Goal: Task Accomplishment & Management: Use online tool/utility

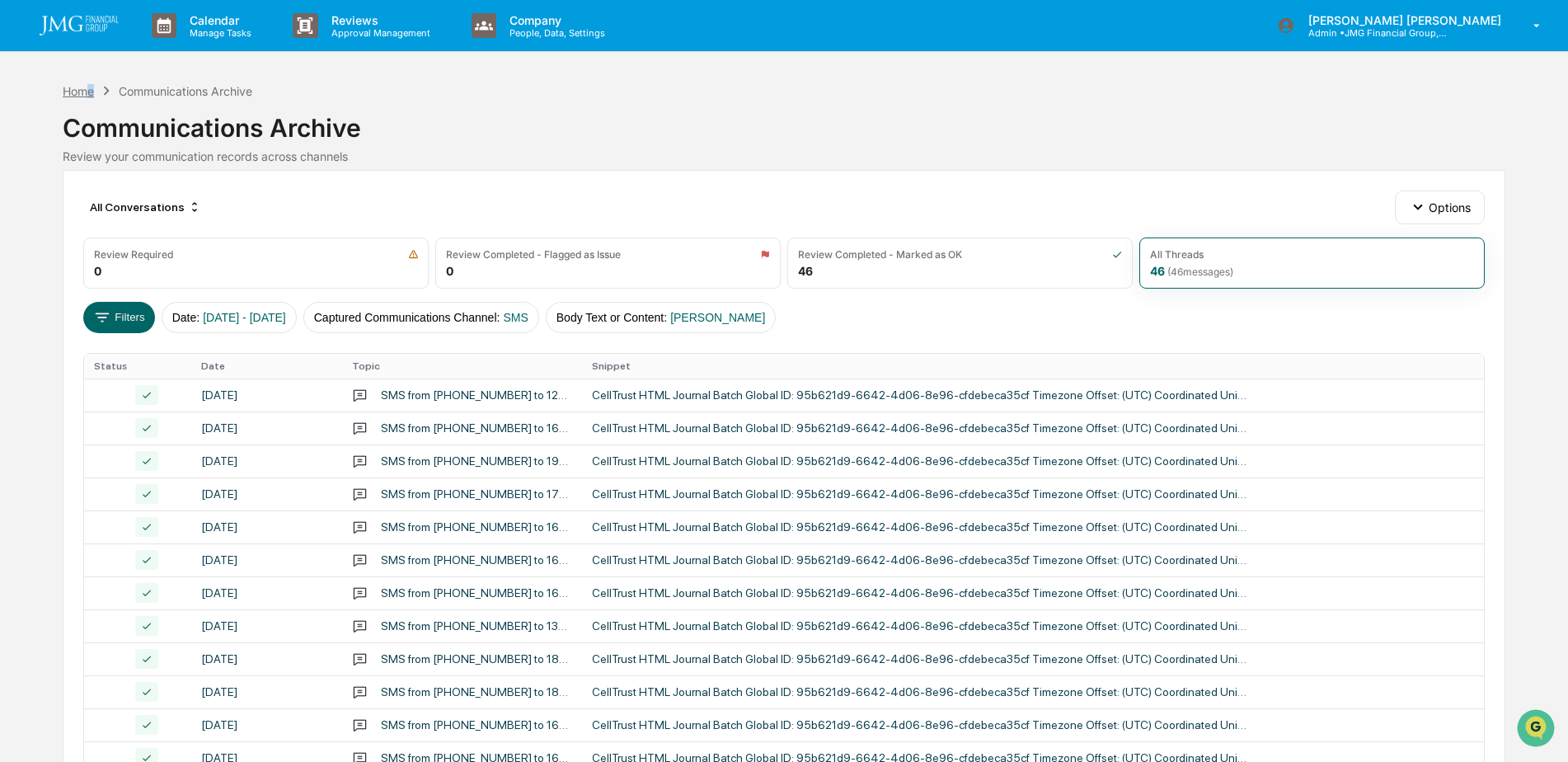
drag, startPoint x: 85, startPoint y: 92, endPoint x: 94, endPoint y: 95, distance: 9.5
click at [94, 95] on div "Home" at bounding box center [78, 91] width 31 height 14
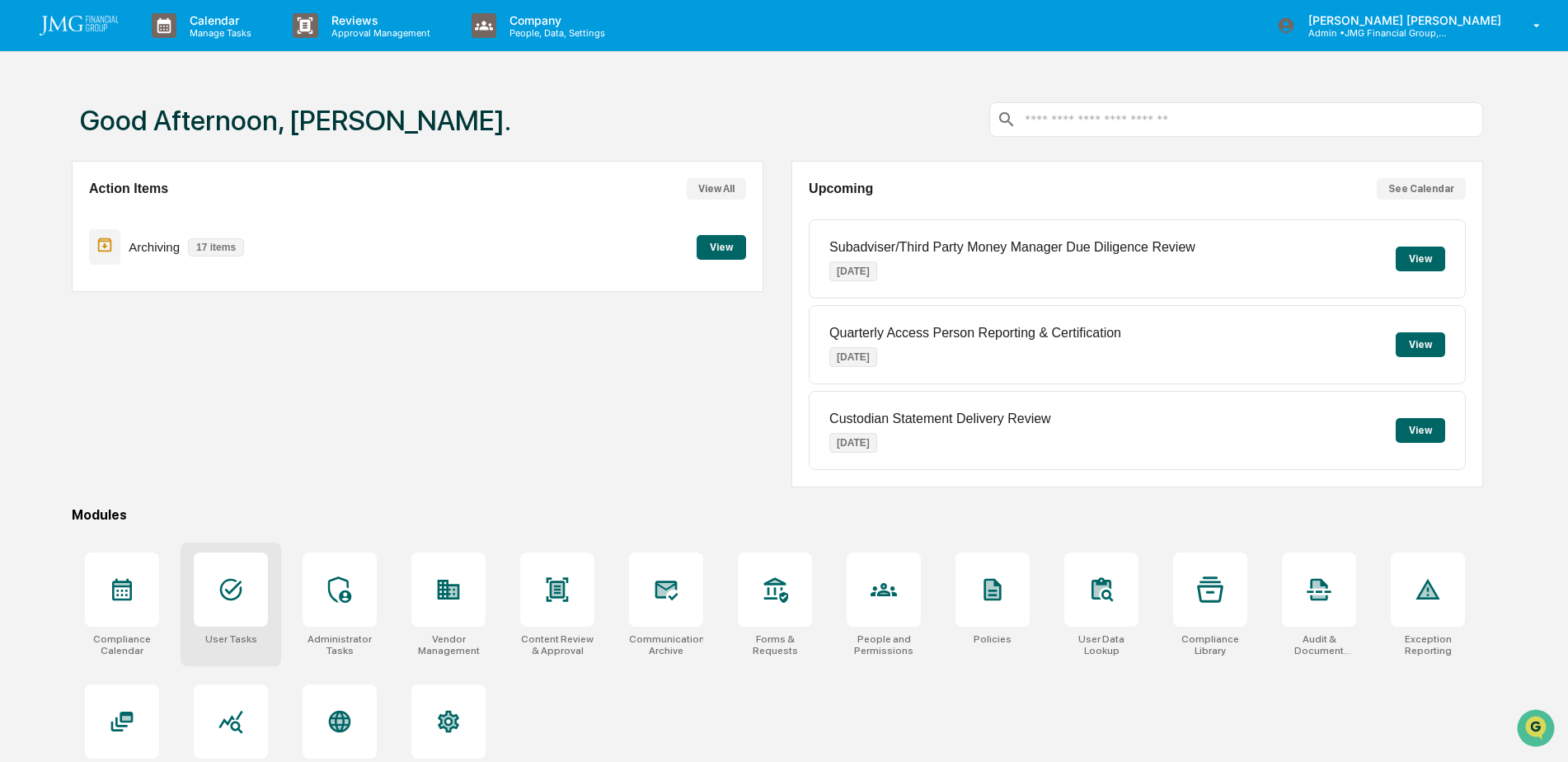
click at [251, 581] on div at bounding box center [230, 590] width 75 height 75
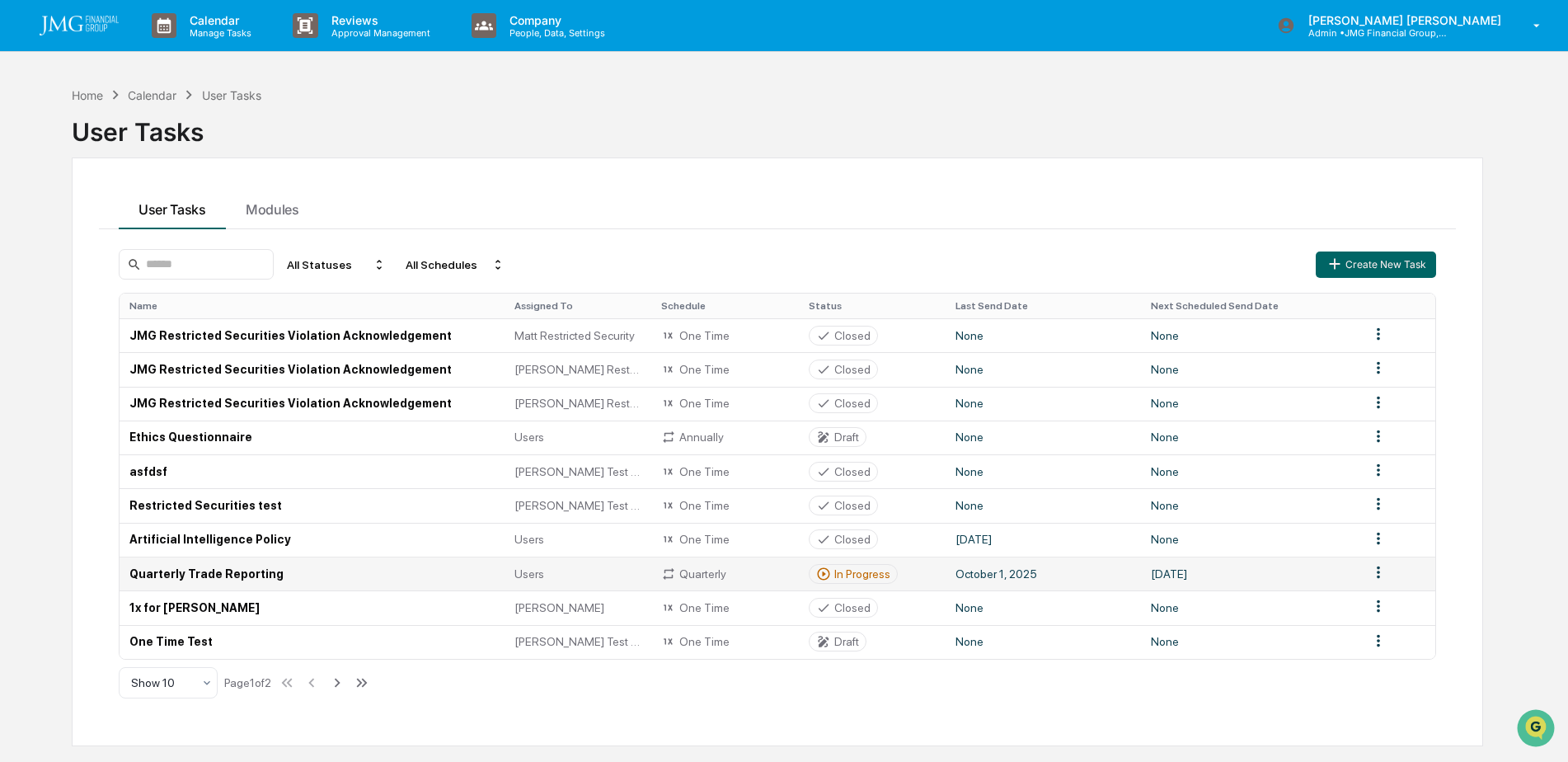
click at [312, 566] on td "Quarterly Trade Reporting" at bounding box center [312, 573] width 385 height 34
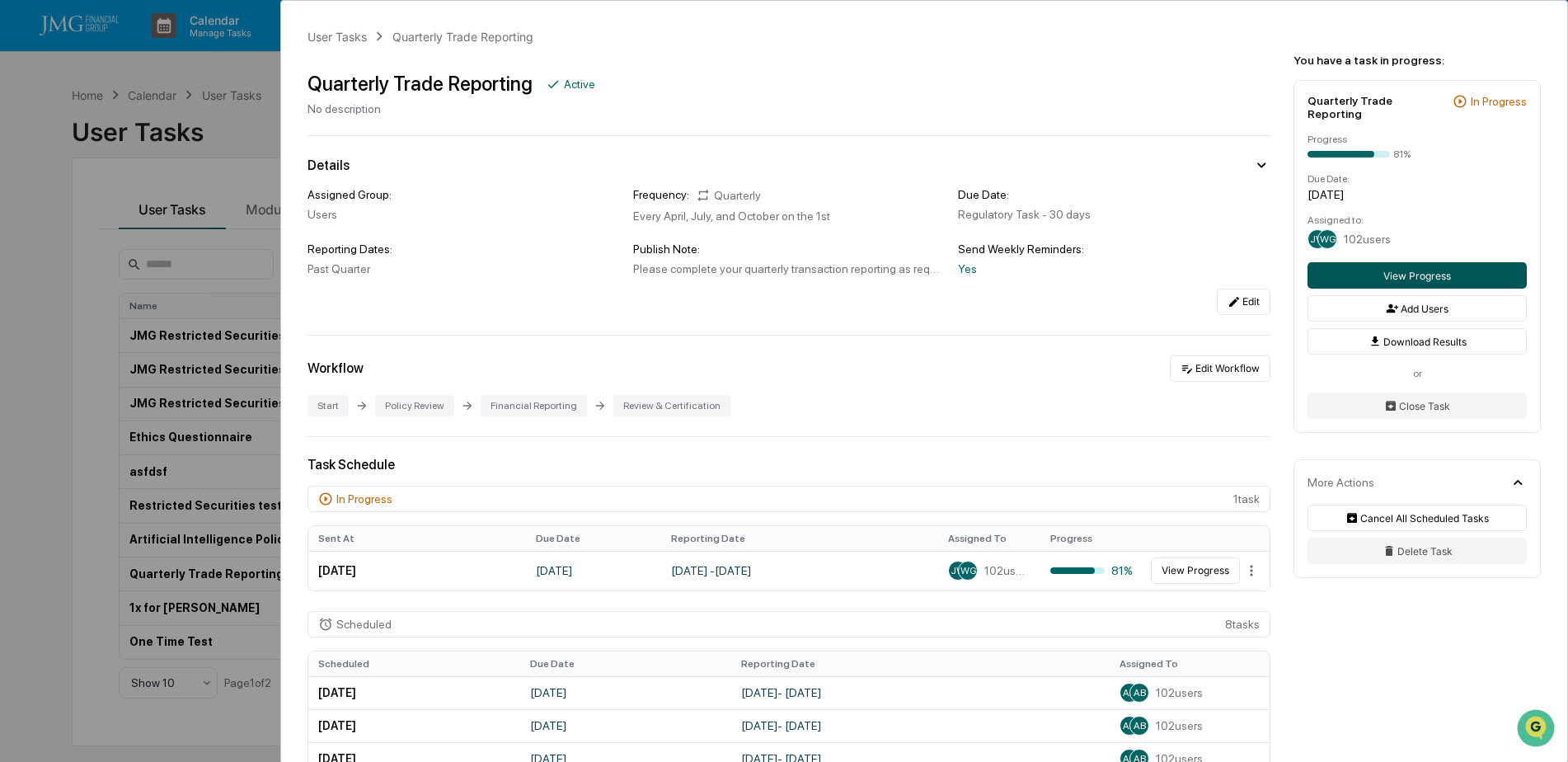
click at [1359, 265] on button "View Progress" at bounding box center [1417, 275] width 220 height 26
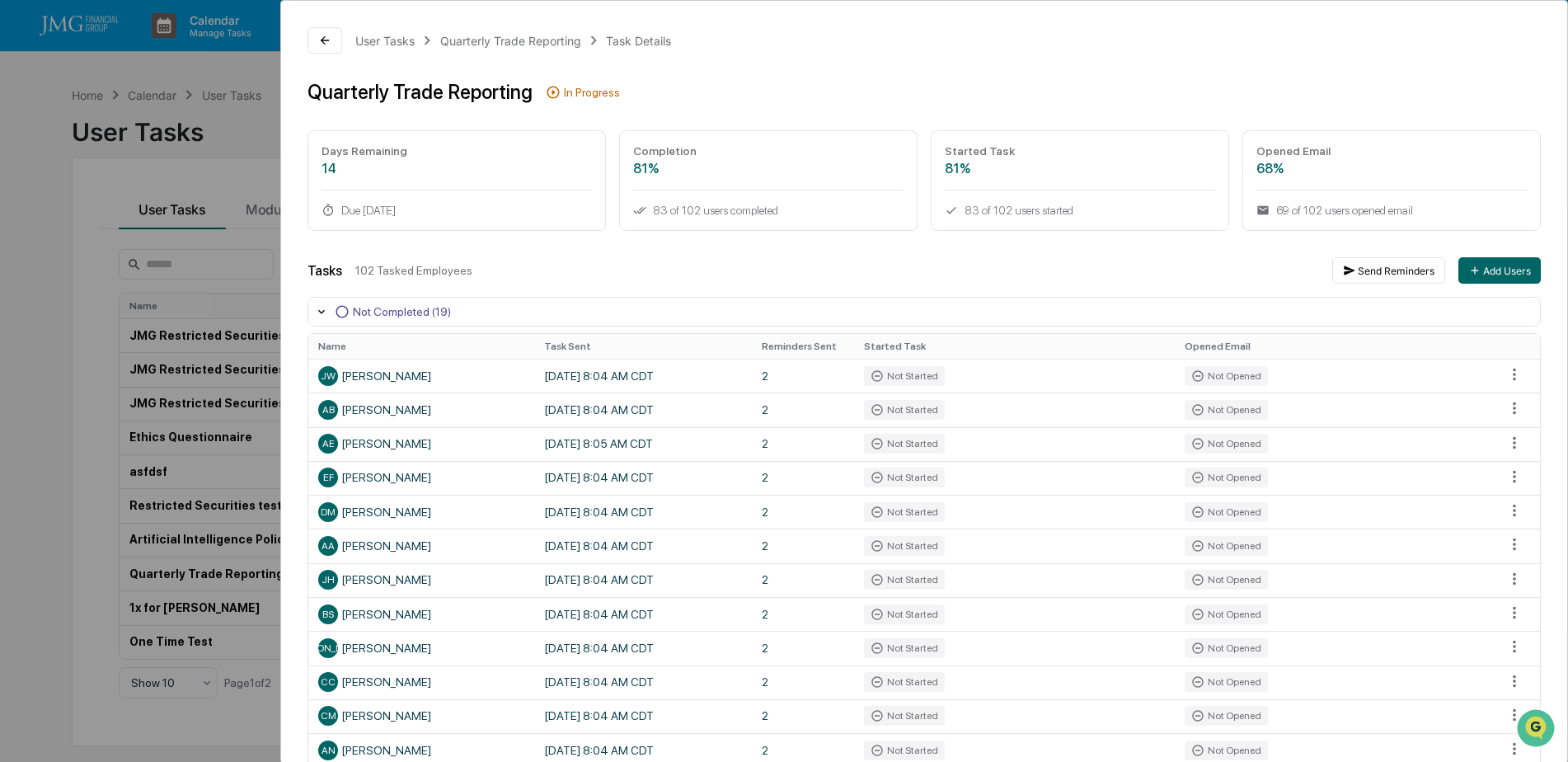
click at [246, 119] on div "User Tasks Quarterly Trade Reporting Task Details Quarterly Trade Reporting In …" at bounding box center [784, 381] width 1568 height 762
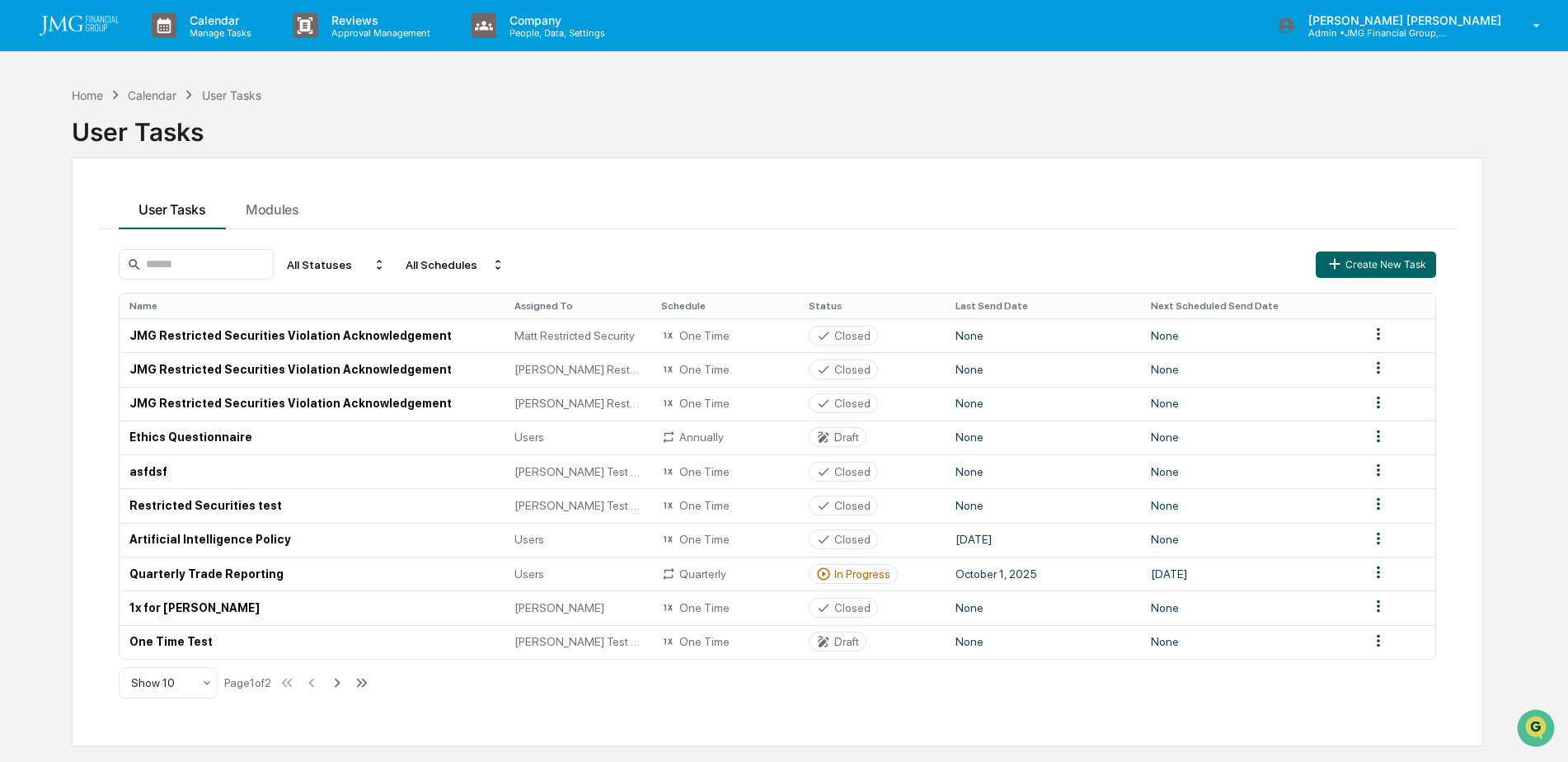
click at [92, 20] on img at bounding box center [79, 25] width 79 height 19
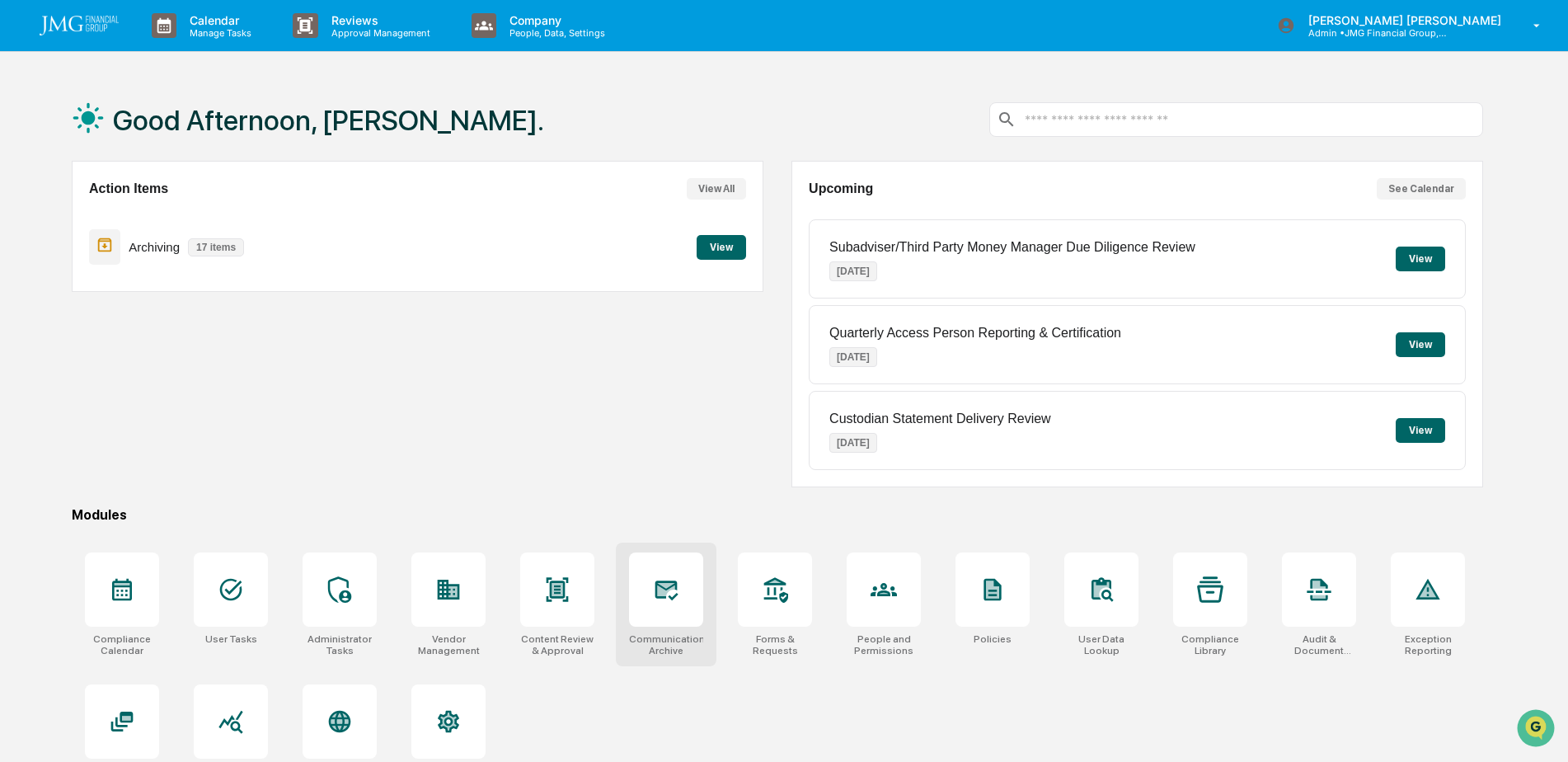
click at [655, 582] on icon at bounding box center [667, 591] width 23 height 19
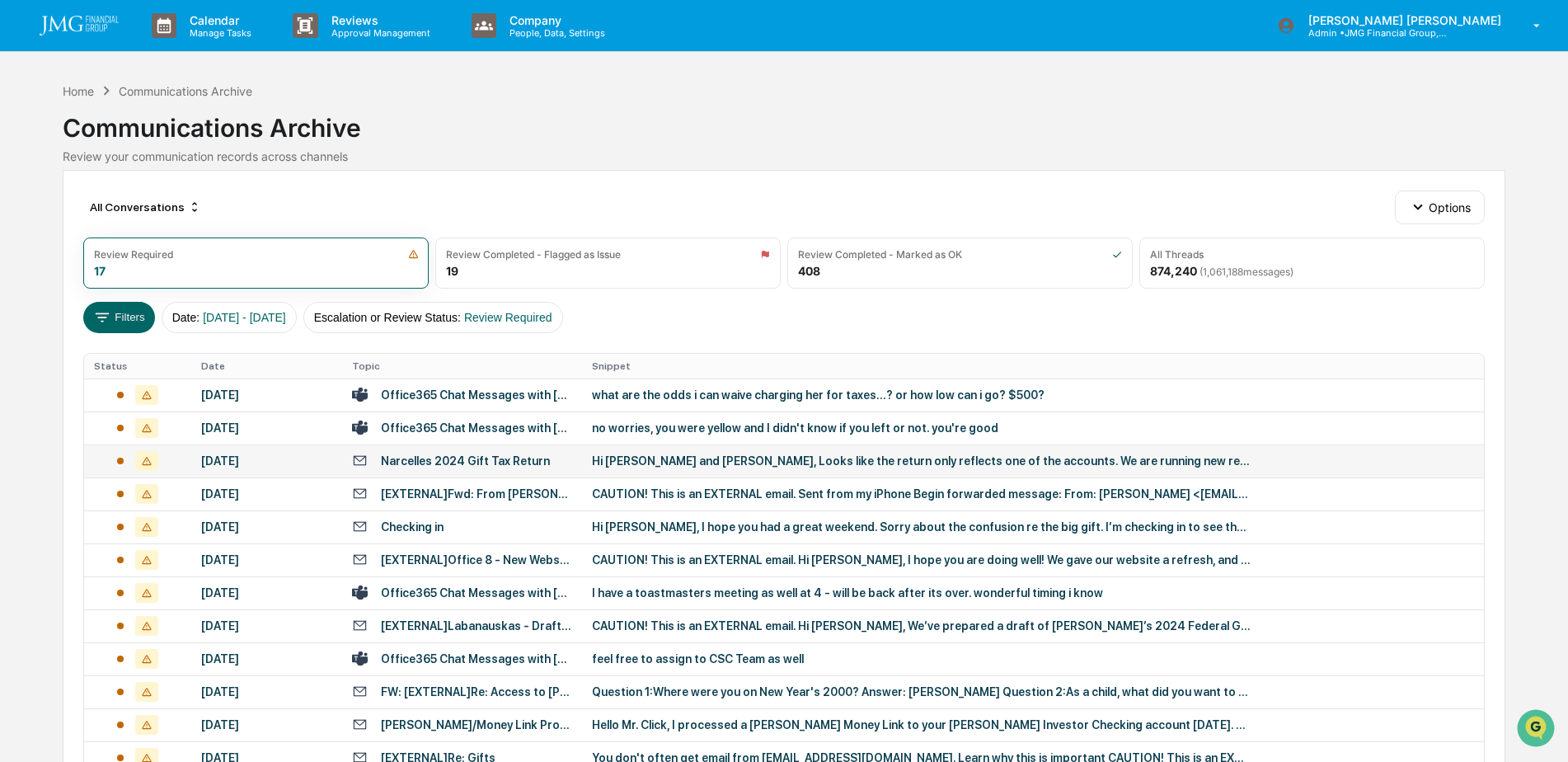
scroll to position [82, 0]
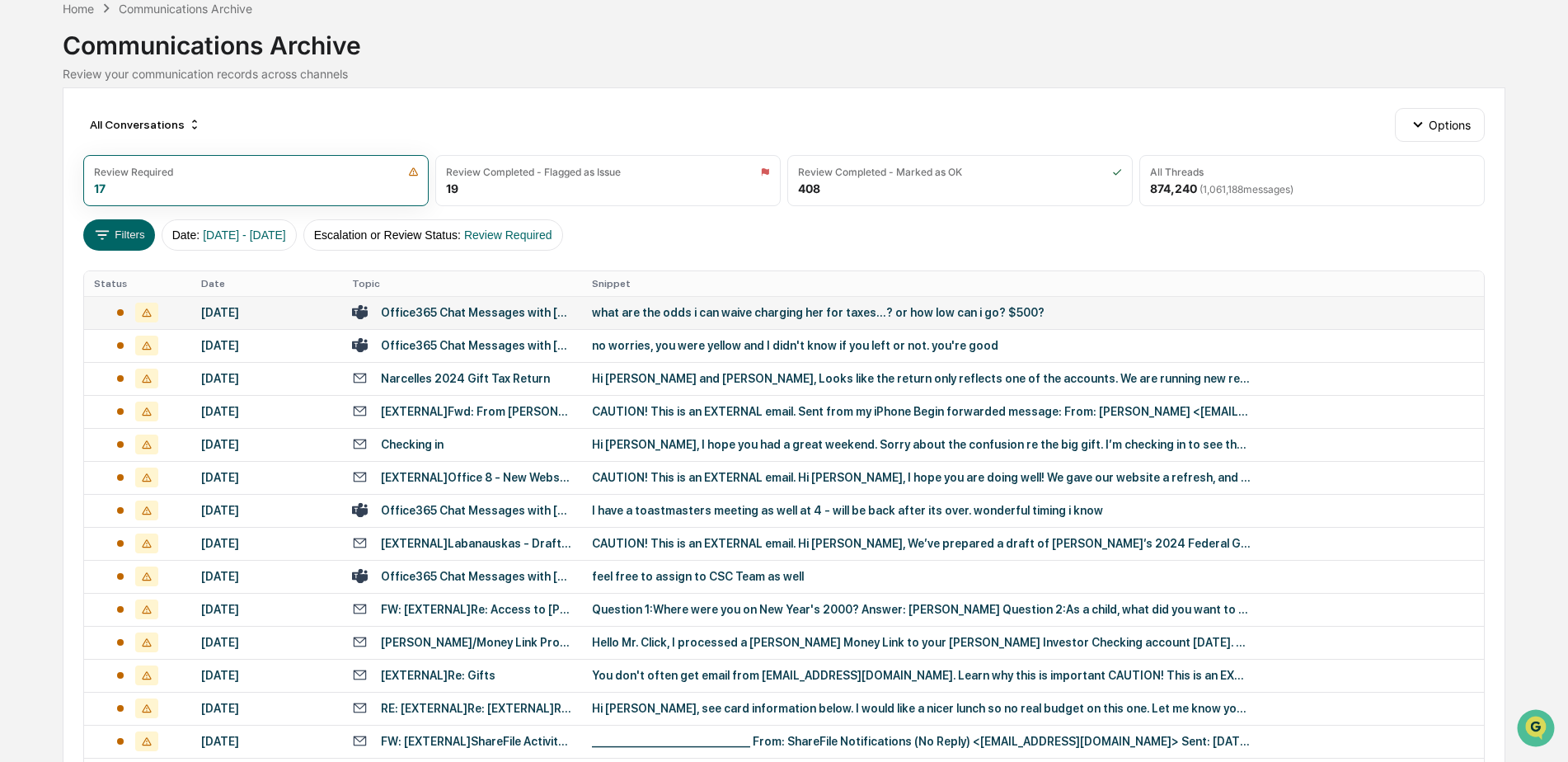
click at [685, 304] on td "what are the odds i can waive charging her for taxes...? or how low can i go? $…" at bounding box center [1033, 313] width 902 height 33
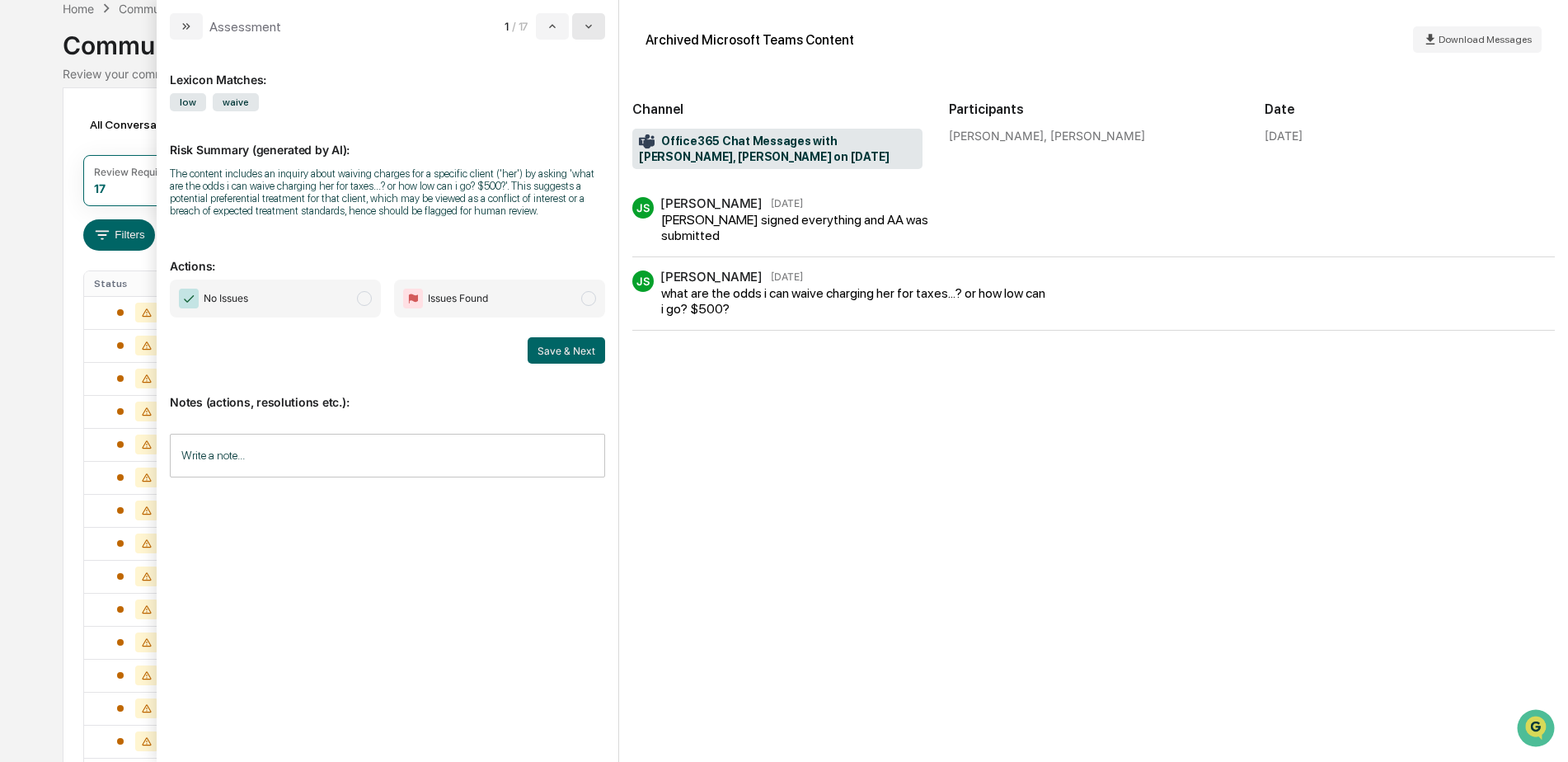
click at [593, 30] on icon "modal" at bounding box center [588, 26] width 14 height 14
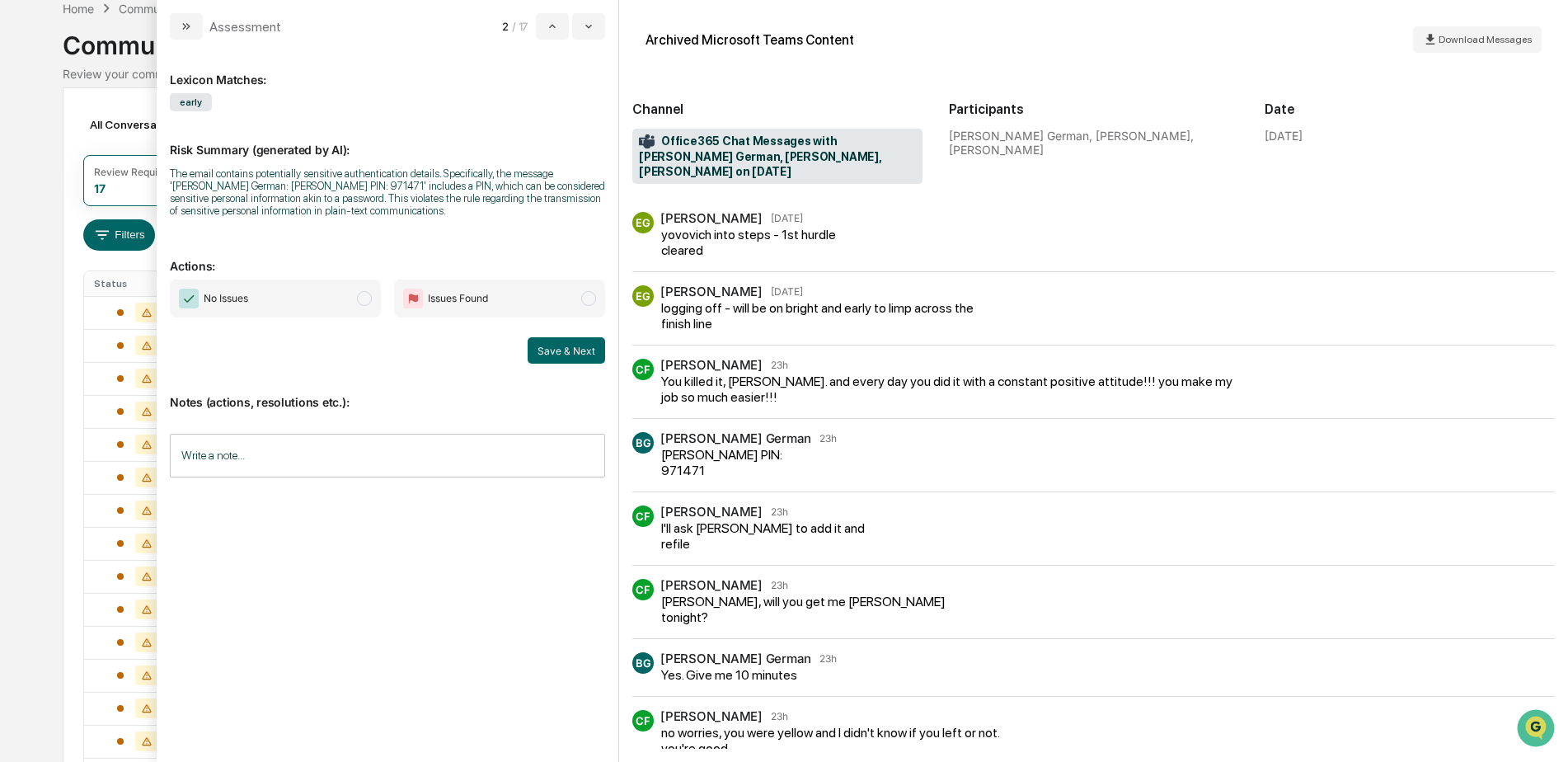
click at [347, 448] on input "Write a note..." at bounding box center [387, 455] width 436 height 44
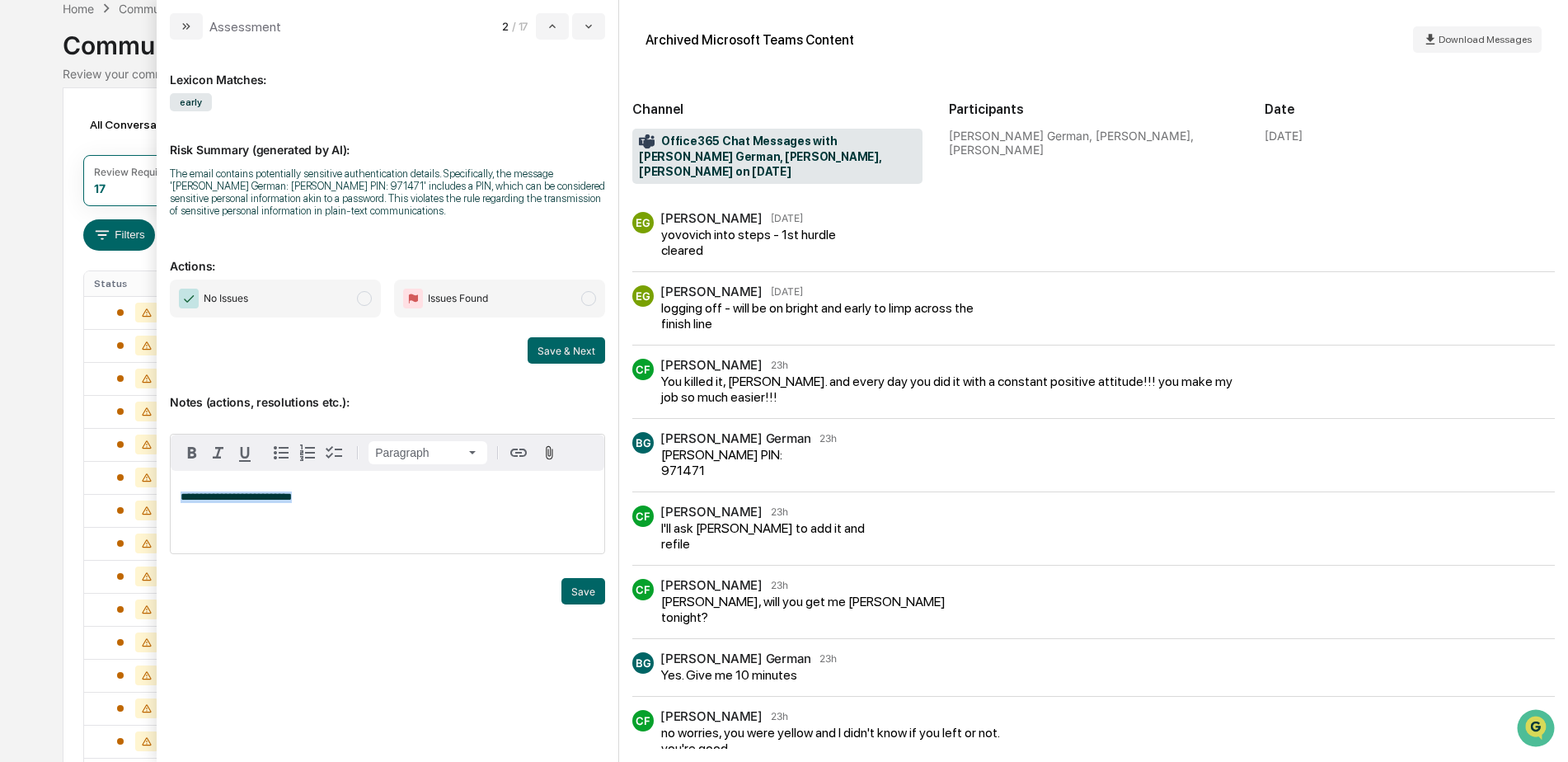
drag, startPoint x: 307, startPoint y: 498, endPoint x: 179, endPoint y: 493, distance: 128.1
click at [179, 493] on div "**********" at bounding box center [387, 511] width 434 height 82
copy span "**********"
click at [1147, 436] on div "BG [PERSON_NAME] German 23h [PERSON_NAME] PIN: 971471" at bounding box center [1093, 455] width 922 height 46
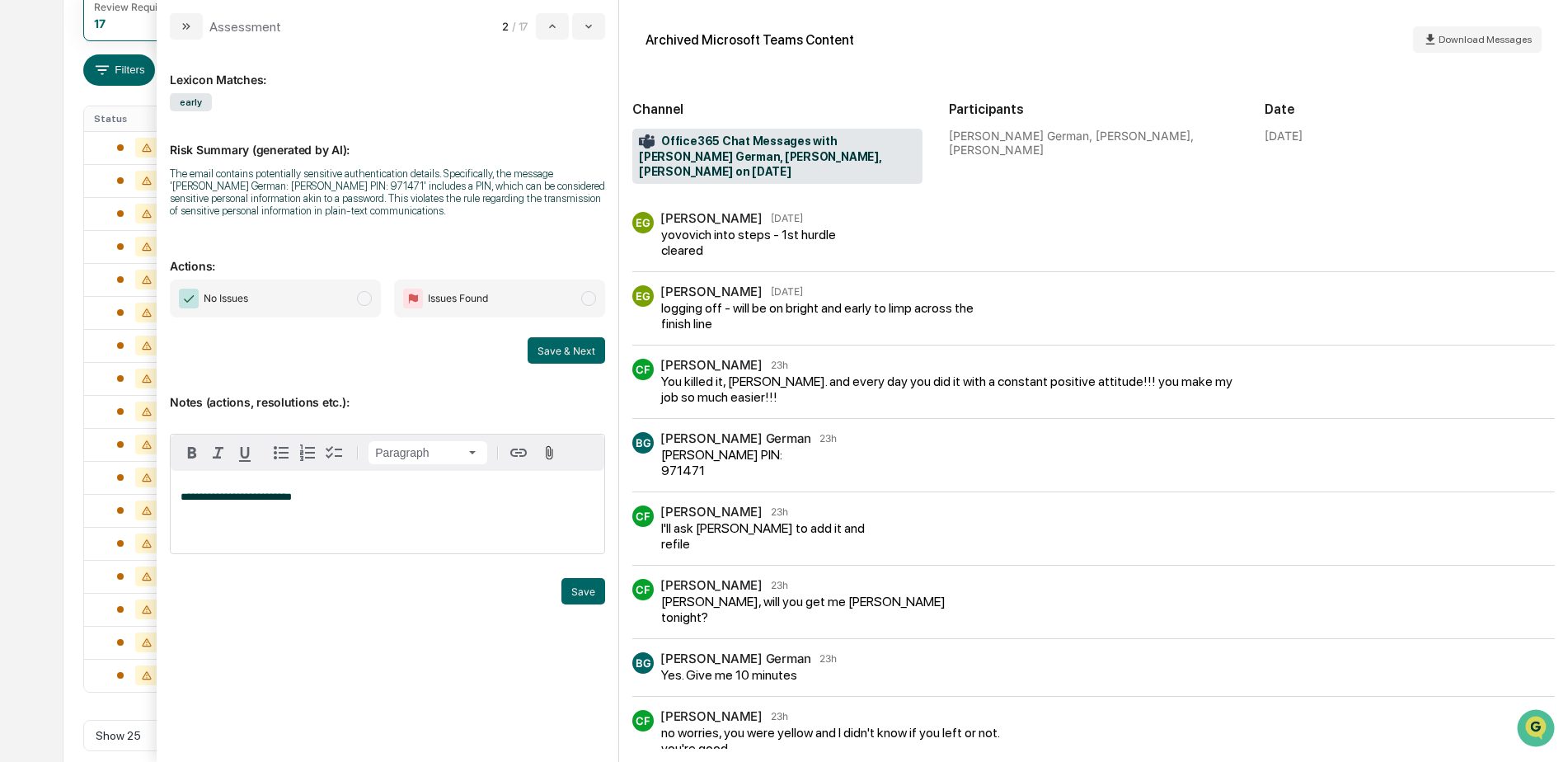
click at [260, 303] on span "No Issues" at bounding box center [275, 298] width 211 height 38
click at [592, 587] on button "Save" at bounding box center [583, 591] width 44 height 26
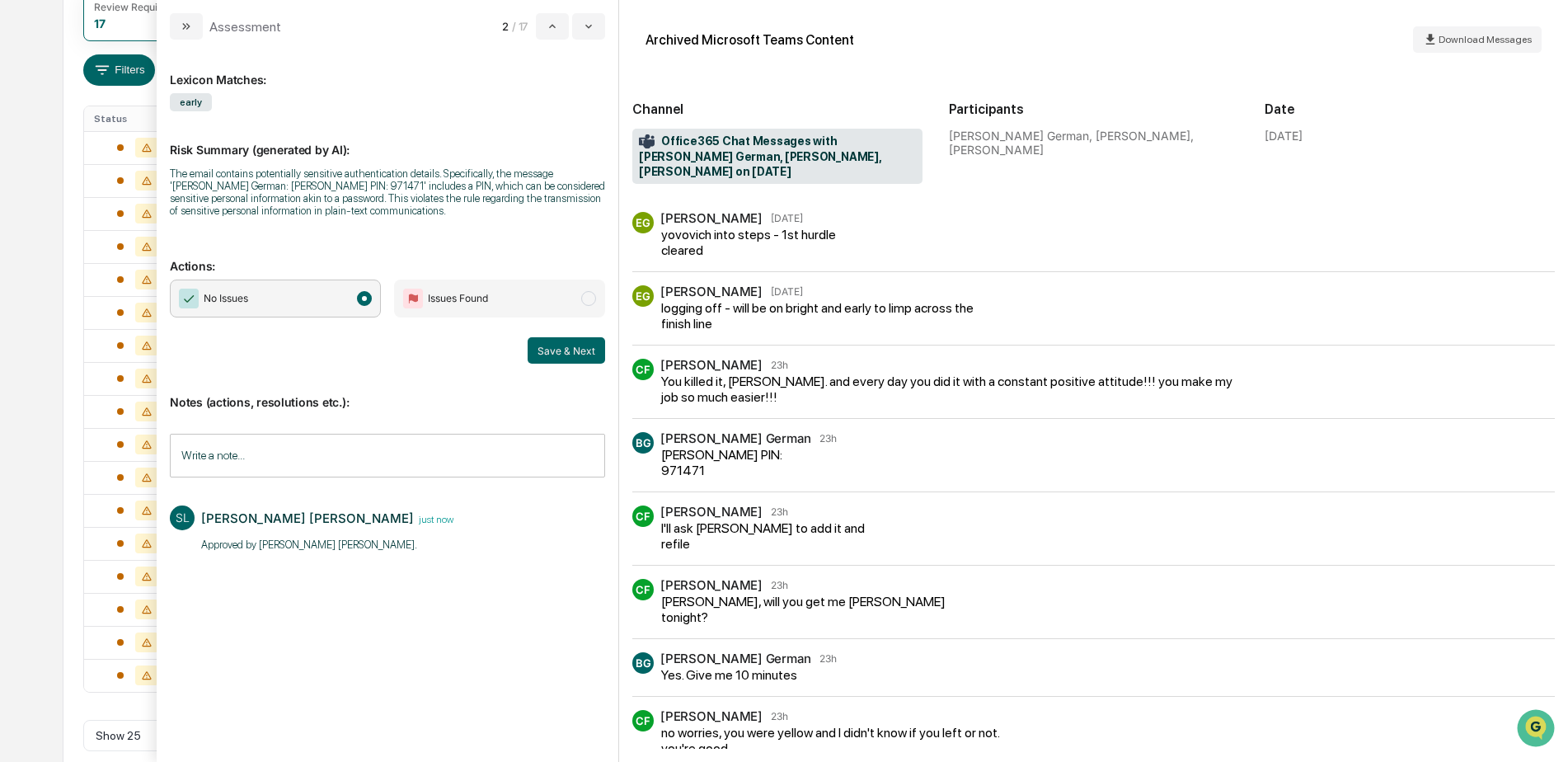
click at [586, 346] on button "Save & Next" at bounding box center [566, 350] width 77 height 26
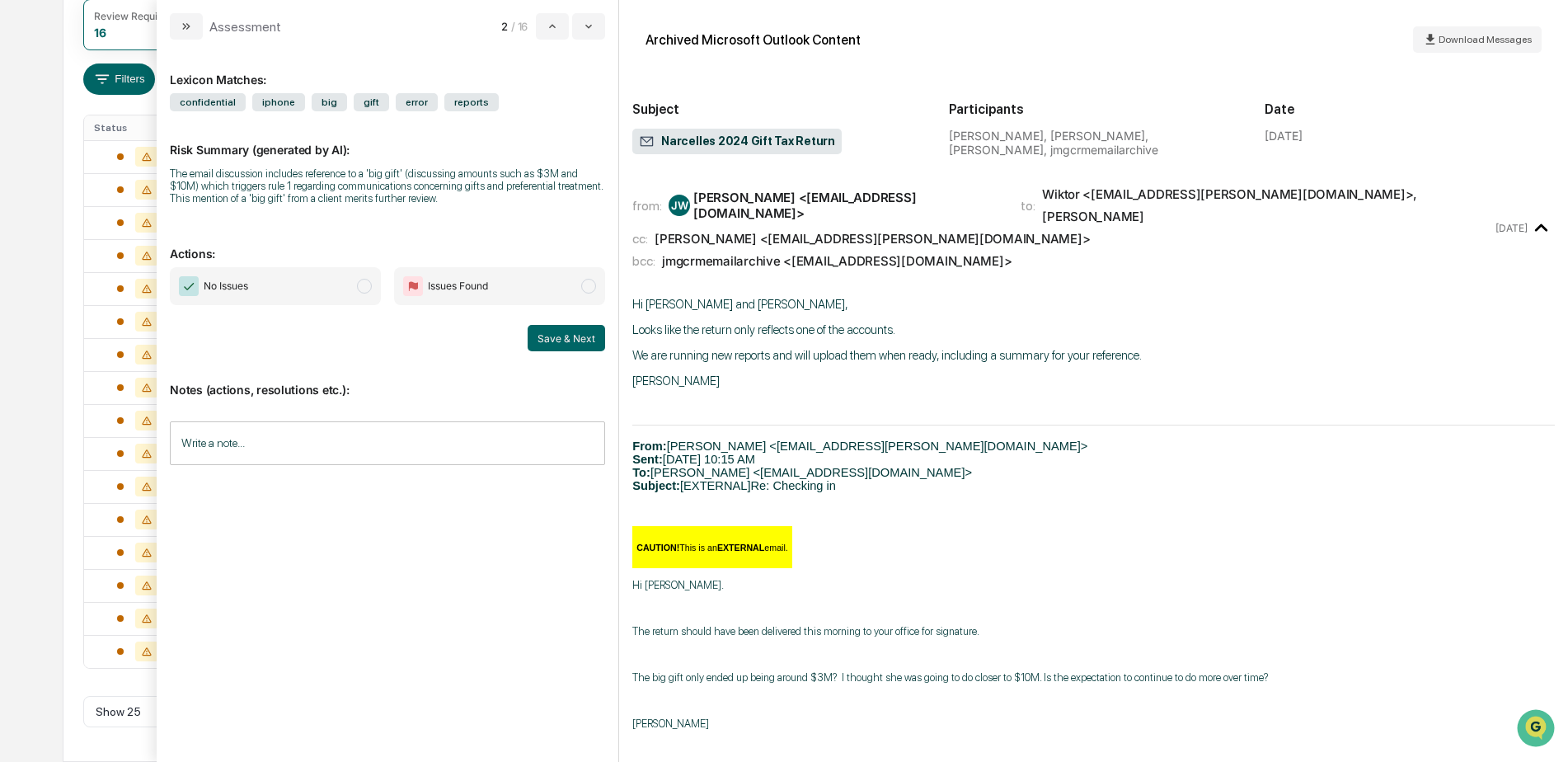
click at [415, 447] on input "Write a note..." at bounding box center [387, 442] width 436 height 44
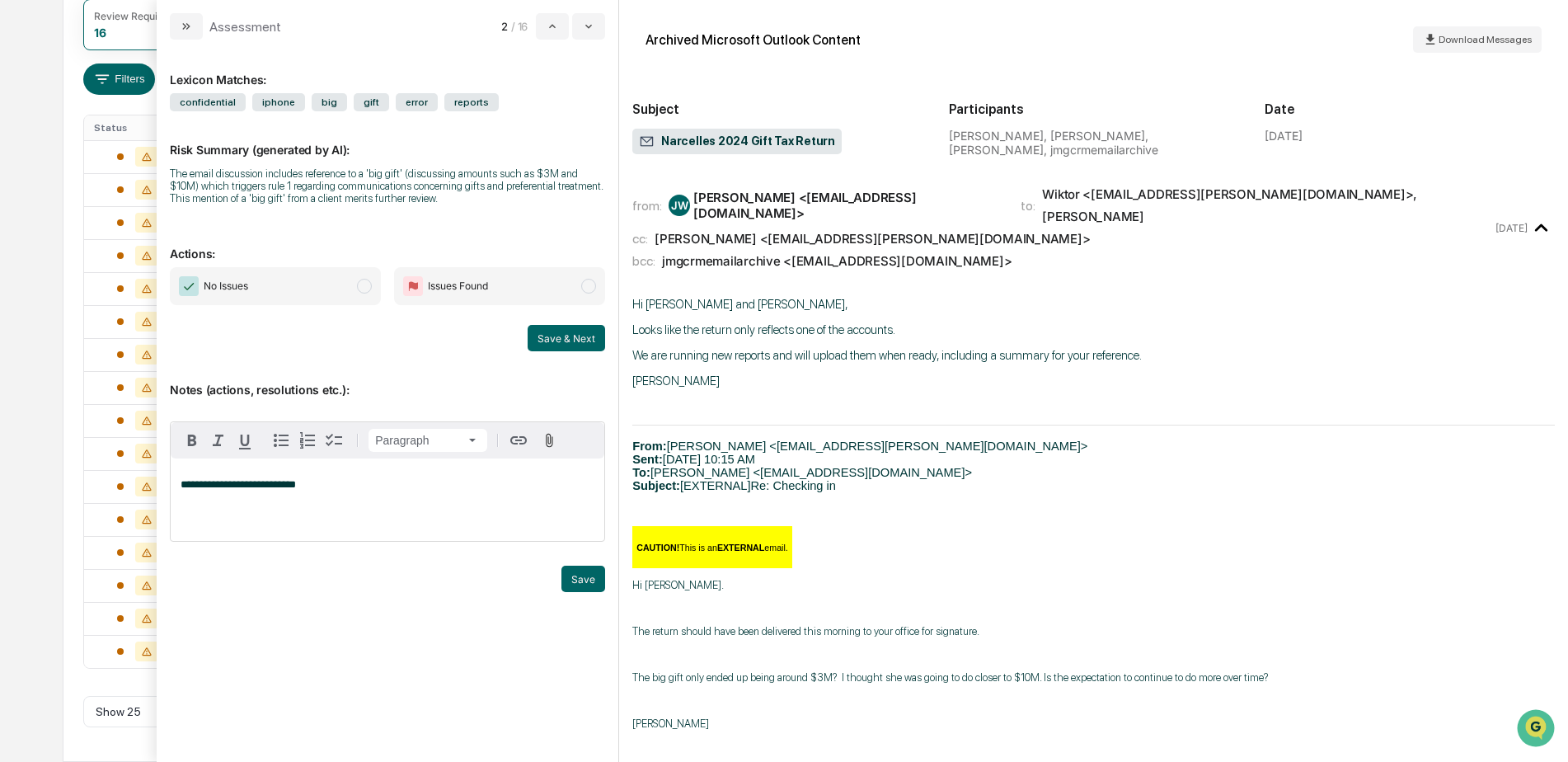
click at [573, 572] on button "Save" at bounding box center [583, 578] width 44 height 26
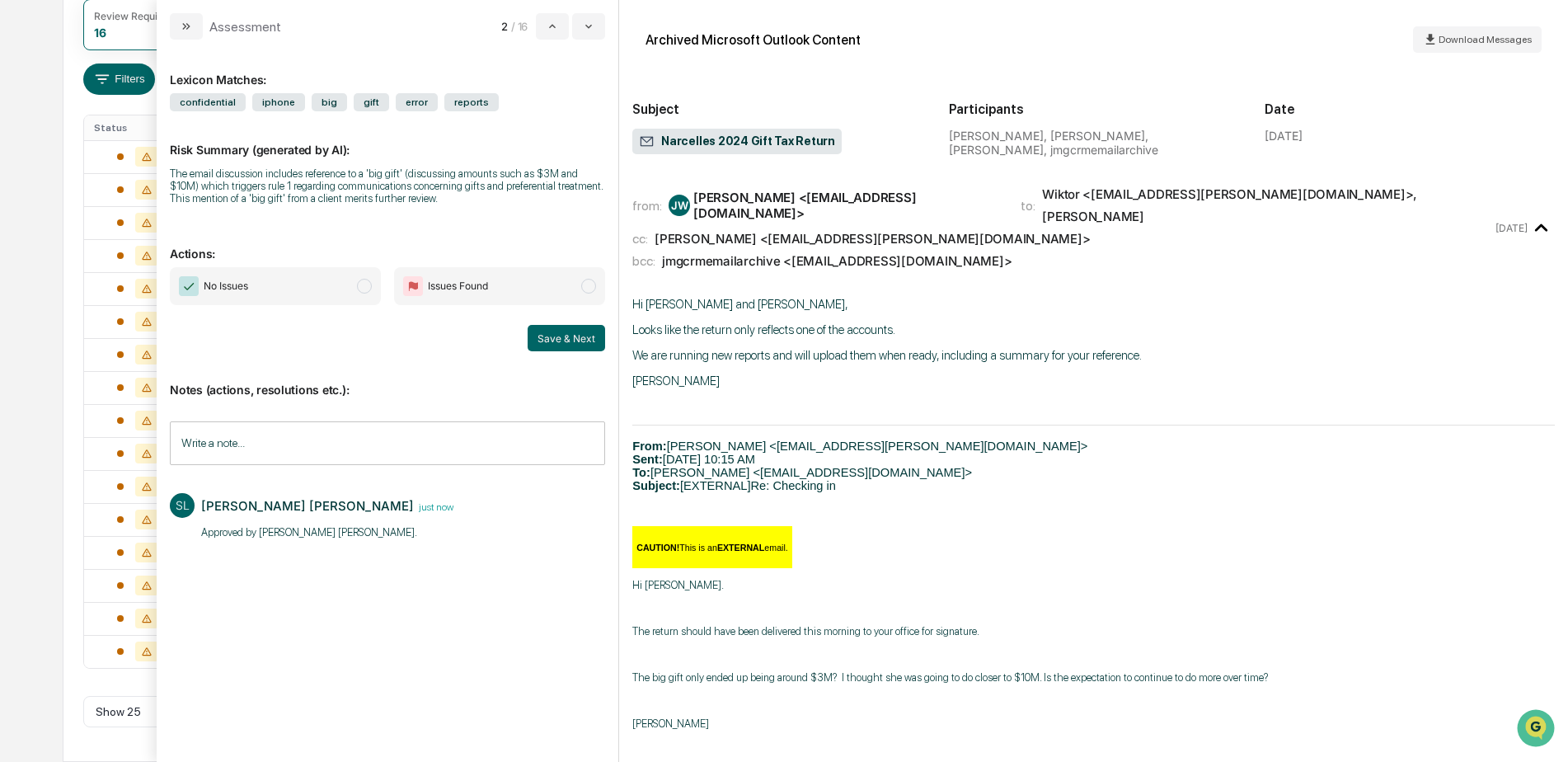
click at [292, 298] on span "No Issues" at bounding box center [275, 286] width 211 height 38
click at [549, 336] on button "Save & Next" at bounding box center [566, 338] width 77 height 26
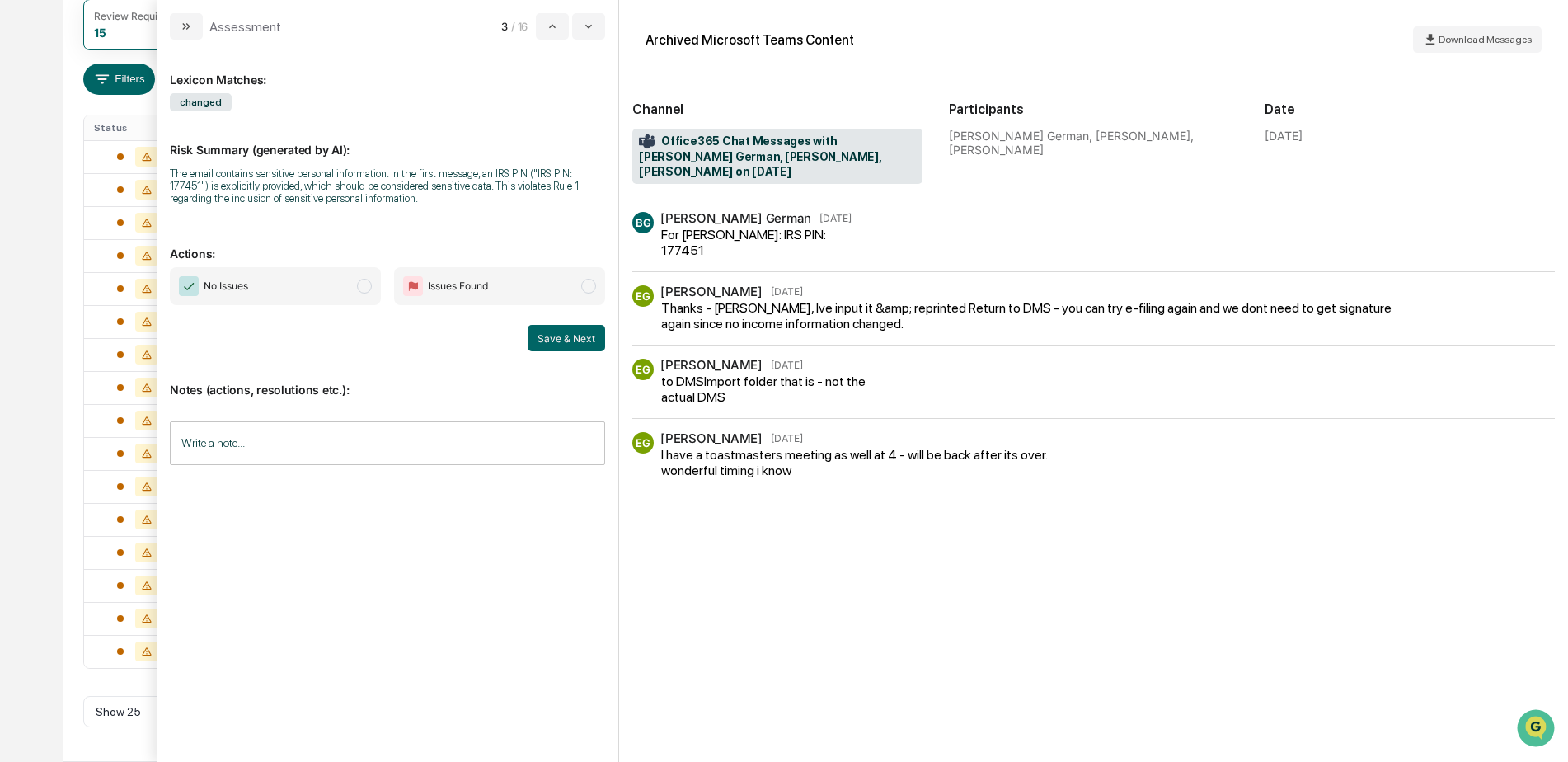
scroll to position [205, 0]
click at [408, 450] on input "Write a note..." at bounding box center [387, 442] width 436 height 44
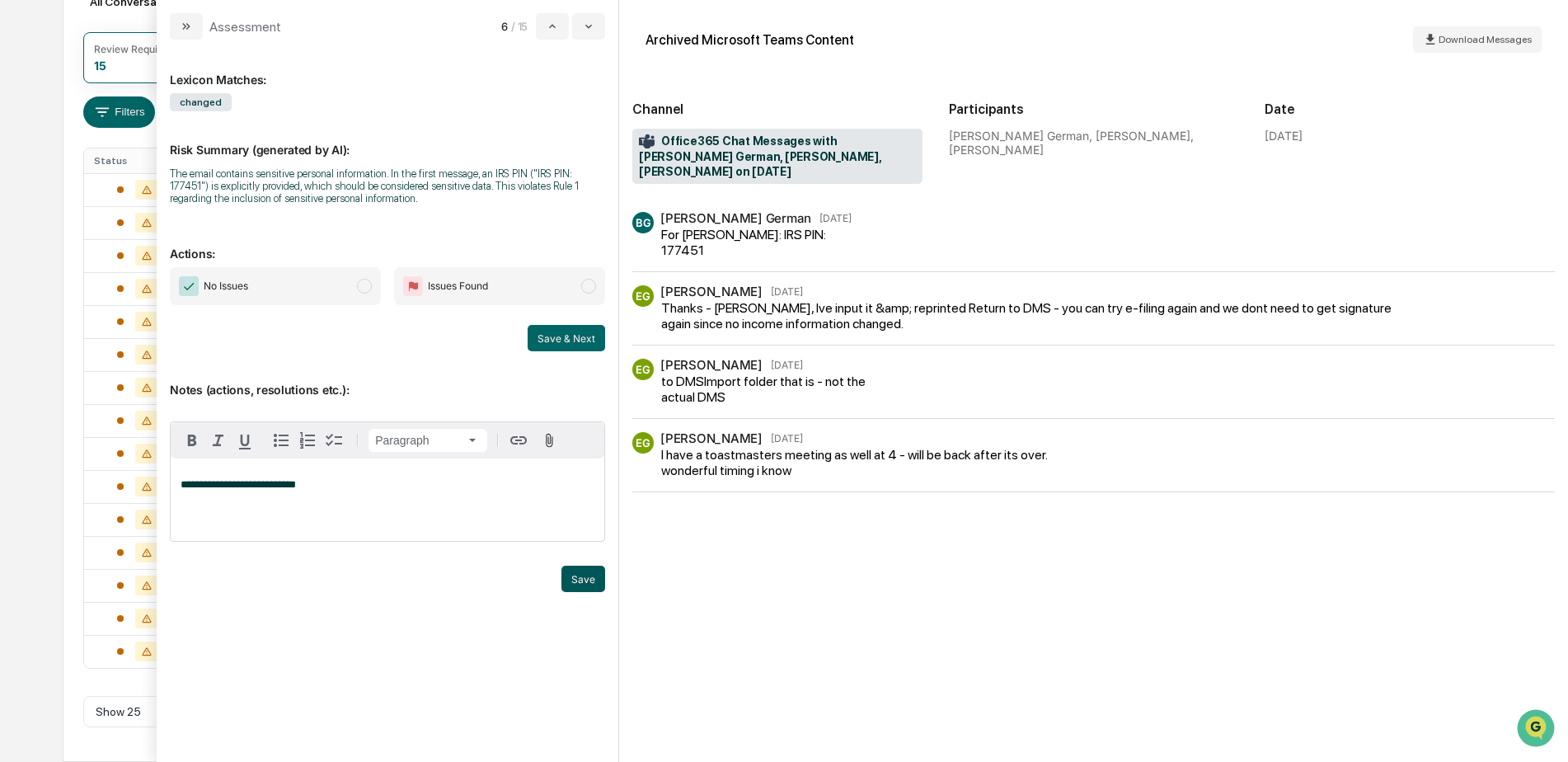
click at [567, 576] on button "Save" at bounding box center [583, 578] width 44 height 26
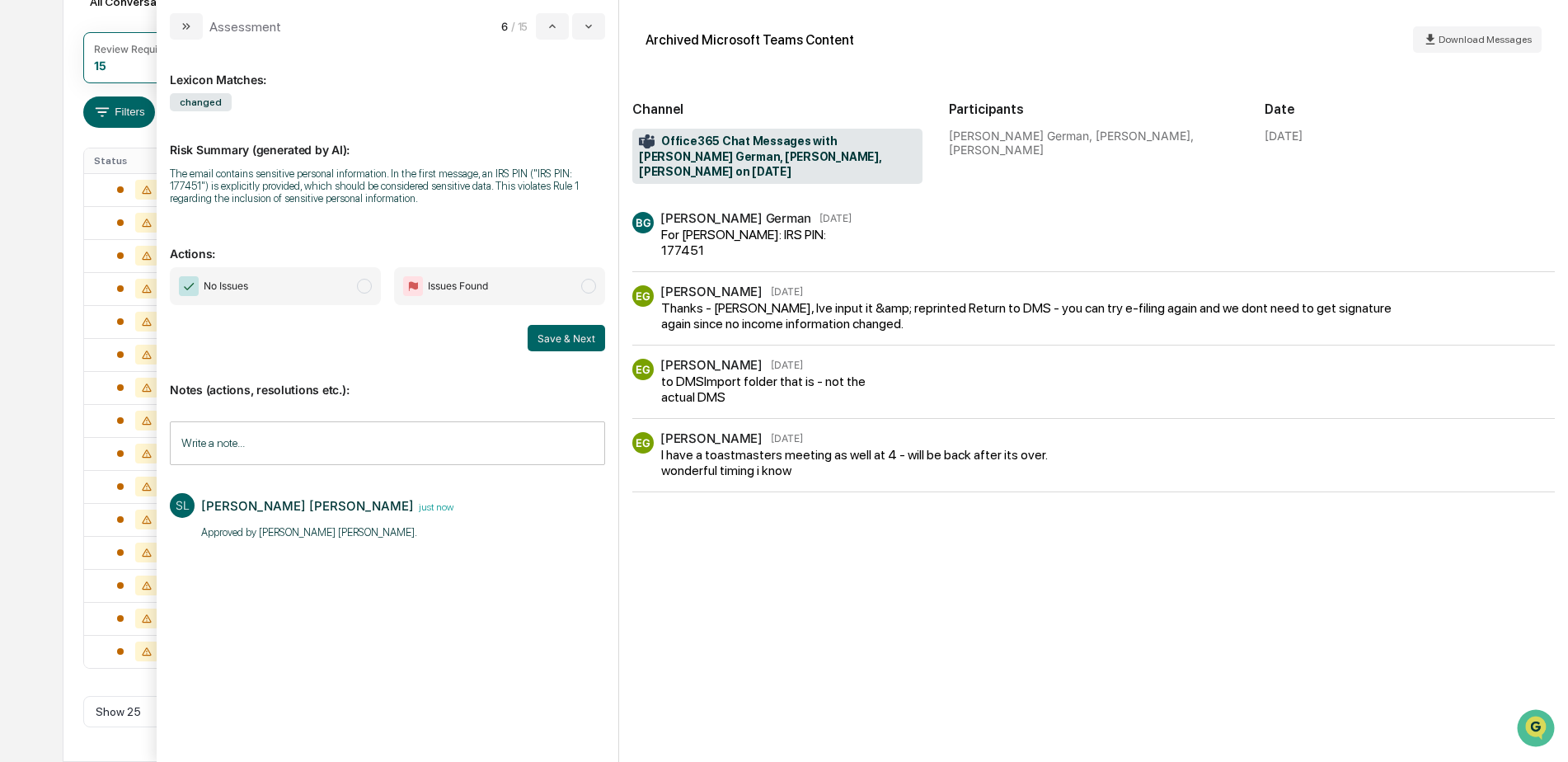
click at [345, 291] on span "No Issues" at bounding box center [275, 286] width 211 height 38
click at [568, 339] on button "Save & Next" at bounding box center [566, 338] width 77 height 26
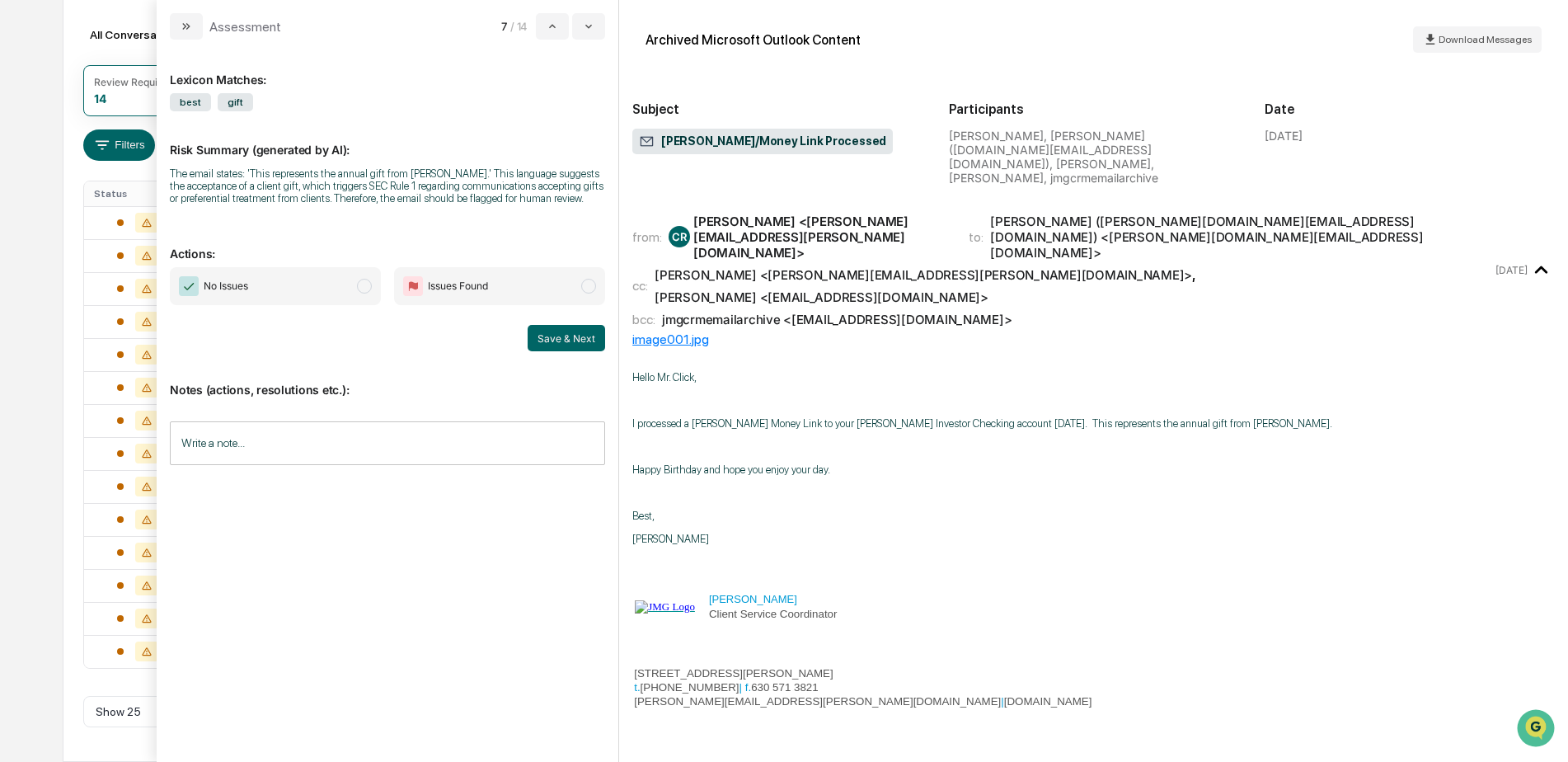
click at [325, 446] on input "Write a note..." at bounding box center [387, 442] width 436 height 44
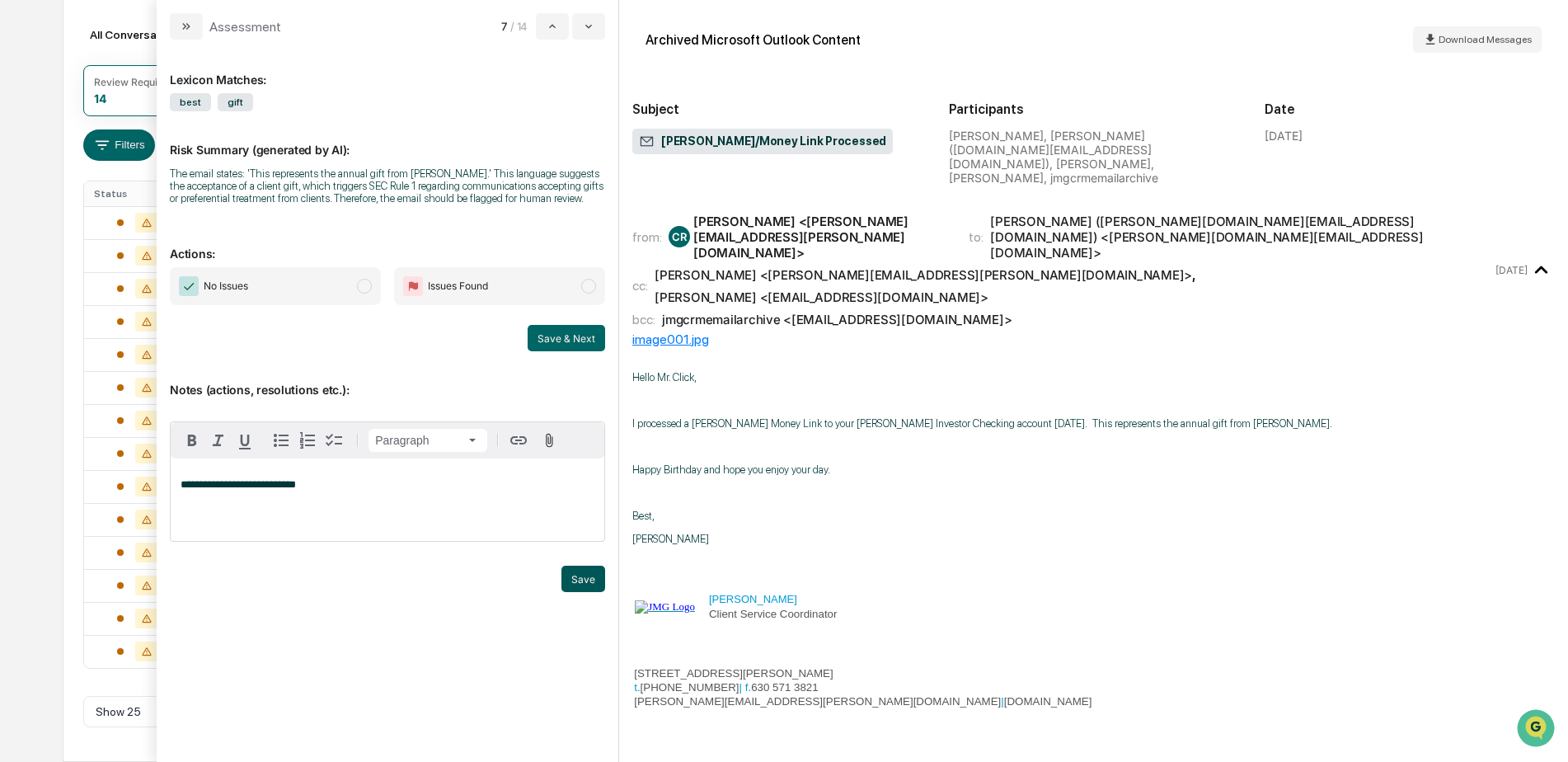
click at [588, 574] on button "Save" at bounding box center [583, 578] width 44 height 26
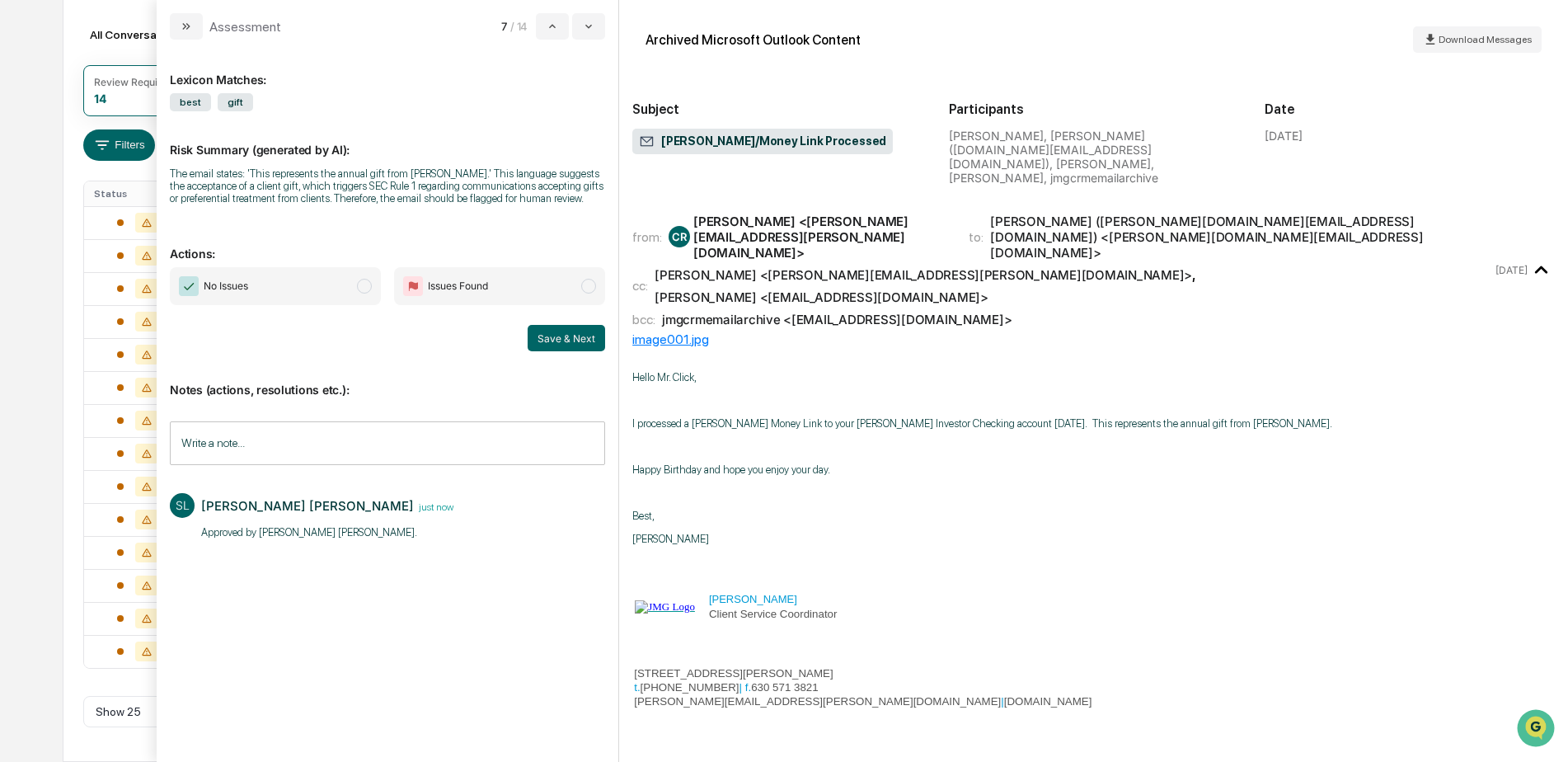
click at [310, 288] on span "No Issues" at bounding box center [275, 286] width 211 height 38
click at [568, 337] on button "Save & Next" at bounding box center [566, 338] width 77 height 26
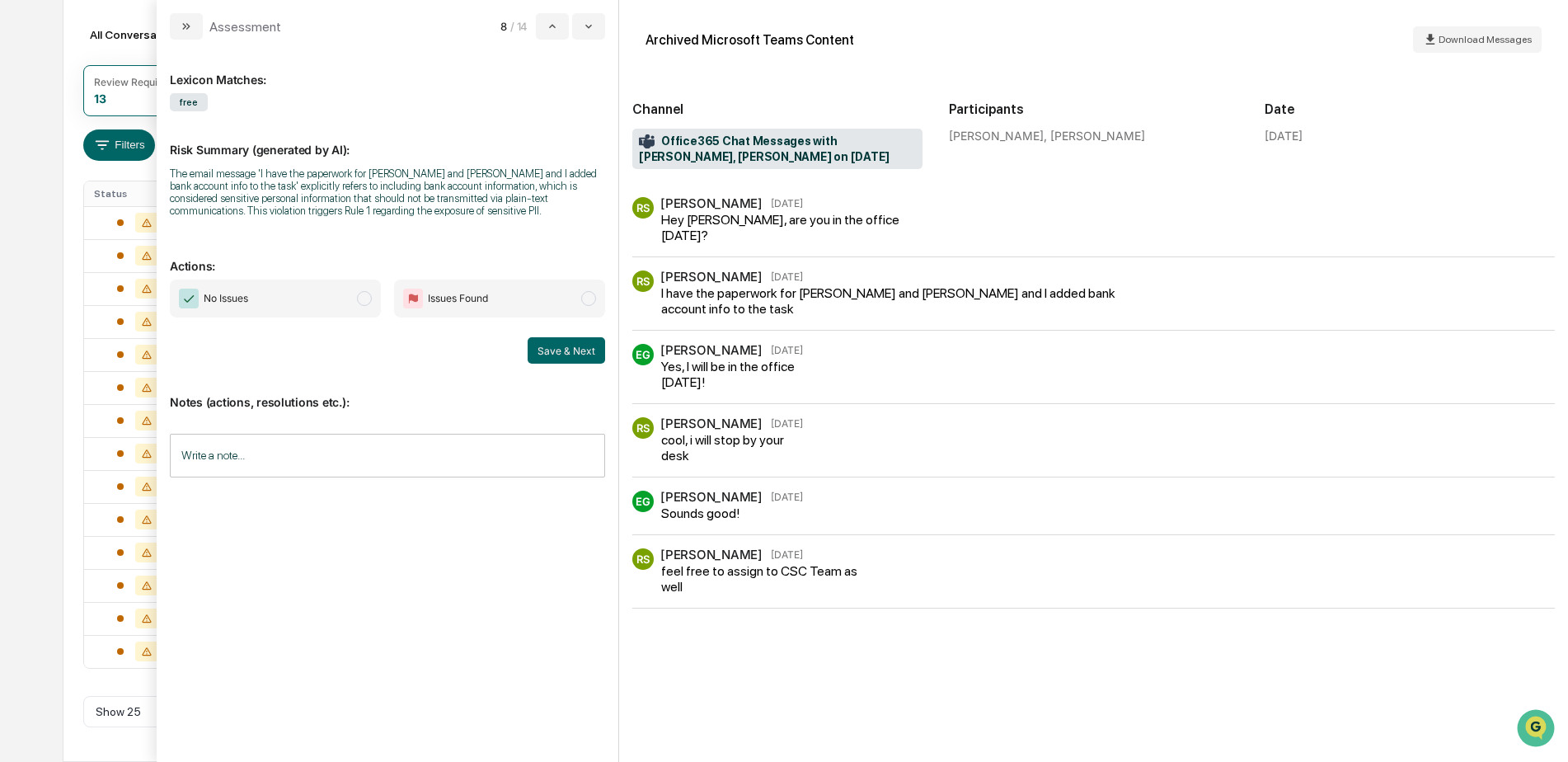
scroll to position [139, 0]
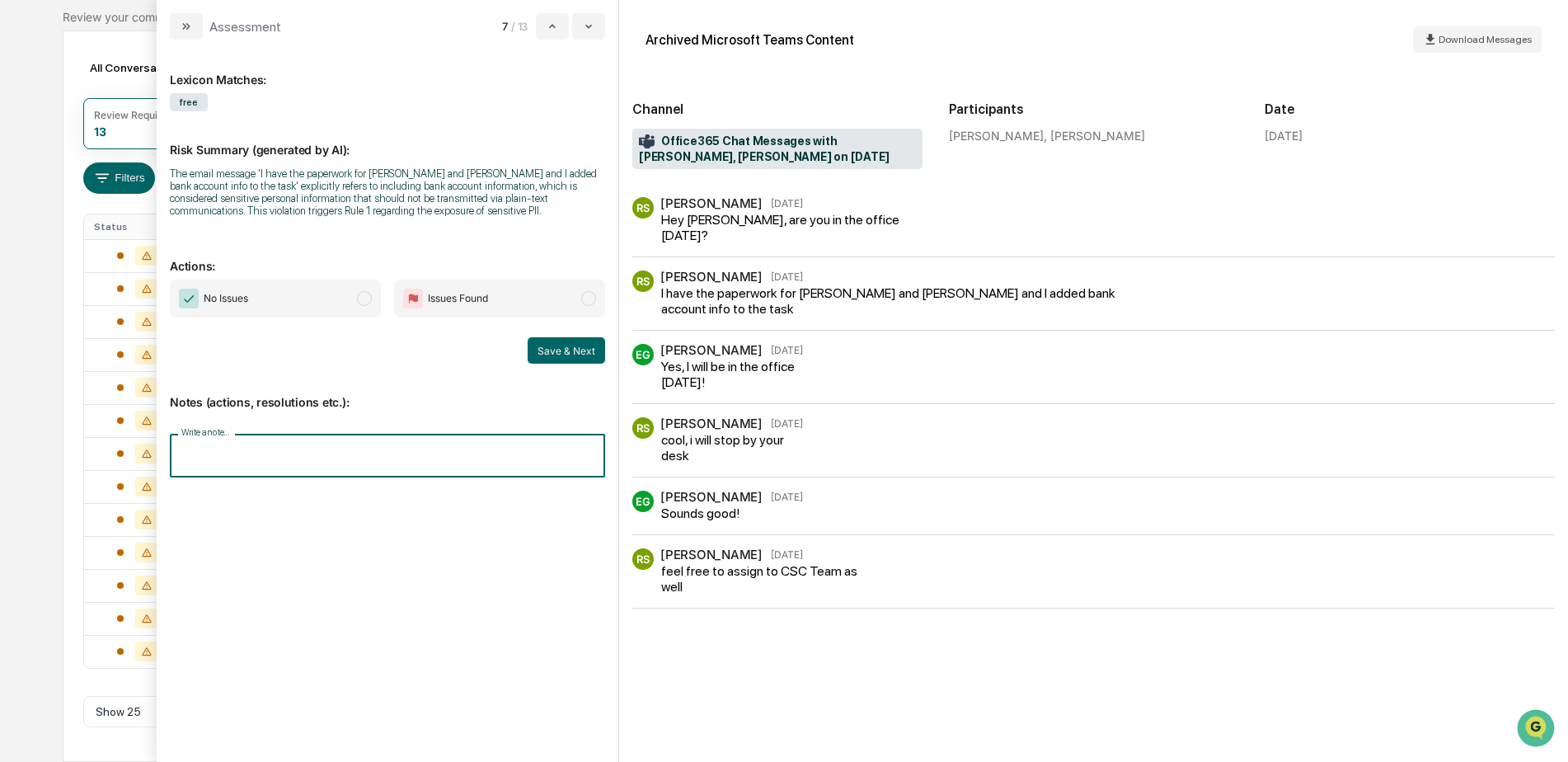
click at [303, 457] on input "Write a note..." at bounding box center [387, 455] width 436 height 44
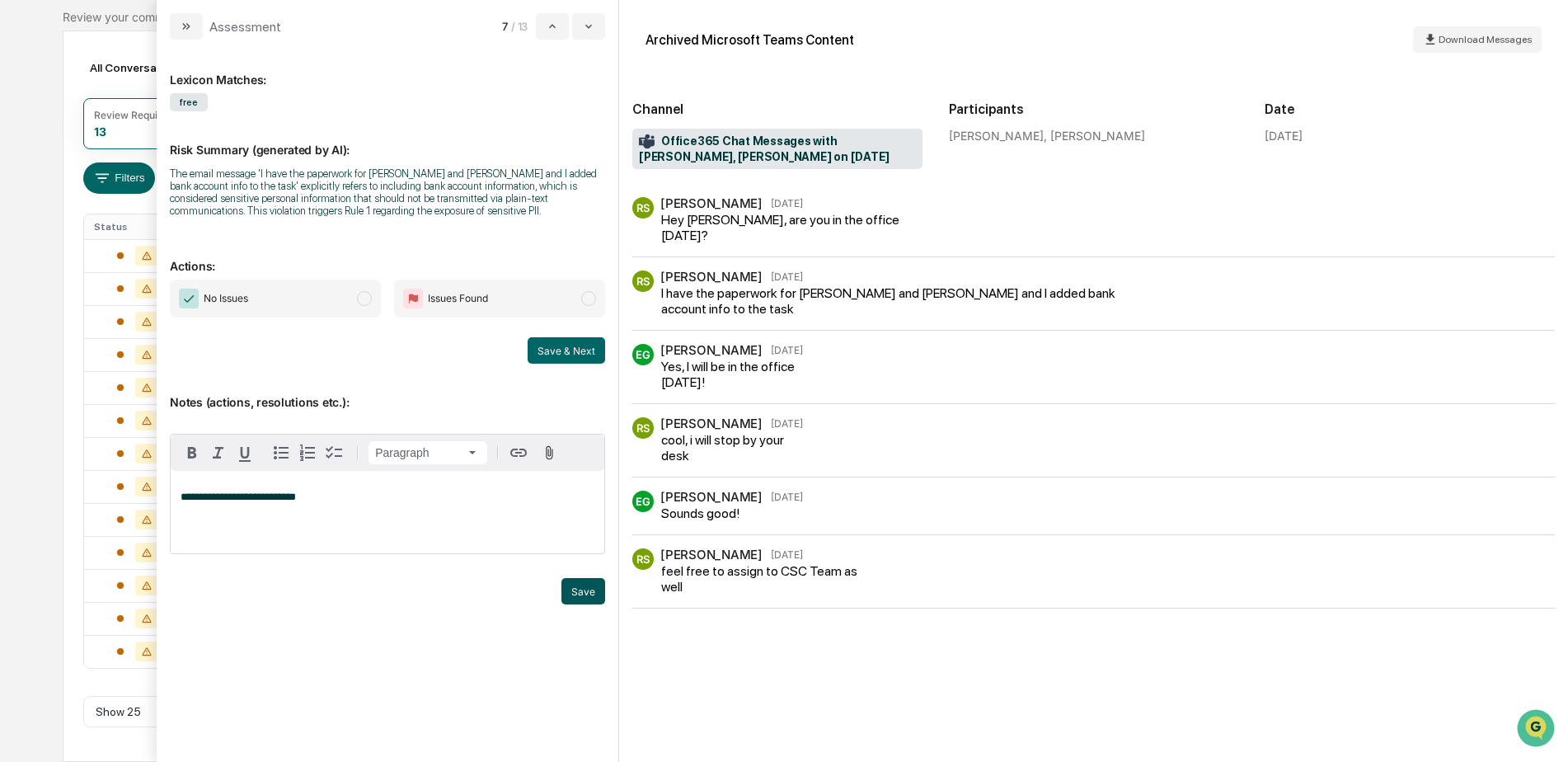
drag, startPoint x: 574, startPoint y: 584, endPoint x: 594, endPoint y: 591, distance: 21.2
click at [594, 591] on button "Save" at bounding box center [583, 591] width 44 height 26
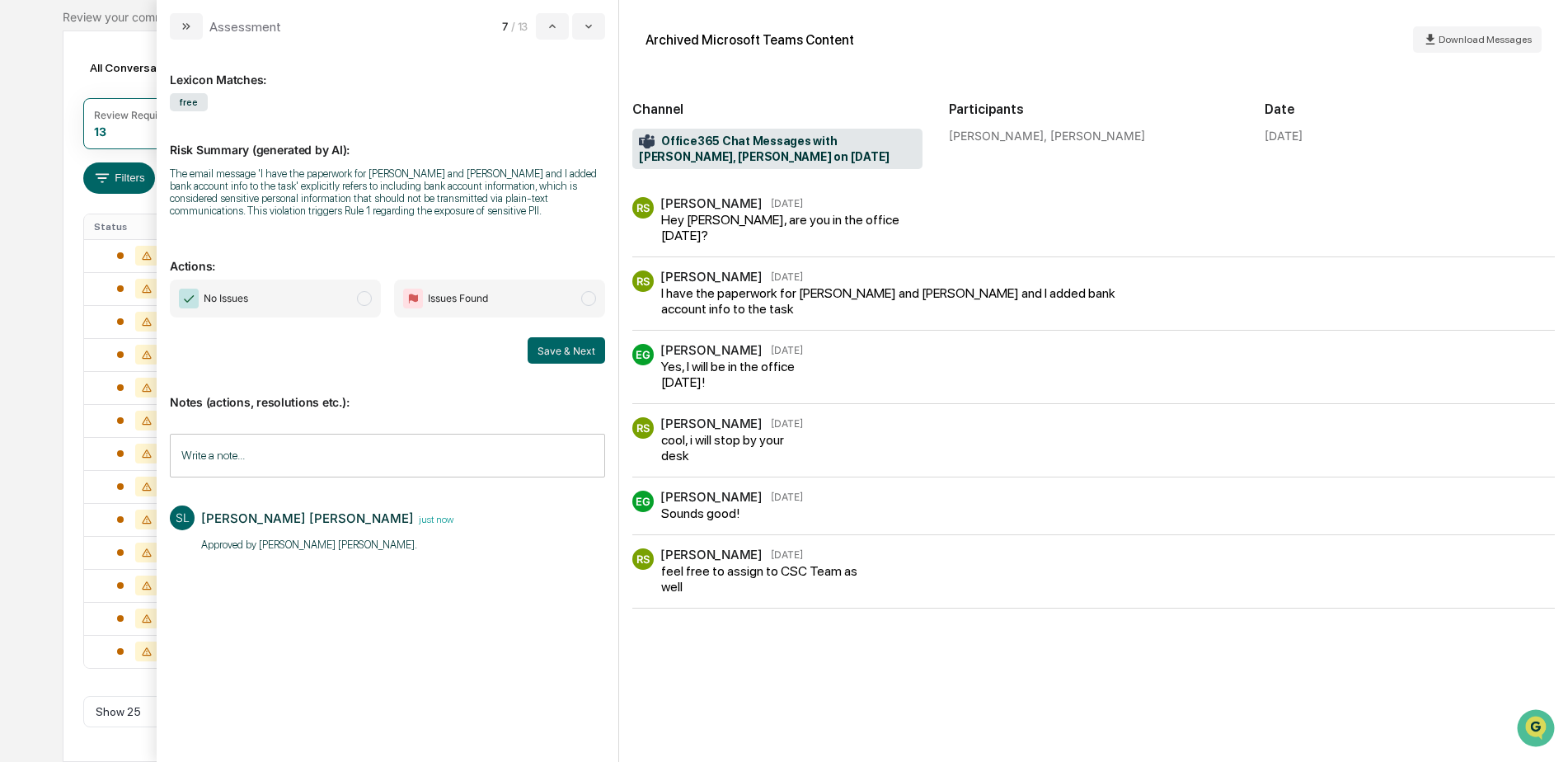
click at [337, 303] on span "No Issues" at bounding box center [275, 298] width 211 height 38
click at [580, 350] on button "Save & Next" at bounding box center [566, 350] width 77 height 26
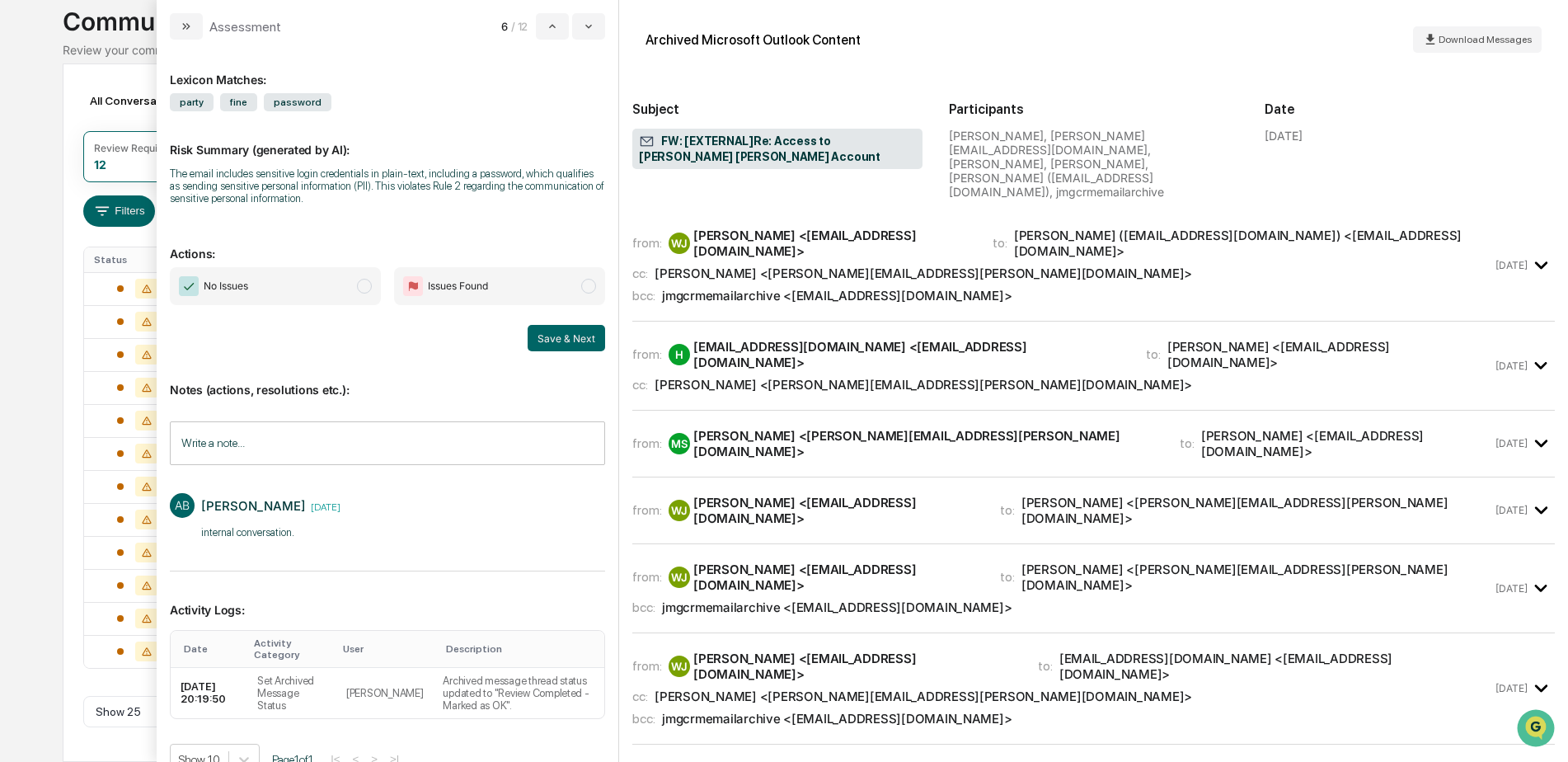
click at [329, 291] on span "No Issues" at bounding box center [275, 286] width 211 height 38
click at [576, 343] on button "Save & Next" at bounding box center [566, 338] width 77 height 26
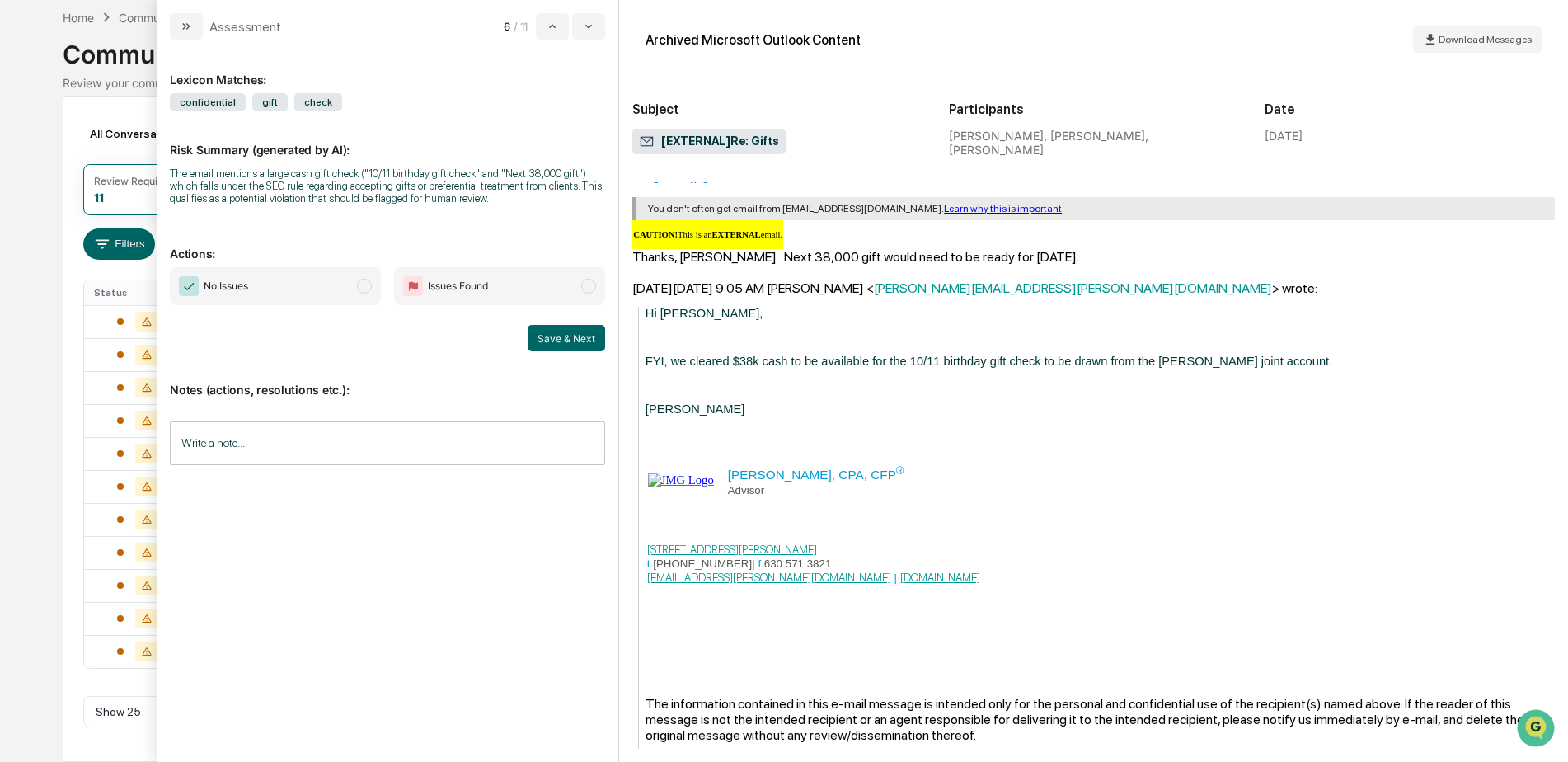
scroll to position [273, 0]
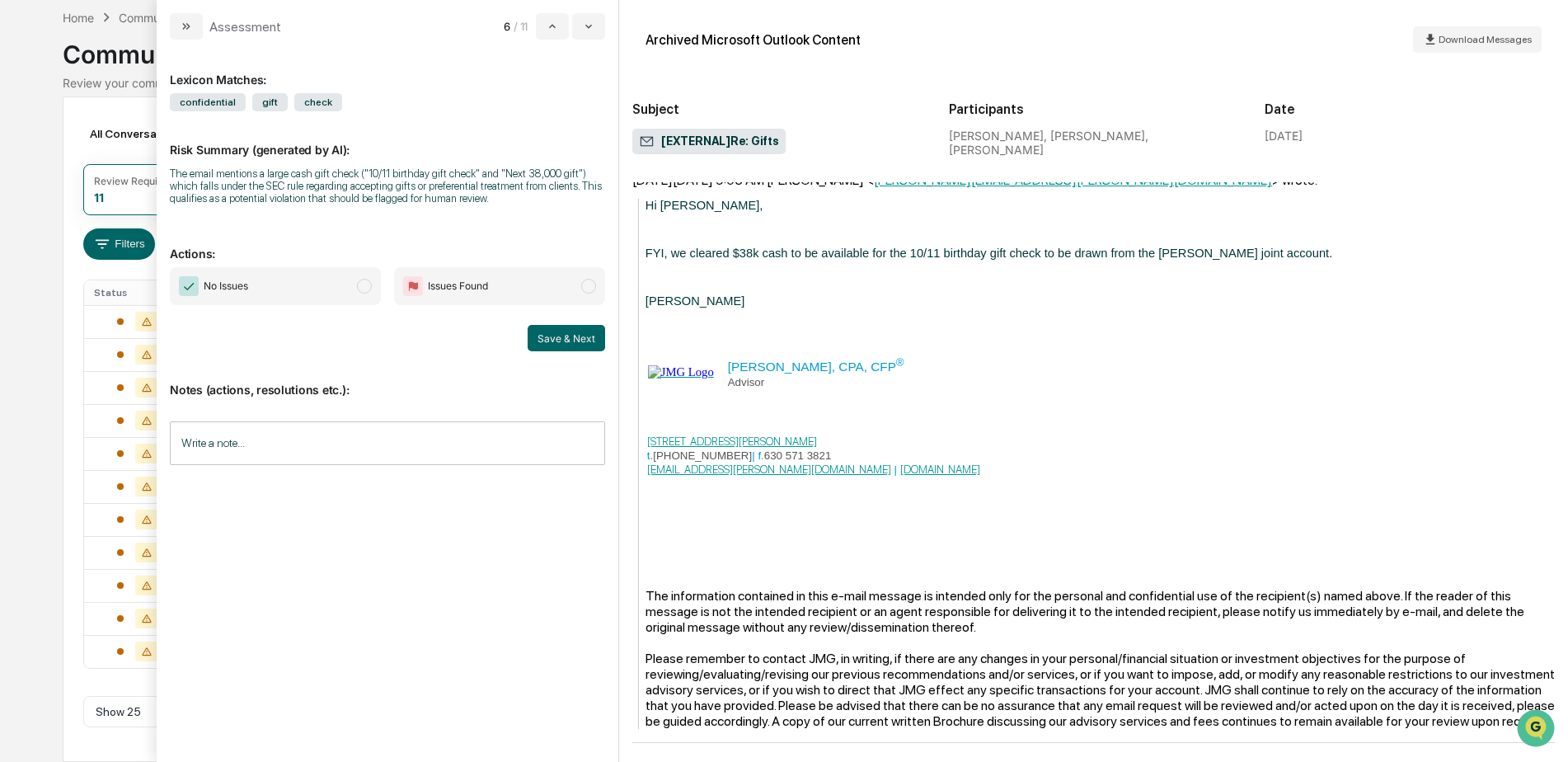
click at [295, 457] on input "Write a note..." at bounding box center [387, 442] width 436 height 44
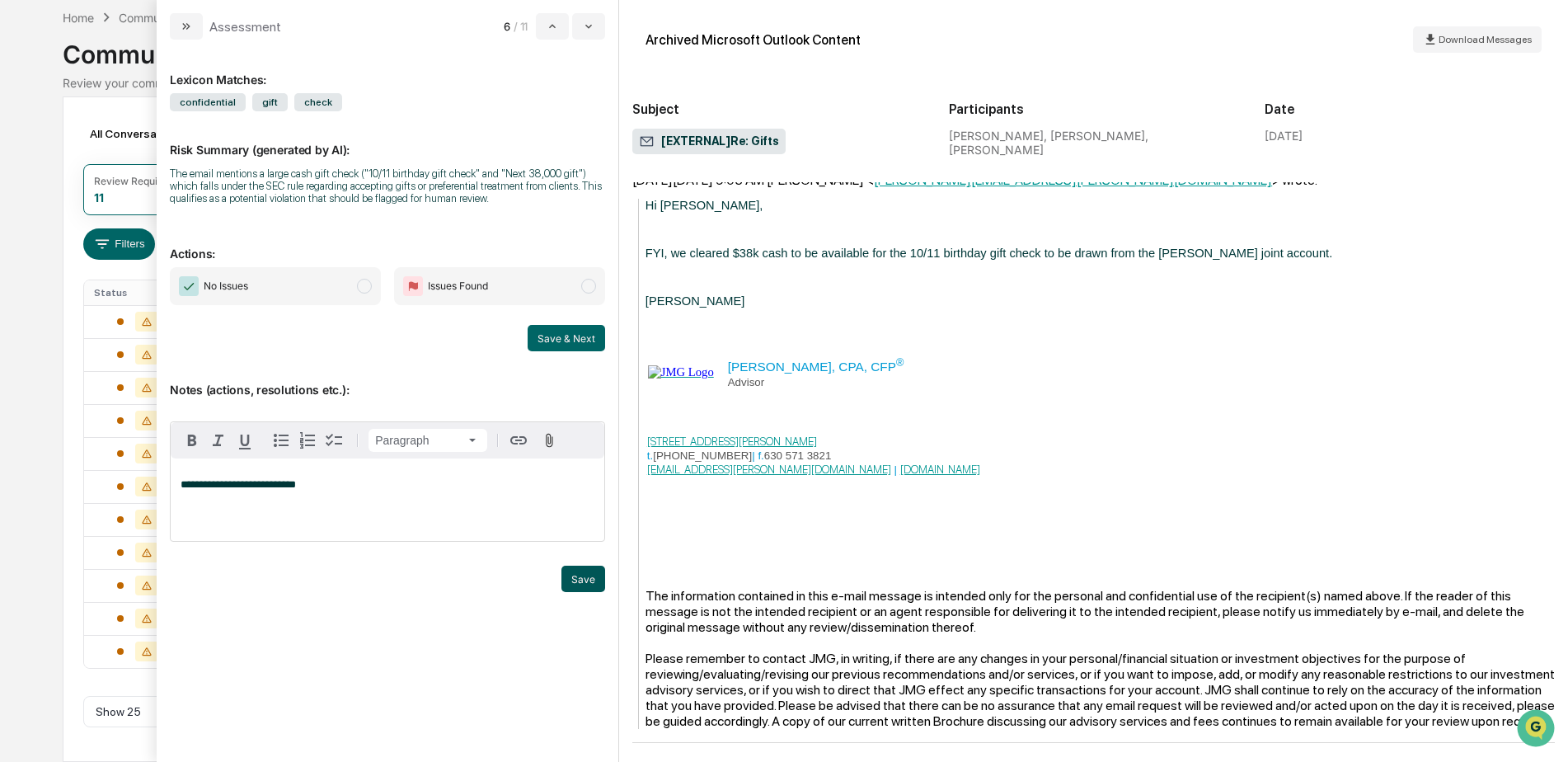
click at [579, 577] on button "Save" at bounding box center [583, 578] width 44 height 26
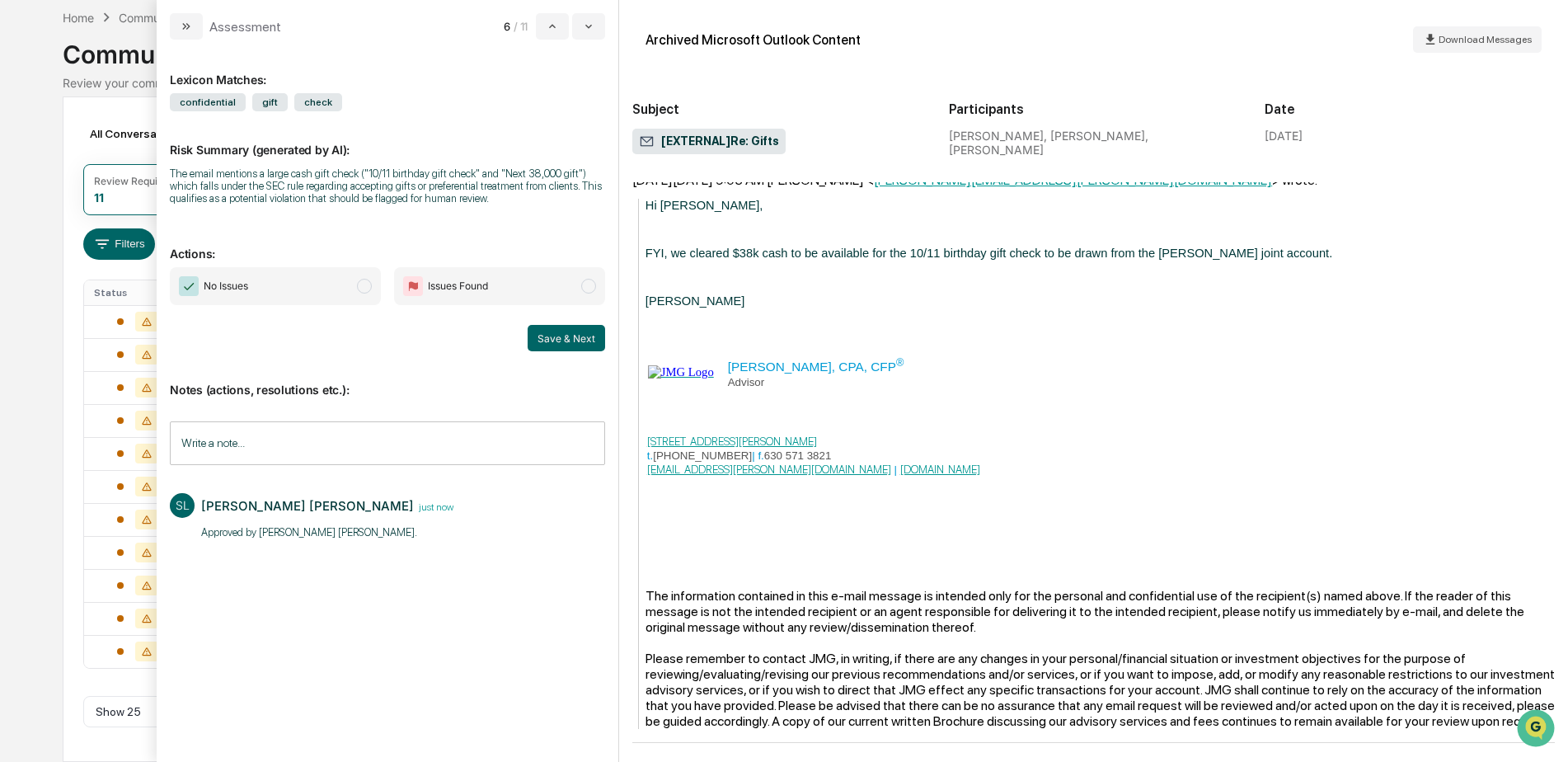
click at [309, 291] on span "No Issues" at bounding box center [275, 286] width 211 height 38
drag, startPoint x: 542, startPoint y: 339, endPoint x: 550, endPoint y: 345, distance: 10.0
click at [543, 341] on button "Save & Next" at bounding box center [566, 338] width 77 height 26
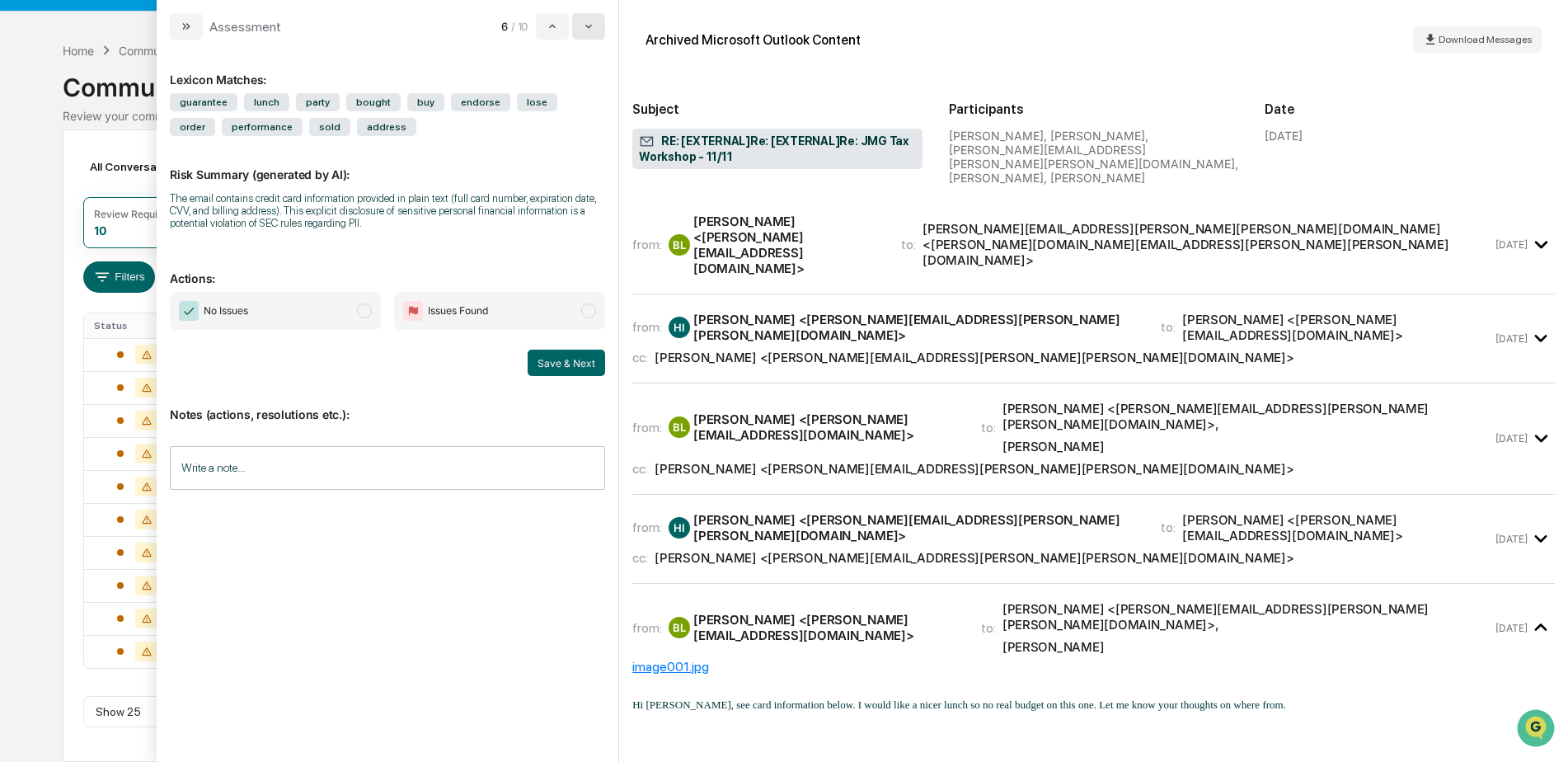
click at [591, 28] on icon "modal" at bounding box center [588, 26] width 14 height 14
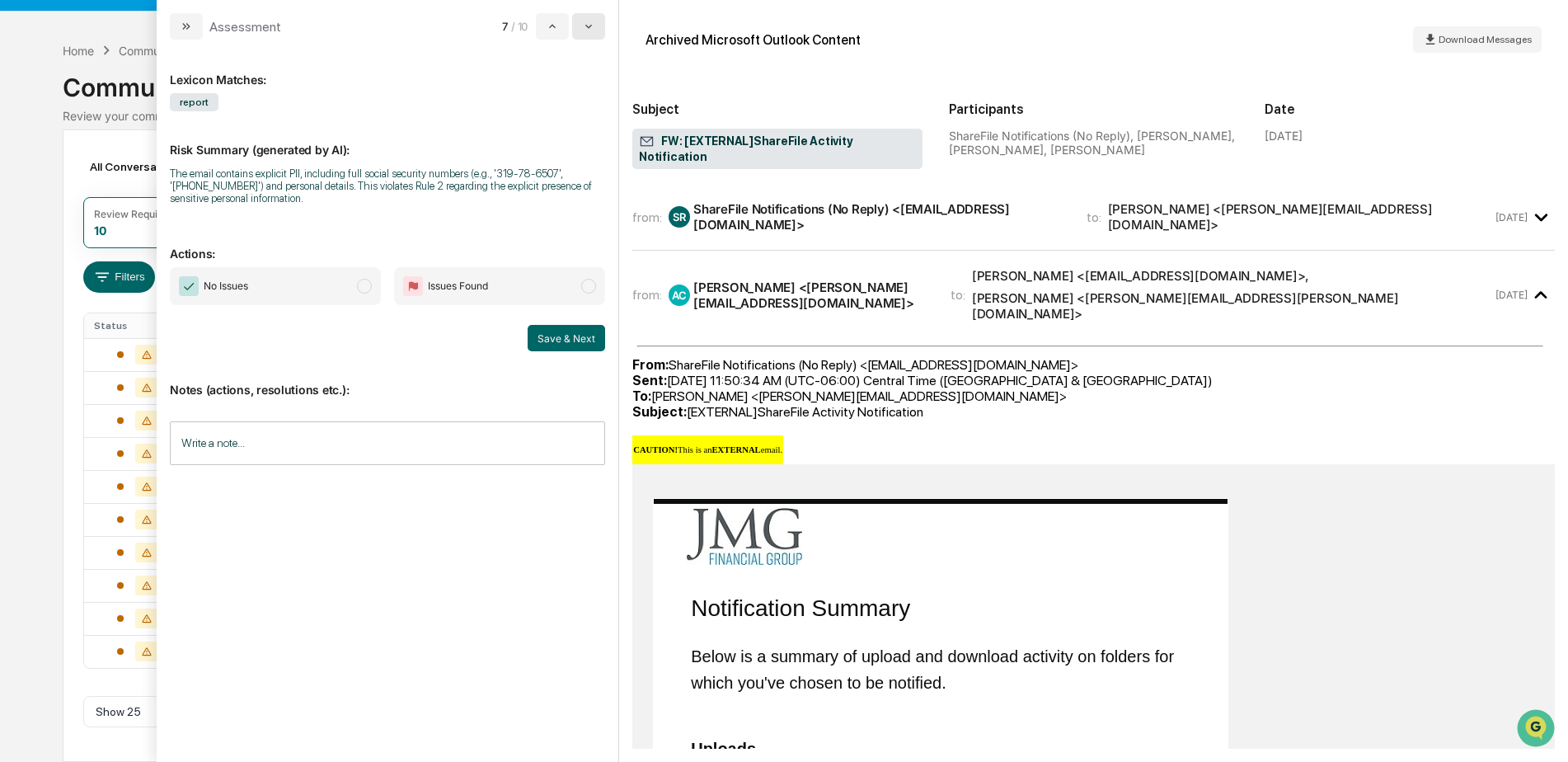
click at [589, 31] on icon "modal" at bounding box center [588, 26] width 14 height 14
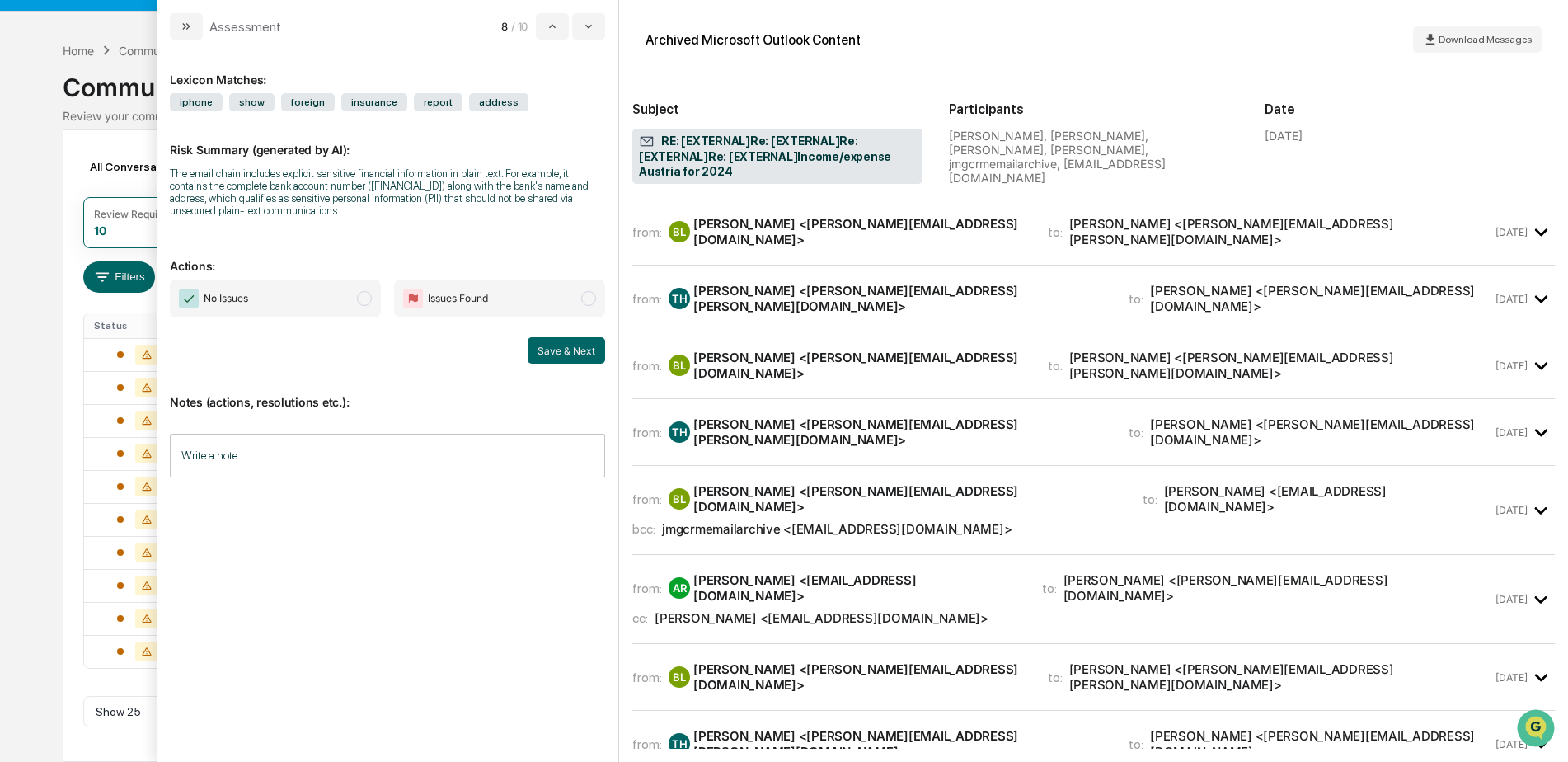
drag, startPoint x: 591, startPoint y: 28, endPoint x: 621, endPoint y: 58, distance: 42.4
click at [591, 30] on icon "modal" at bounding box center [588, 26] width 14 height 14
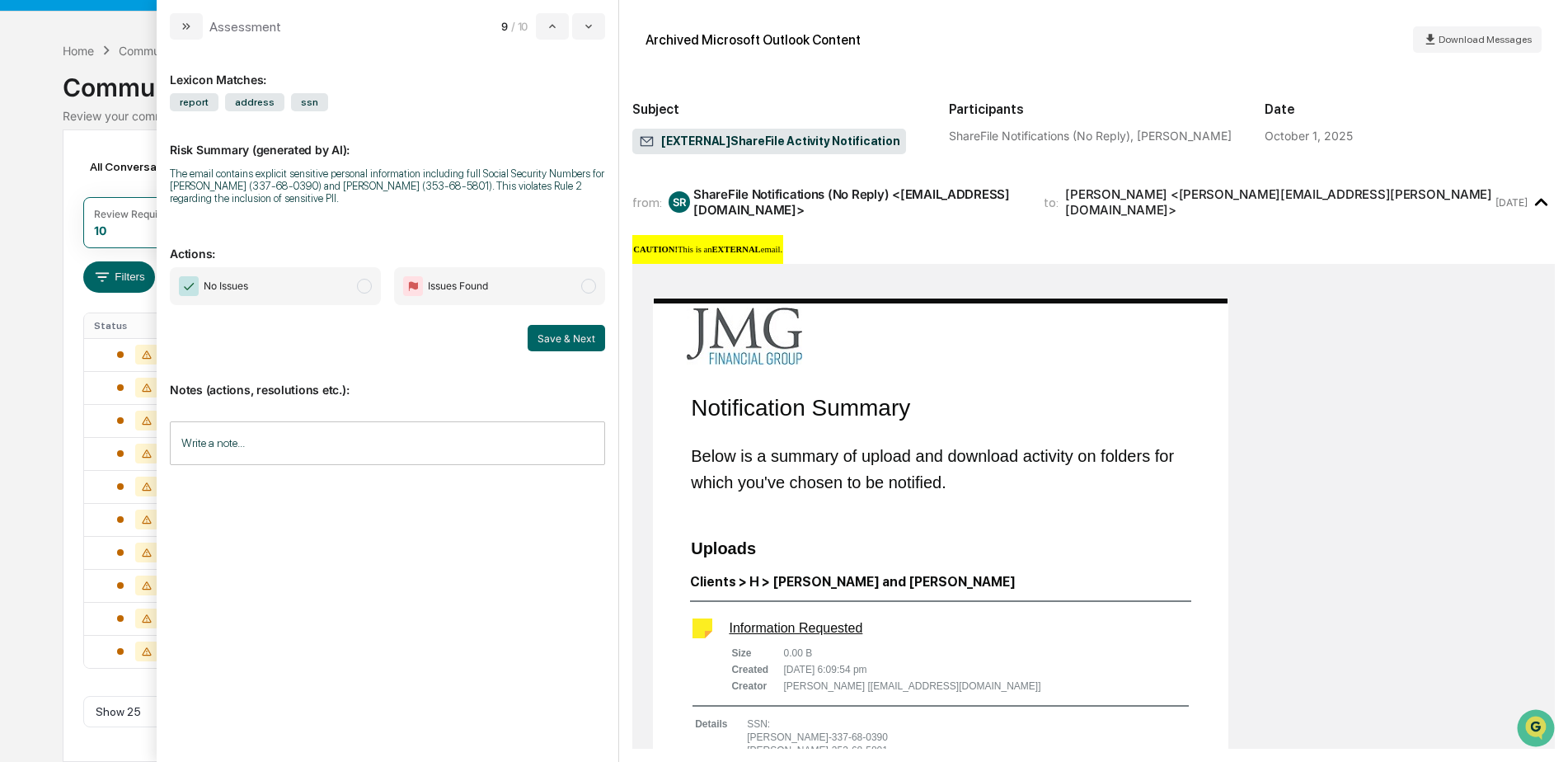
scroll to position [247, 0]
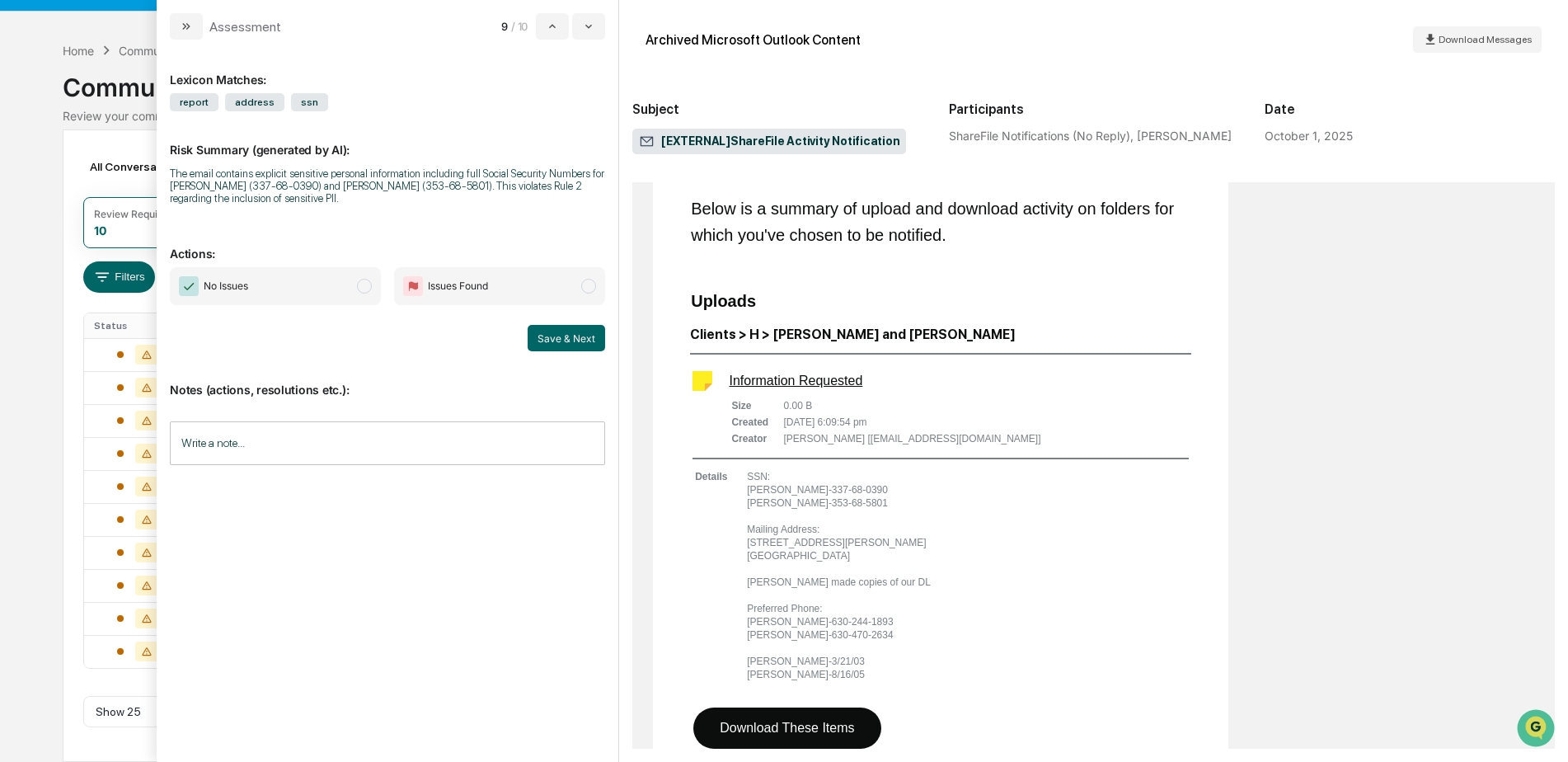
drag, startPoint x: 579, startPoint y: 34, endPoint x: 584, endPoint y: 49, distance: 15.8
click at [579, 37] on button "modal" at bounding box center [588, 26] width 33 height 26
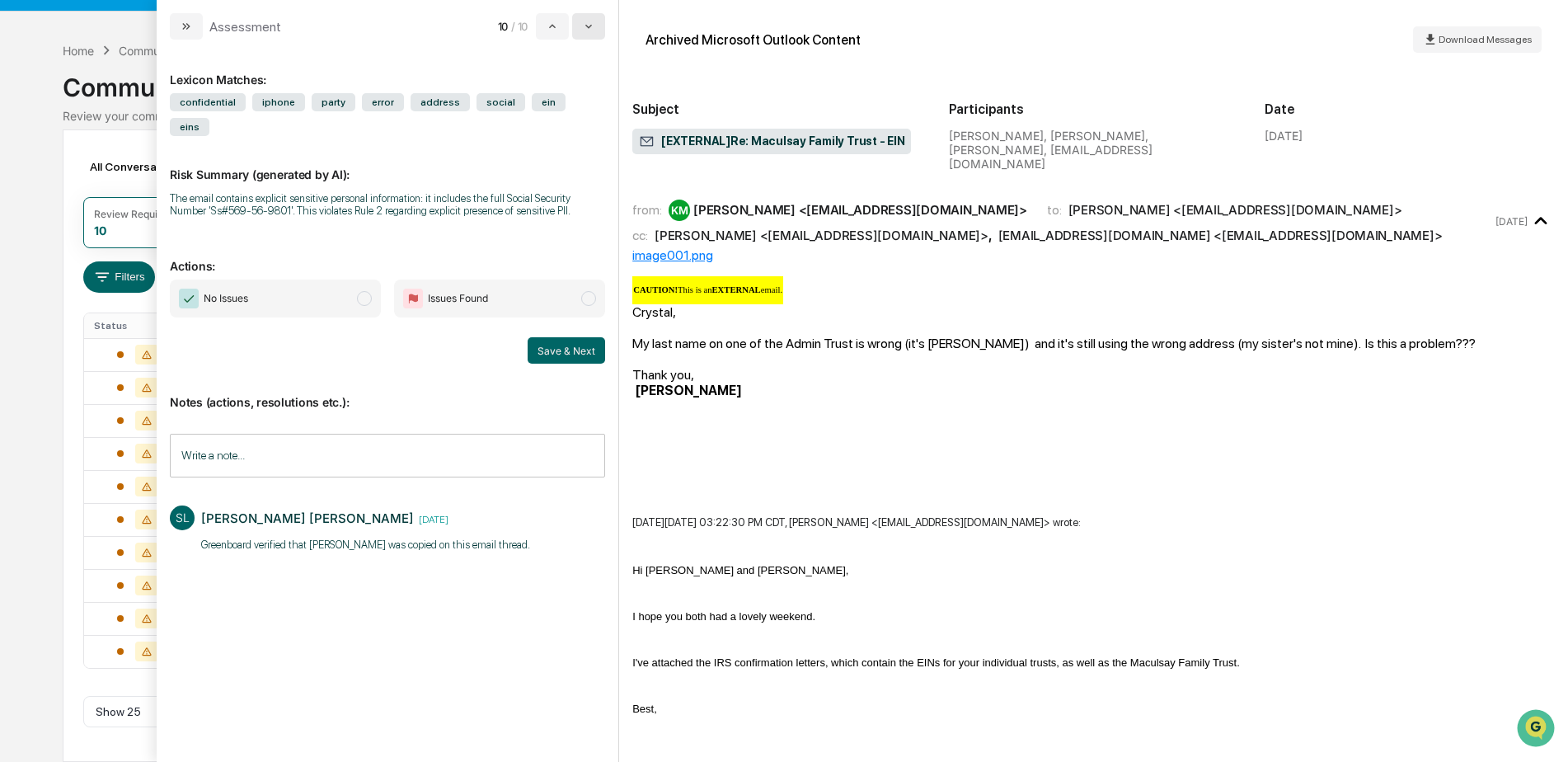
click at [586, 31] on icon "modal" at bounding box center [588, 26] width 14 height 14
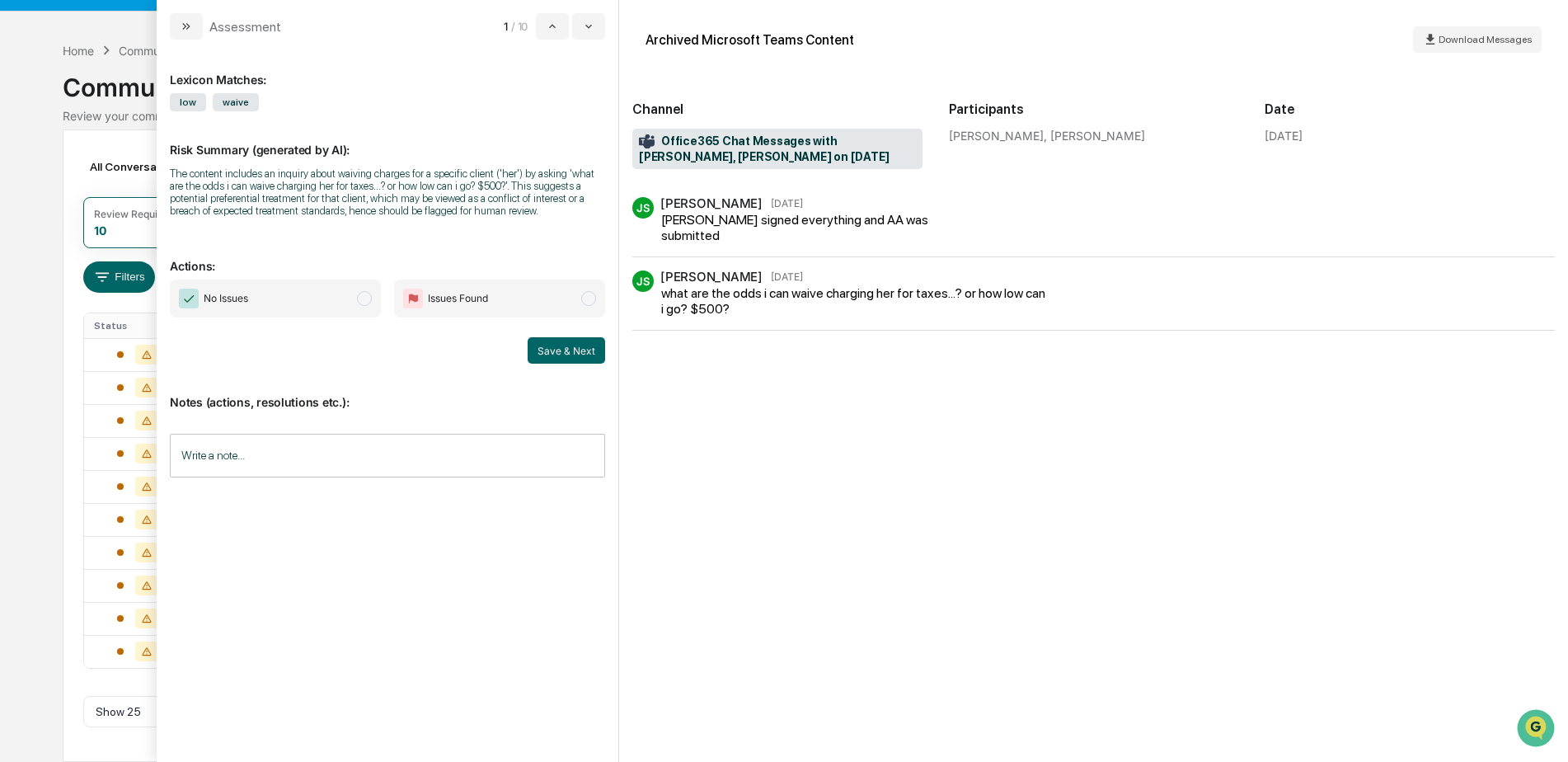
click at [587, 40] on div "Assessment 1 / 10 Lexicon Matches: low waive Risk Summary (generated by AI): Th…" at bounding box center [388, 381] width 463 height 762
click at [588, 41] on div "Lexicon Matches: low waive Risk Summary (generated by AI): The content includes…" at bounding box center [387, 401] width 462 height 722
click at [588, 29] on icon "modal" at bounding box center [588, 26] width 14 height 14
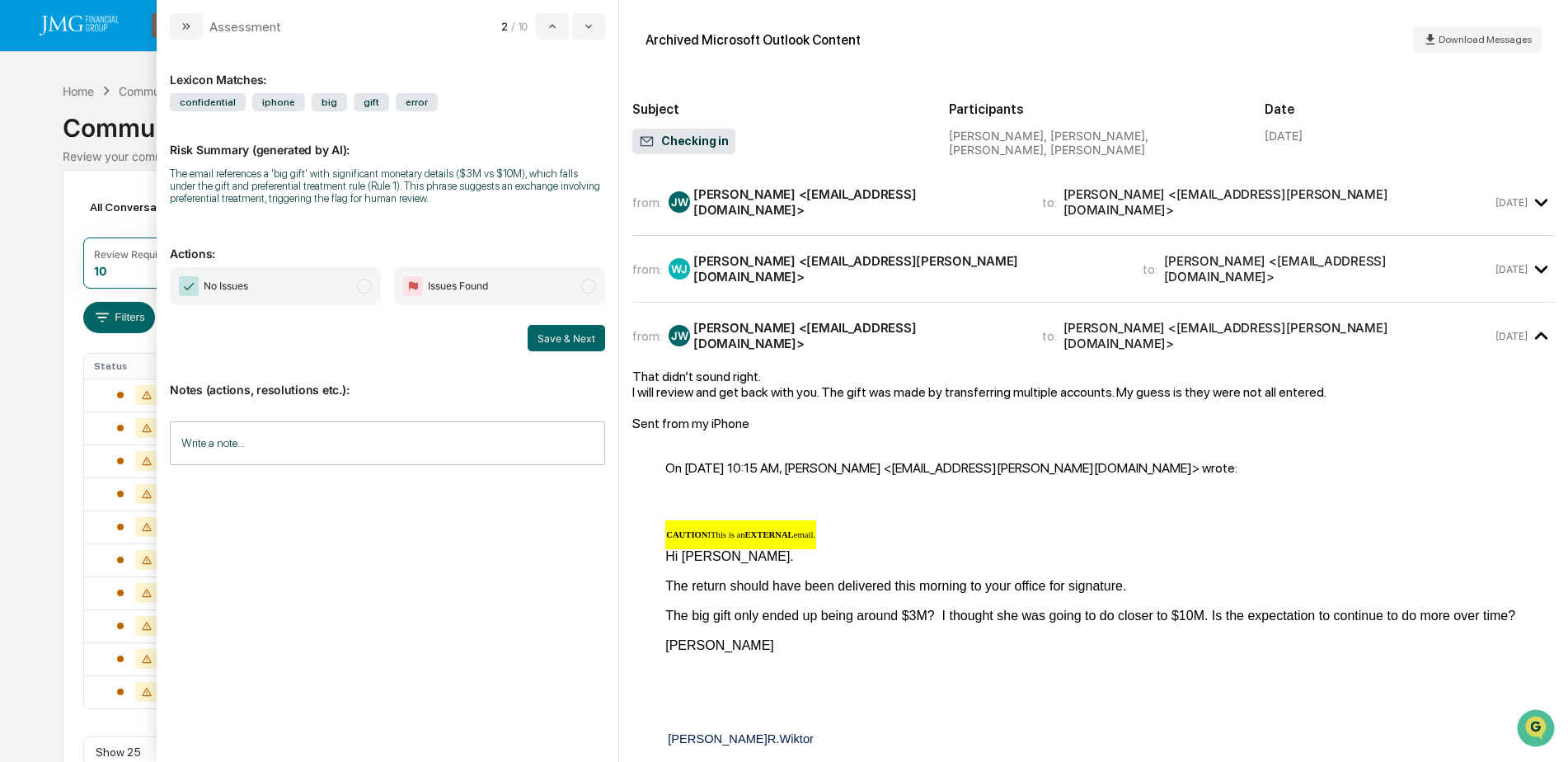
click at [286, 454] on input "Write a note..." at bounding box center [387, 442] width 436 height 44
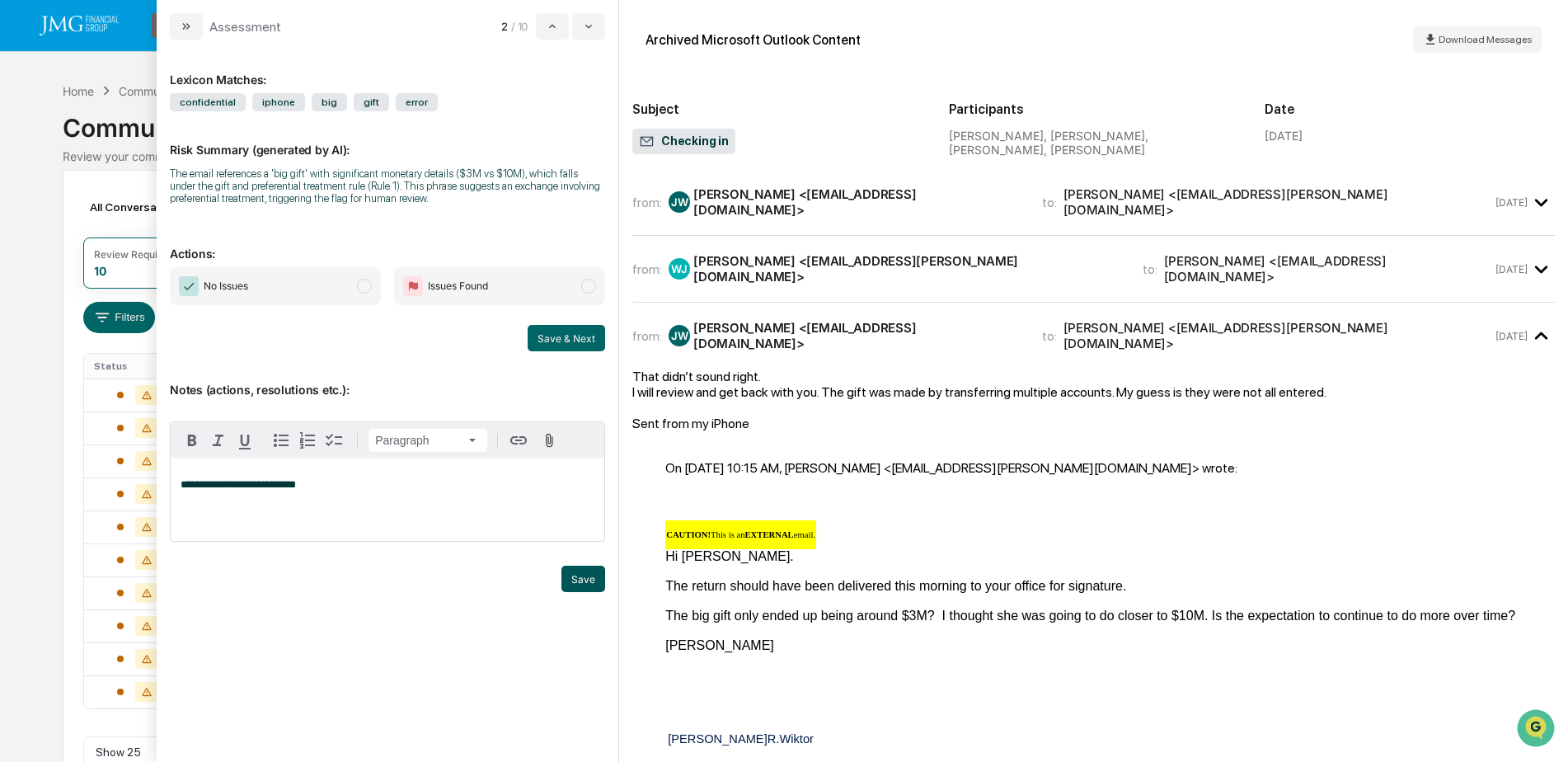
click at [591, 590] on button "Save" at bounding box center [583, 578] width 44 height 26
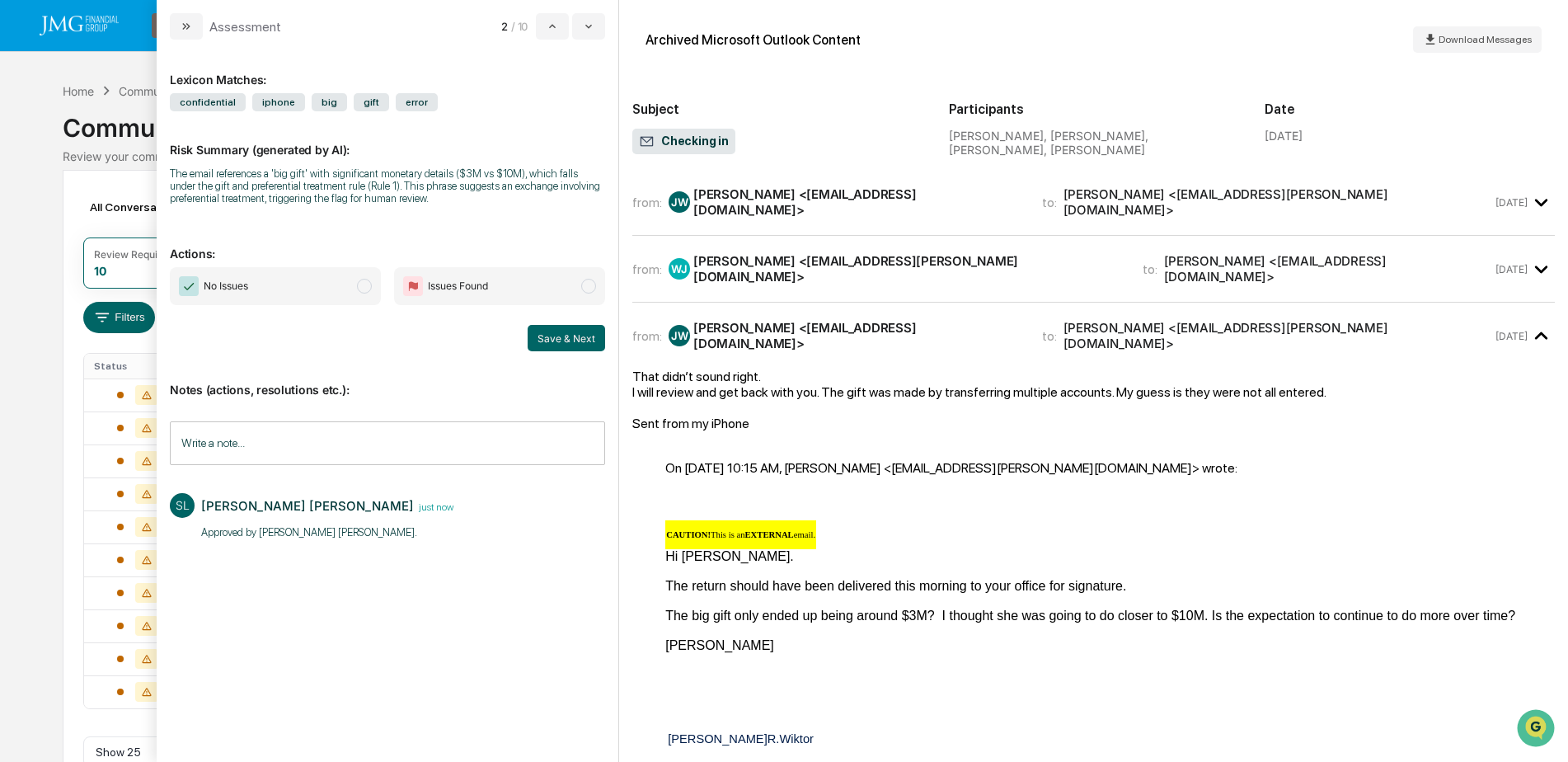
click at [320, 303] on span "No Issues" at bounding box center [275, 286] width 211 height 38
click at [588, 347] on button "Save & Next" at bounding box center [566, 338] width 77 height 26
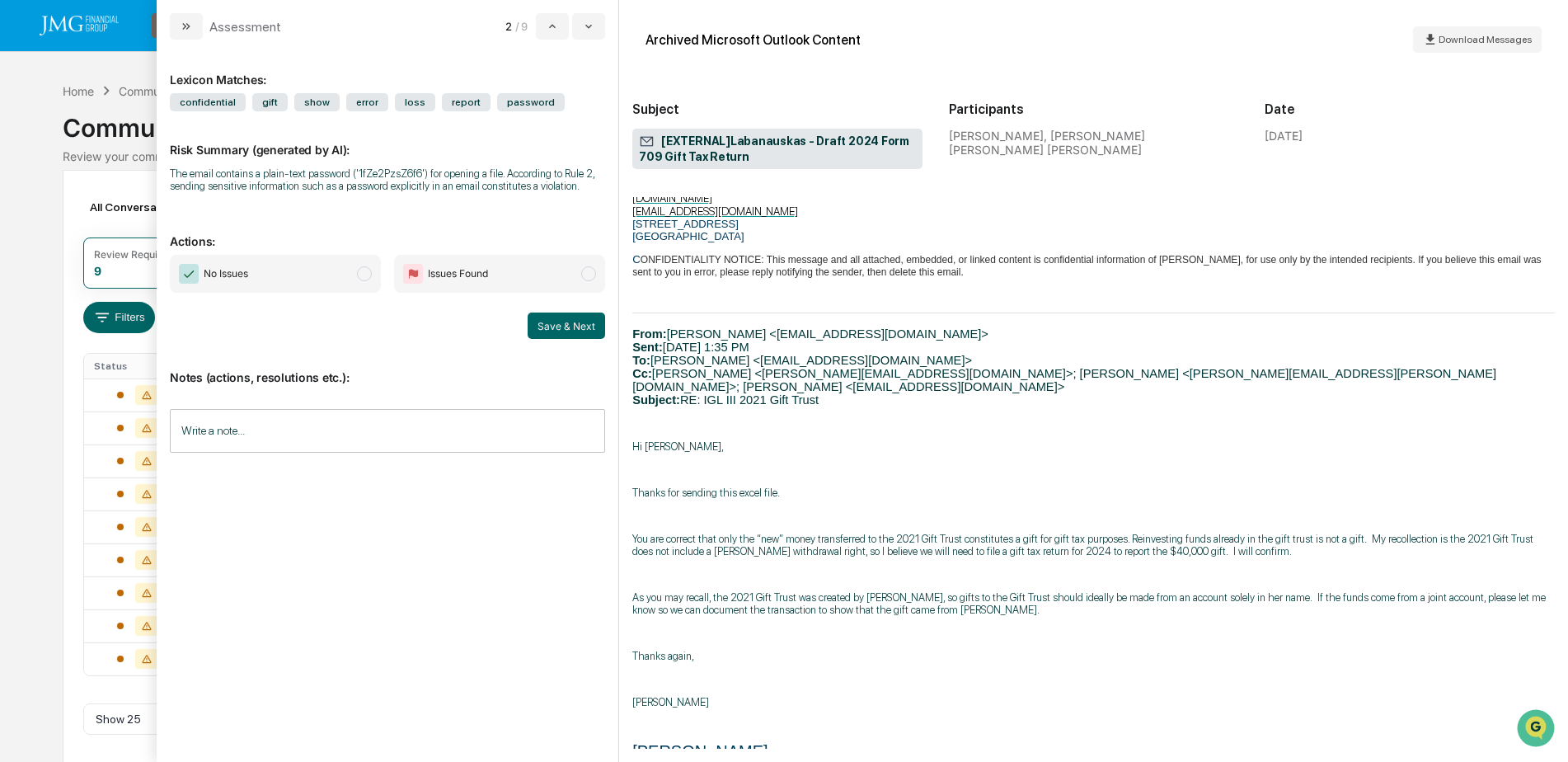
scroll to position [82, 0]
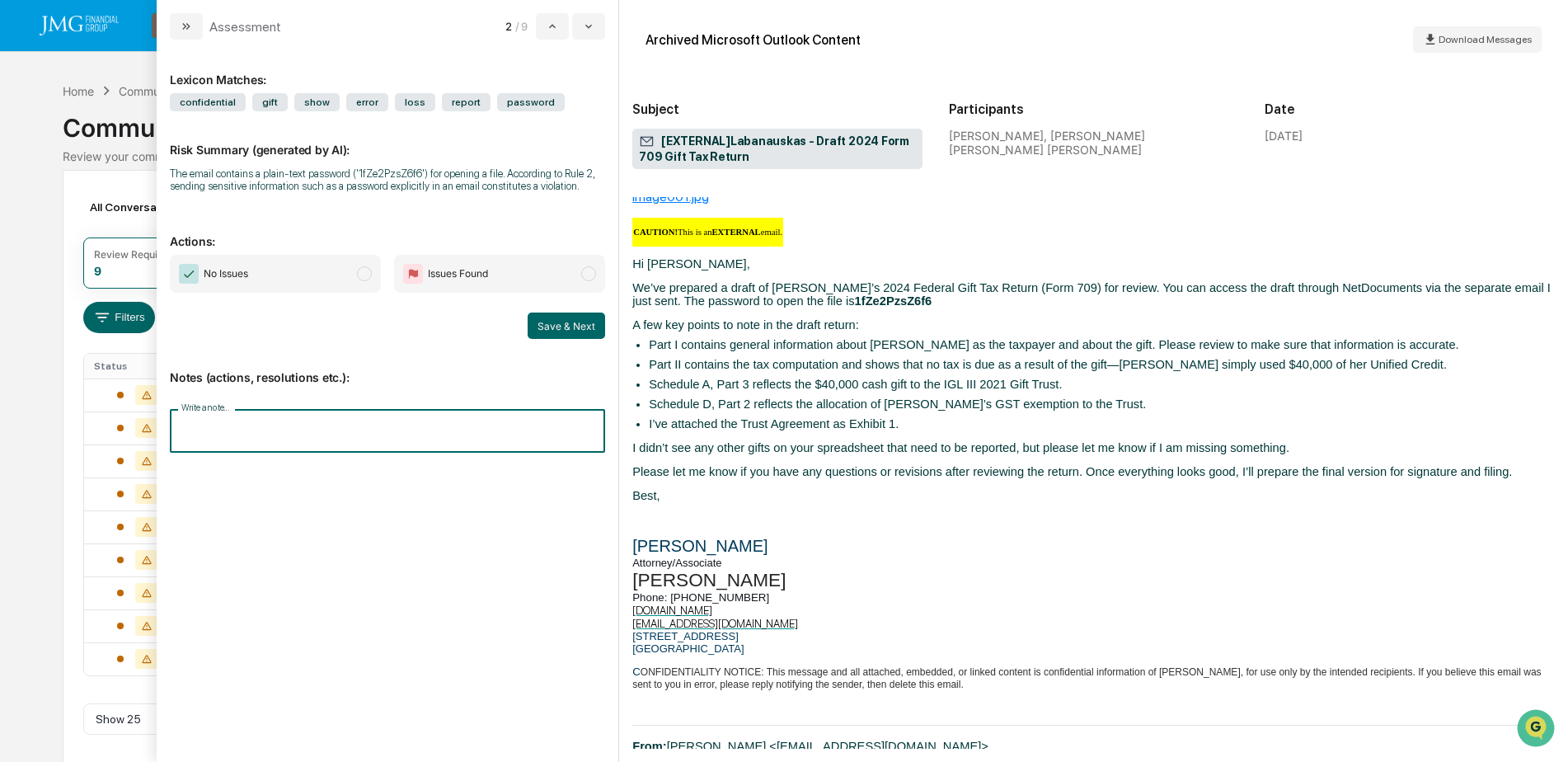
click at [343, 427] on input "Write a note..." at bounding box center [387, 430] width 436 height 44
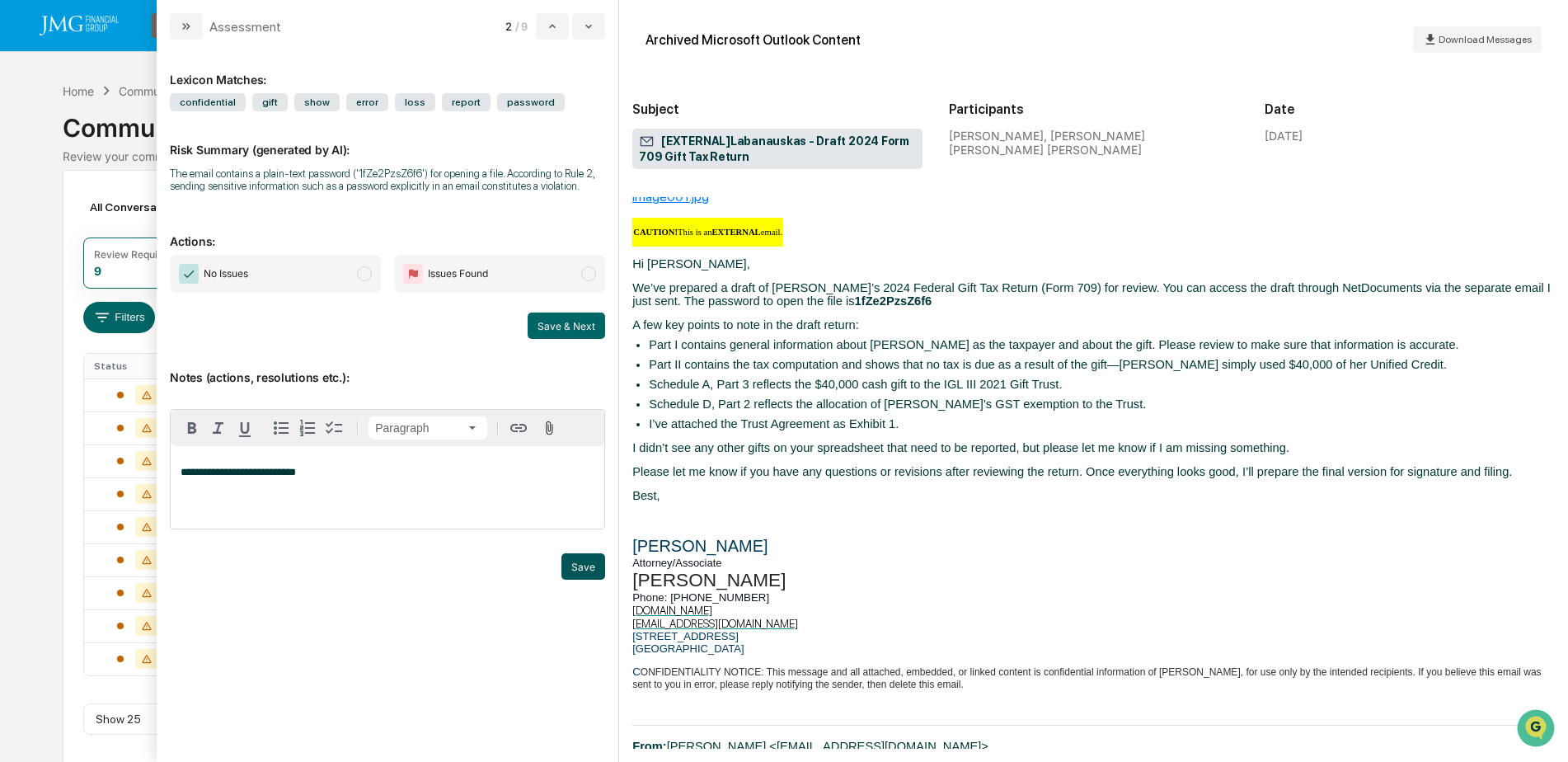
click at [577, 571] on button "Save" at bounding box center [583, 565] width 44 height 26
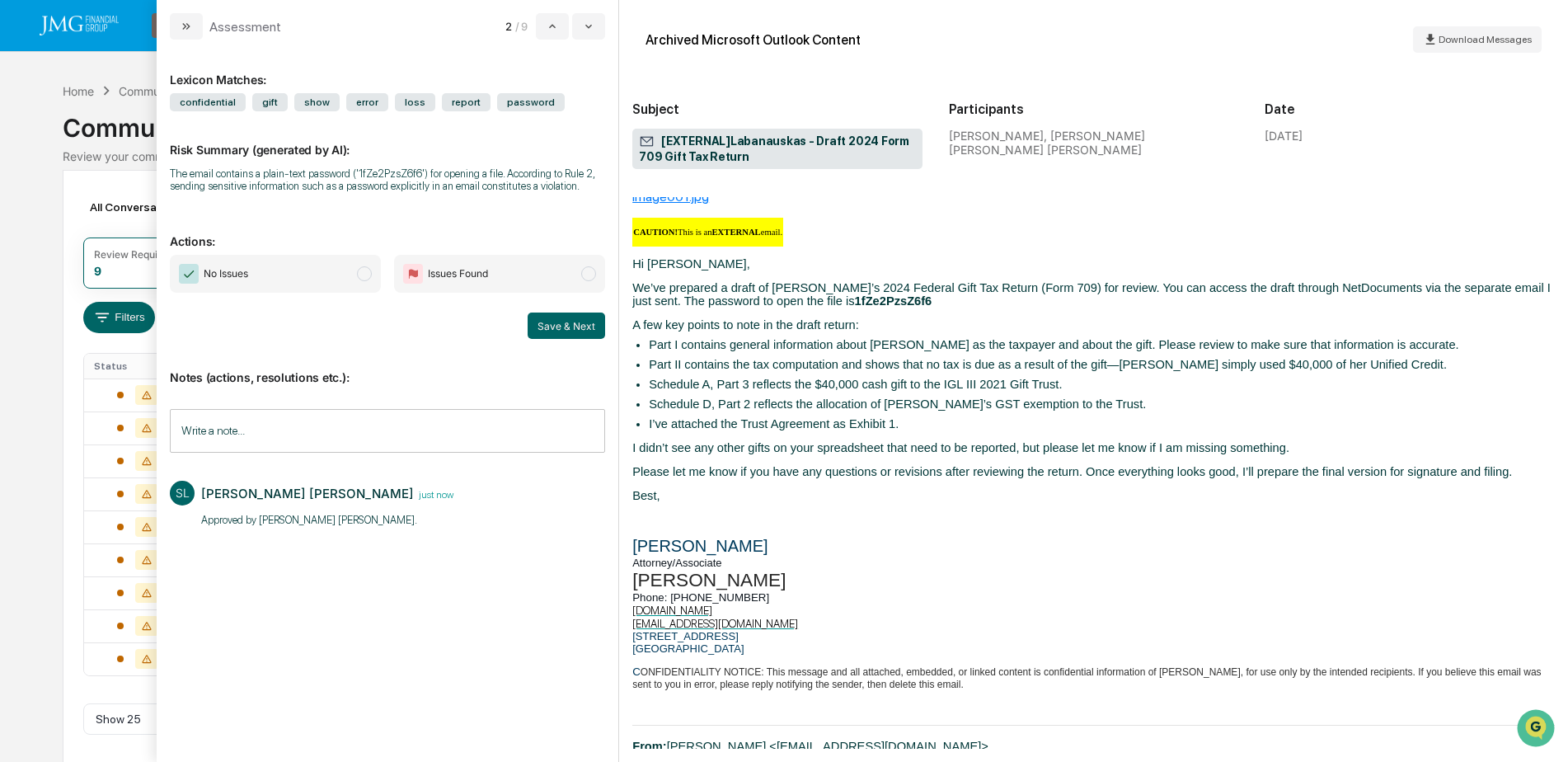
click at [355, 273] on span "No Issues" at bounding box center [275, 273] width 211 height 38
click at [562, 325] on button "Save & Next" at bounding box center [566, 325] width 77 height 26
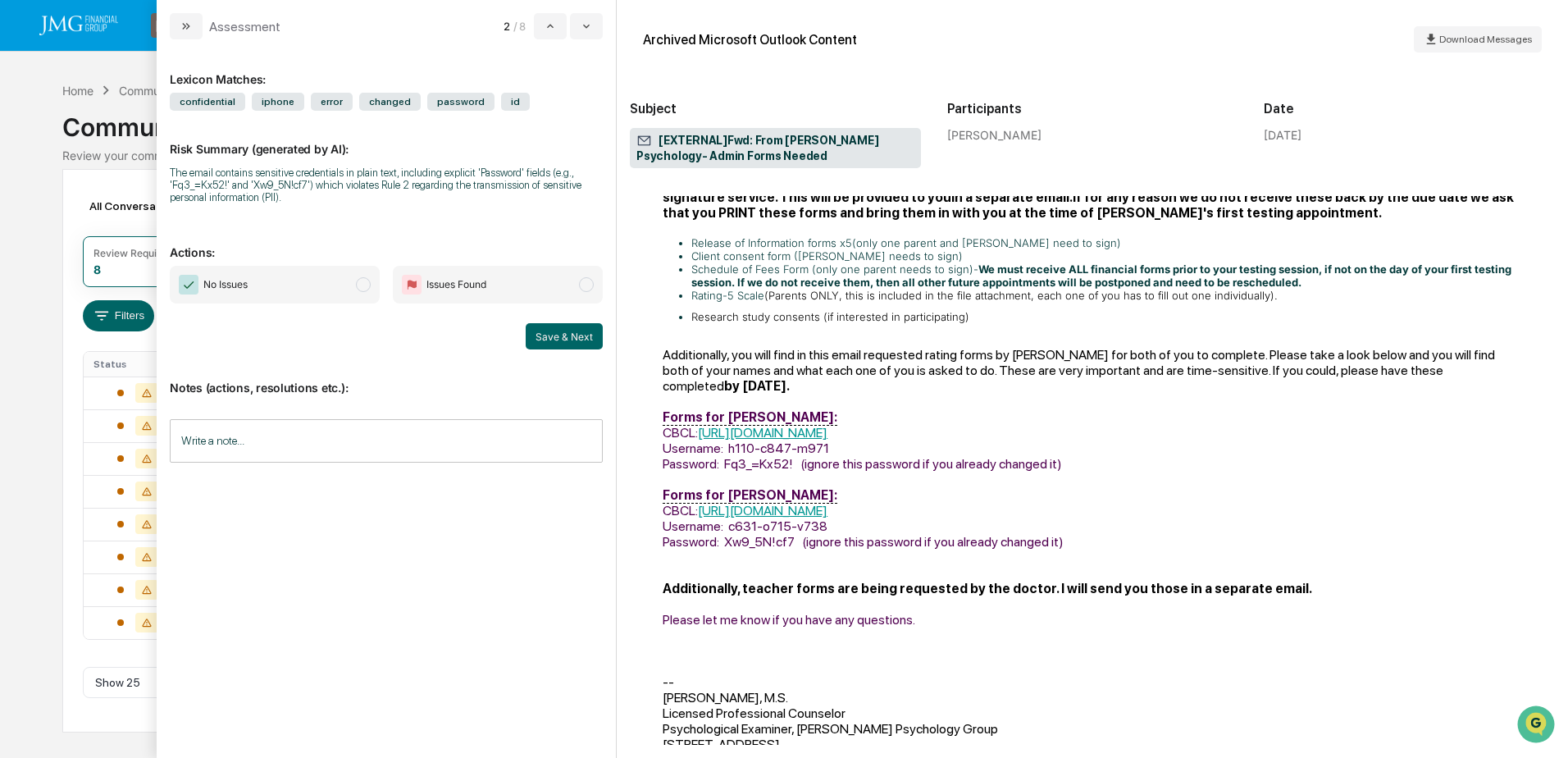
scroll to position [533, 0]
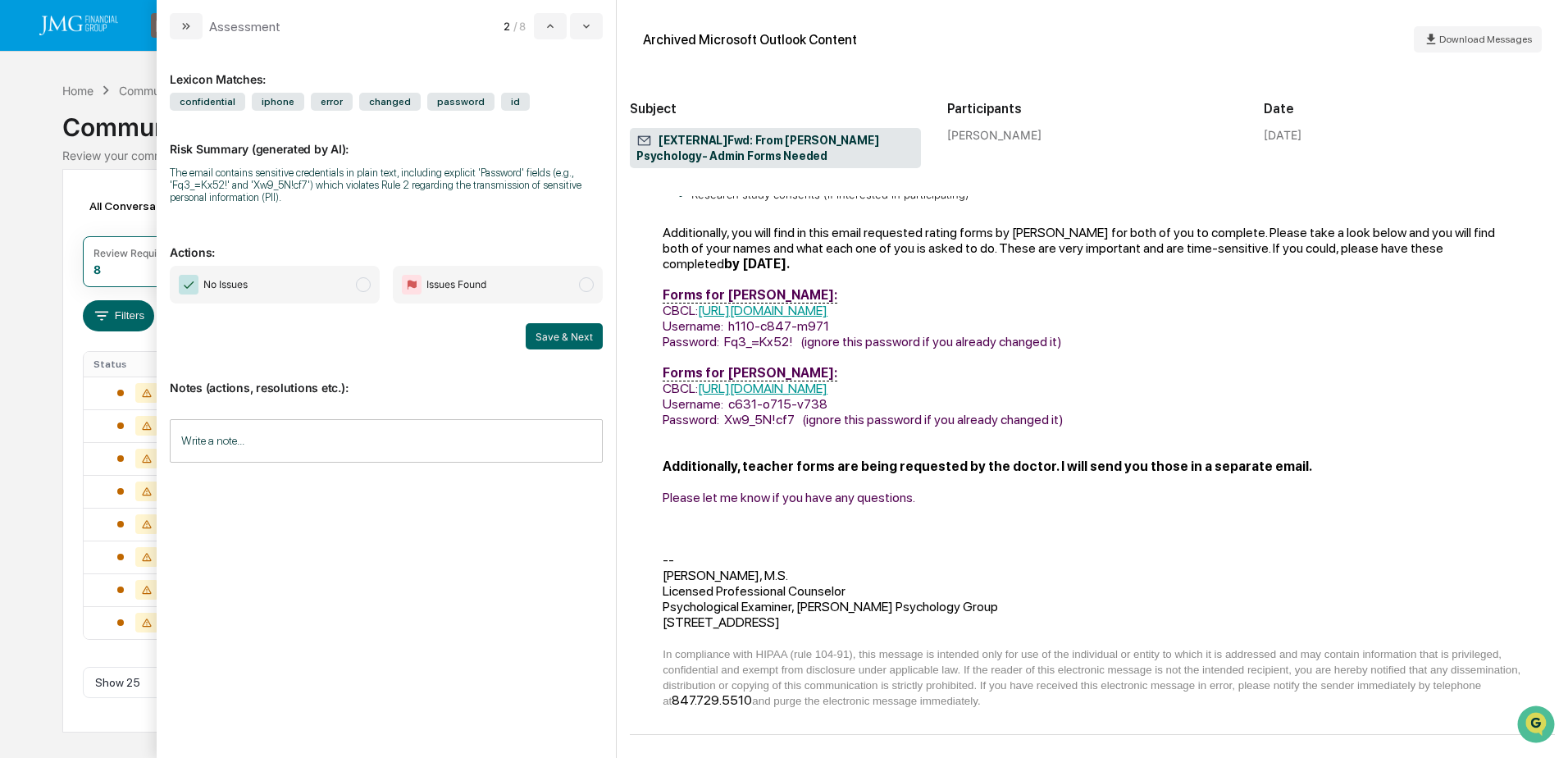
click at [221, 446] on input "Write a note..." at bounding box center [386, 440] width 433 height 43
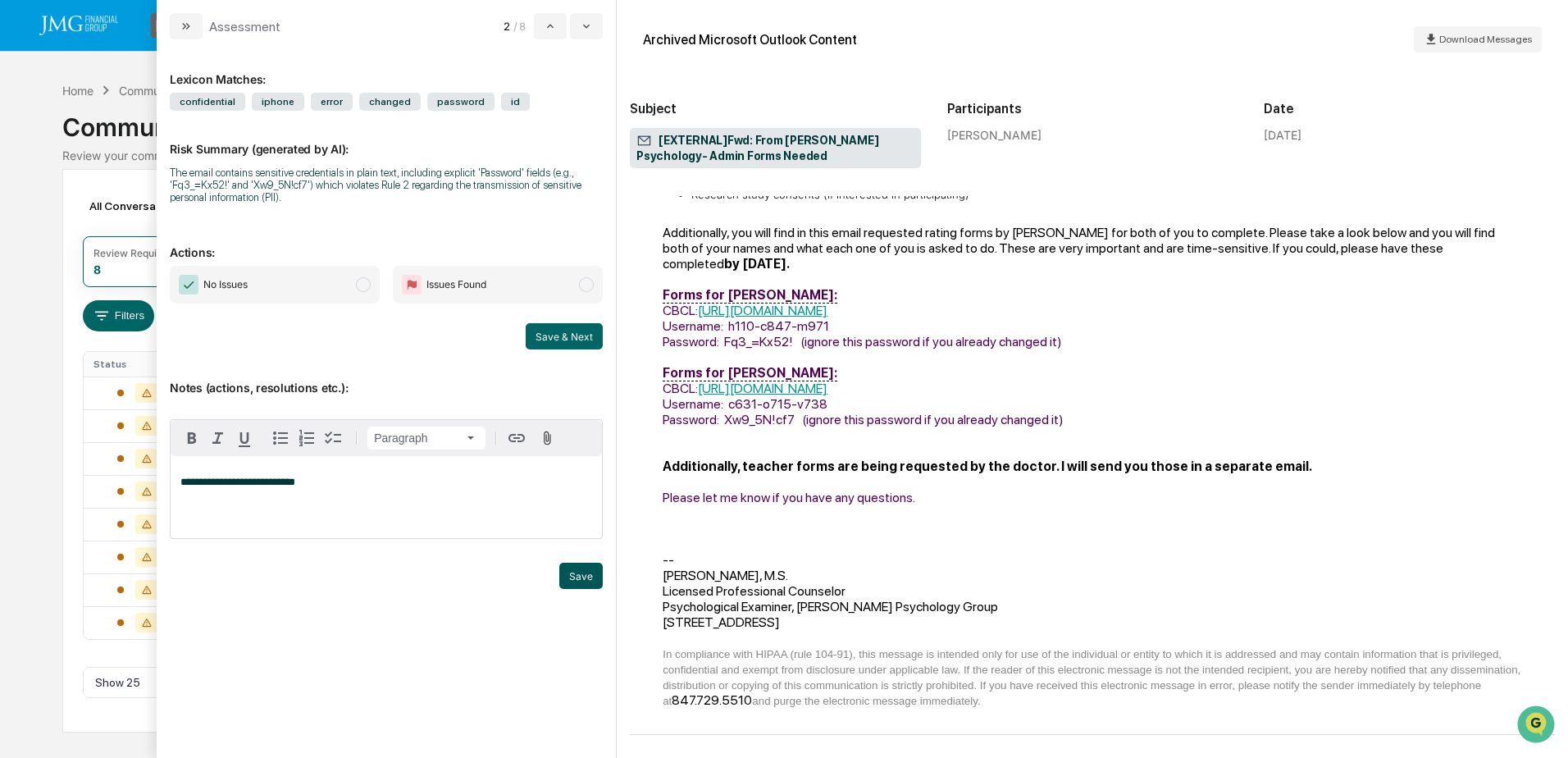
click at [580, 568] on button "Save" at bounding box center [581, 575] width 43 height 26
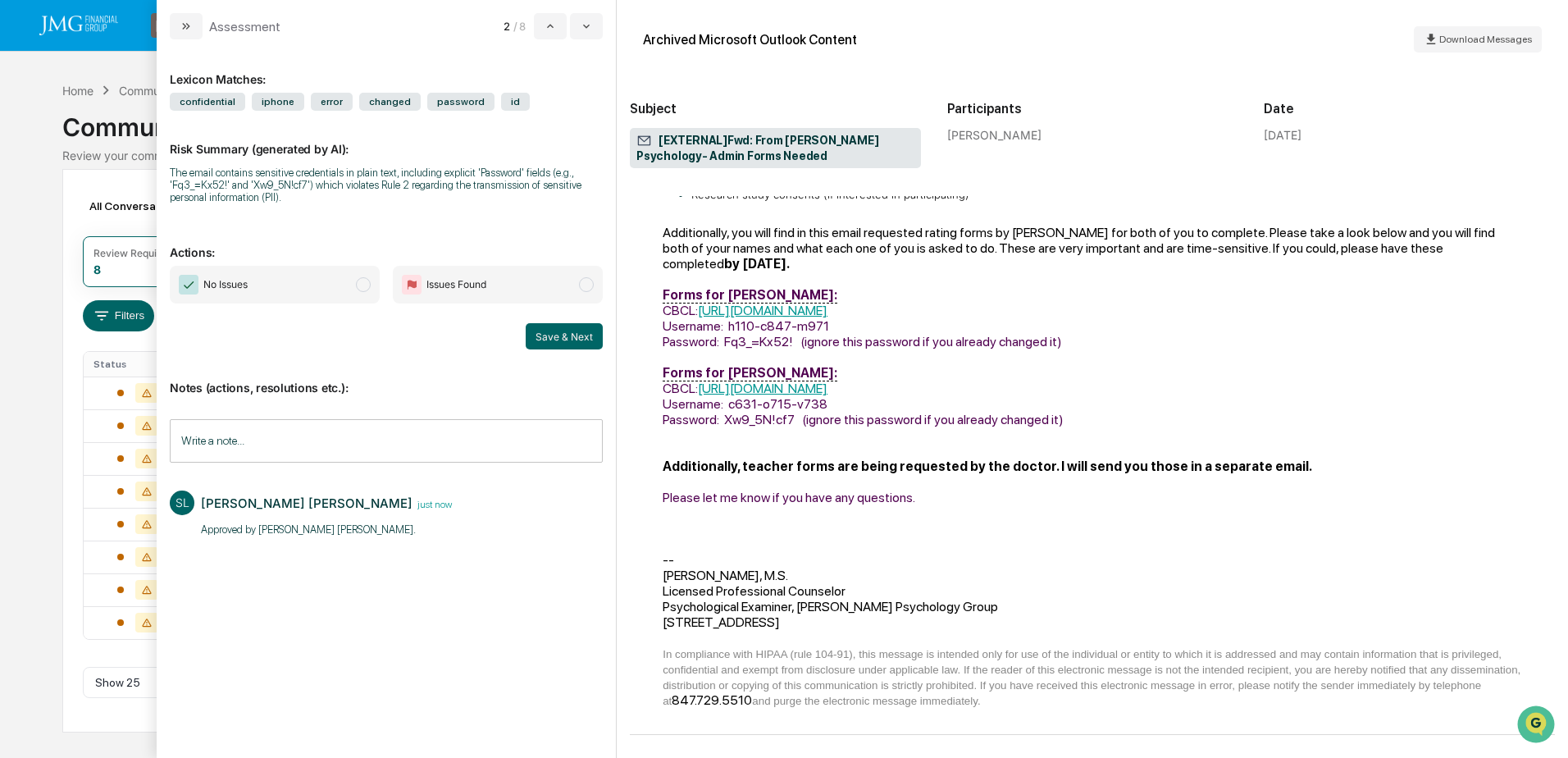
click at [307, 288] on span "No Issues" at bounding box center [274, 284] width 210 height 38
click at [546, 347] on button "Save & Next" at bounding box center [564, 336] width 77 height 26
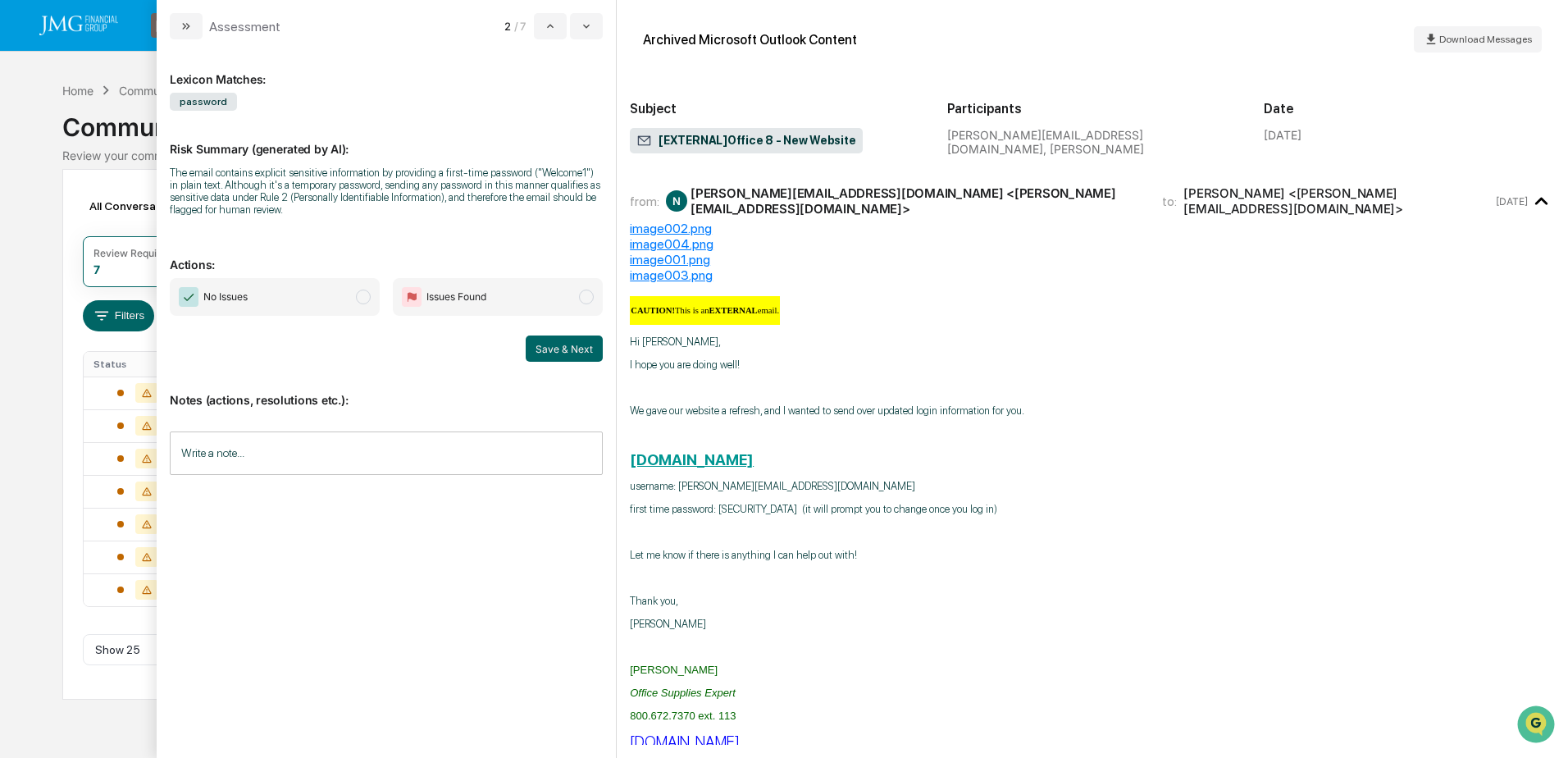
click at [409, 495] on div "modal" at bounding box center [386, 483] width 433 height 25
click at [384, 473] on input "Write a note..." at bounding box center [386, 453] width 433 height 43
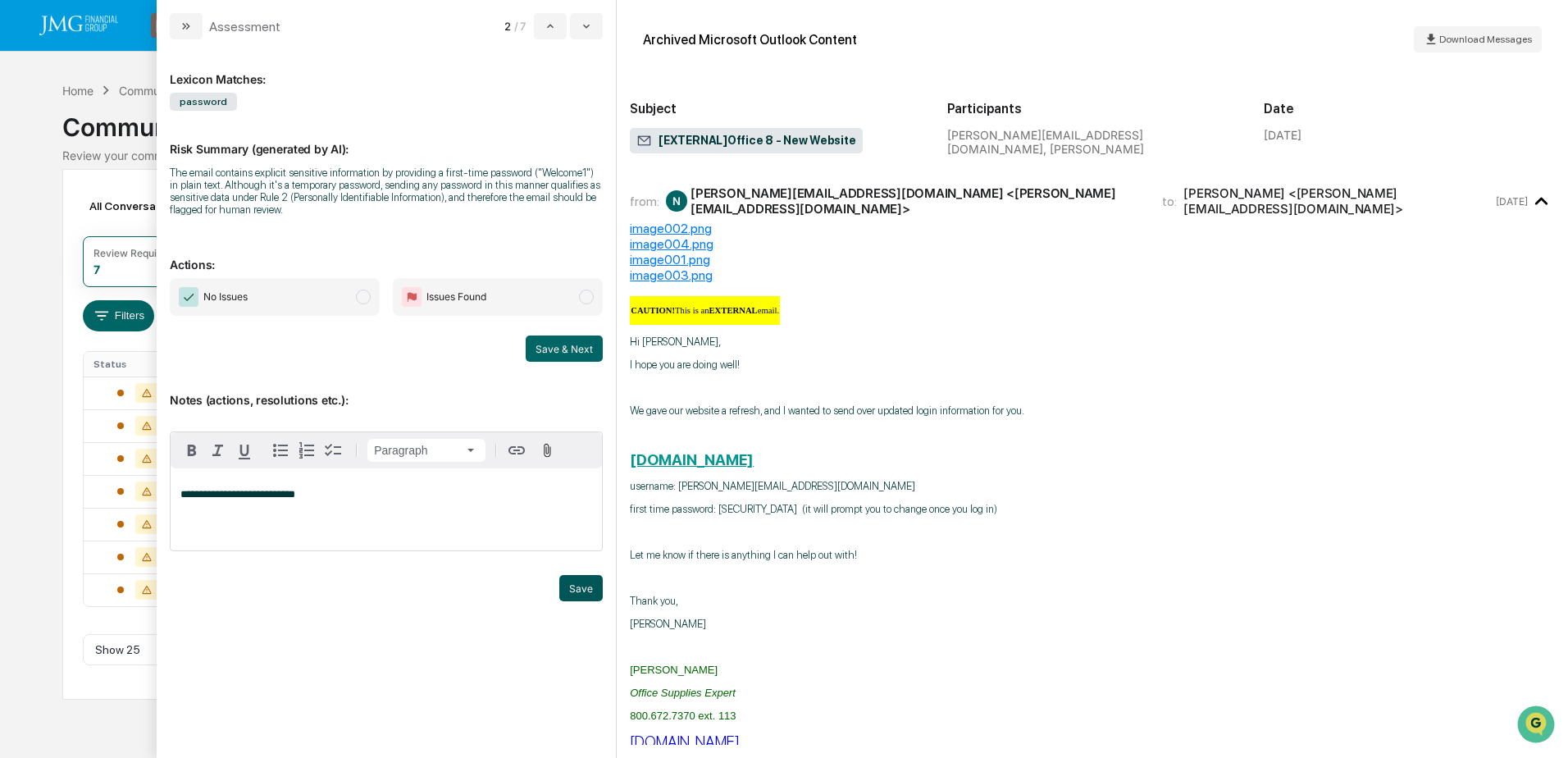
click at [570, 594] on button "Save" at bounding box center [581, 588] width 43 height 26
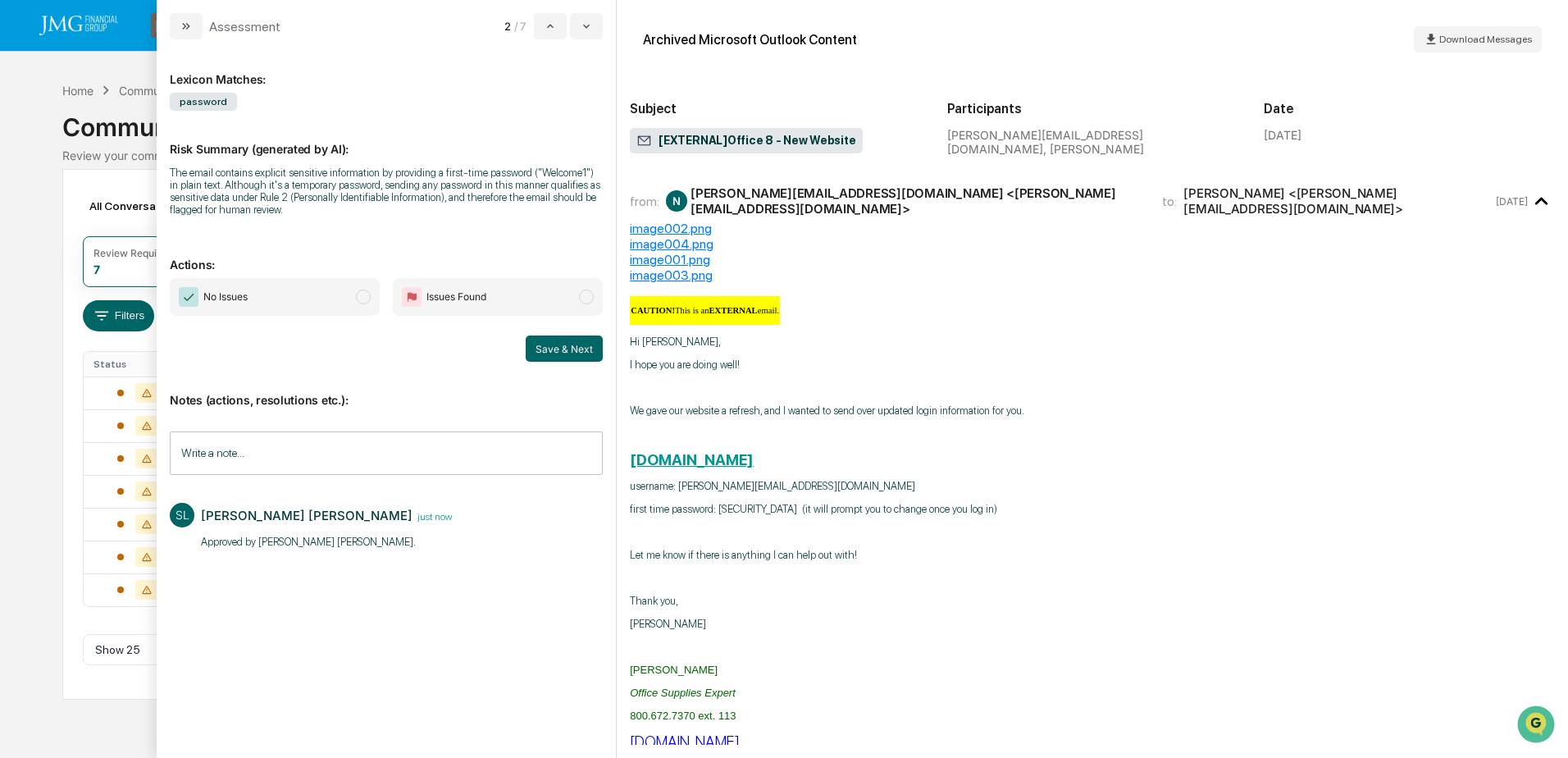
click at [353, 306] on span "No Issues" at bounding box center [274, 297] width 210 height 38
click at [555, 341] on button "Save & Next" at bounding box center [564, 348] width 77 height 26
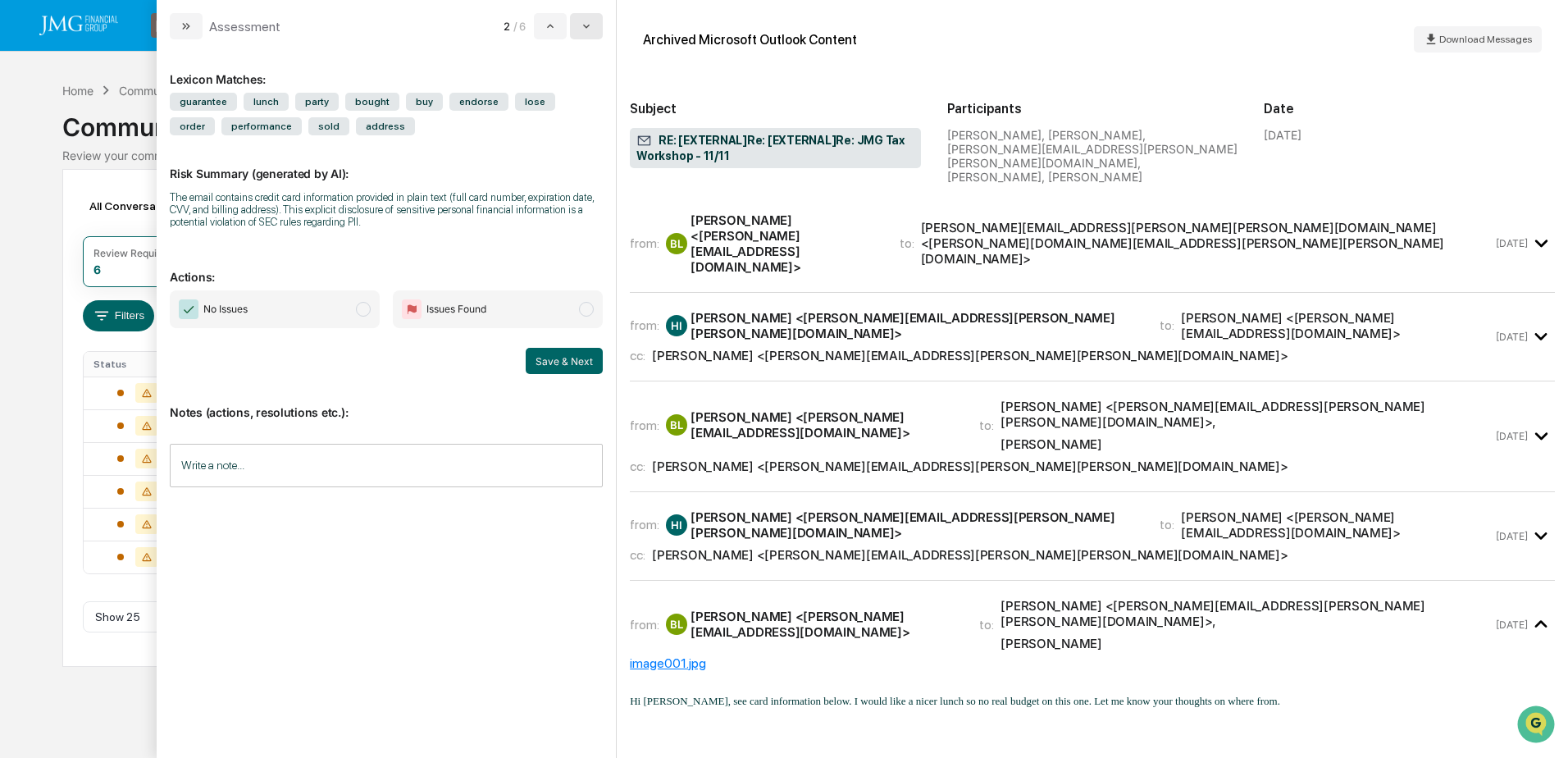
click at [588, 34] on button "modal" at bounding box center [587, 26] width 33 height 26
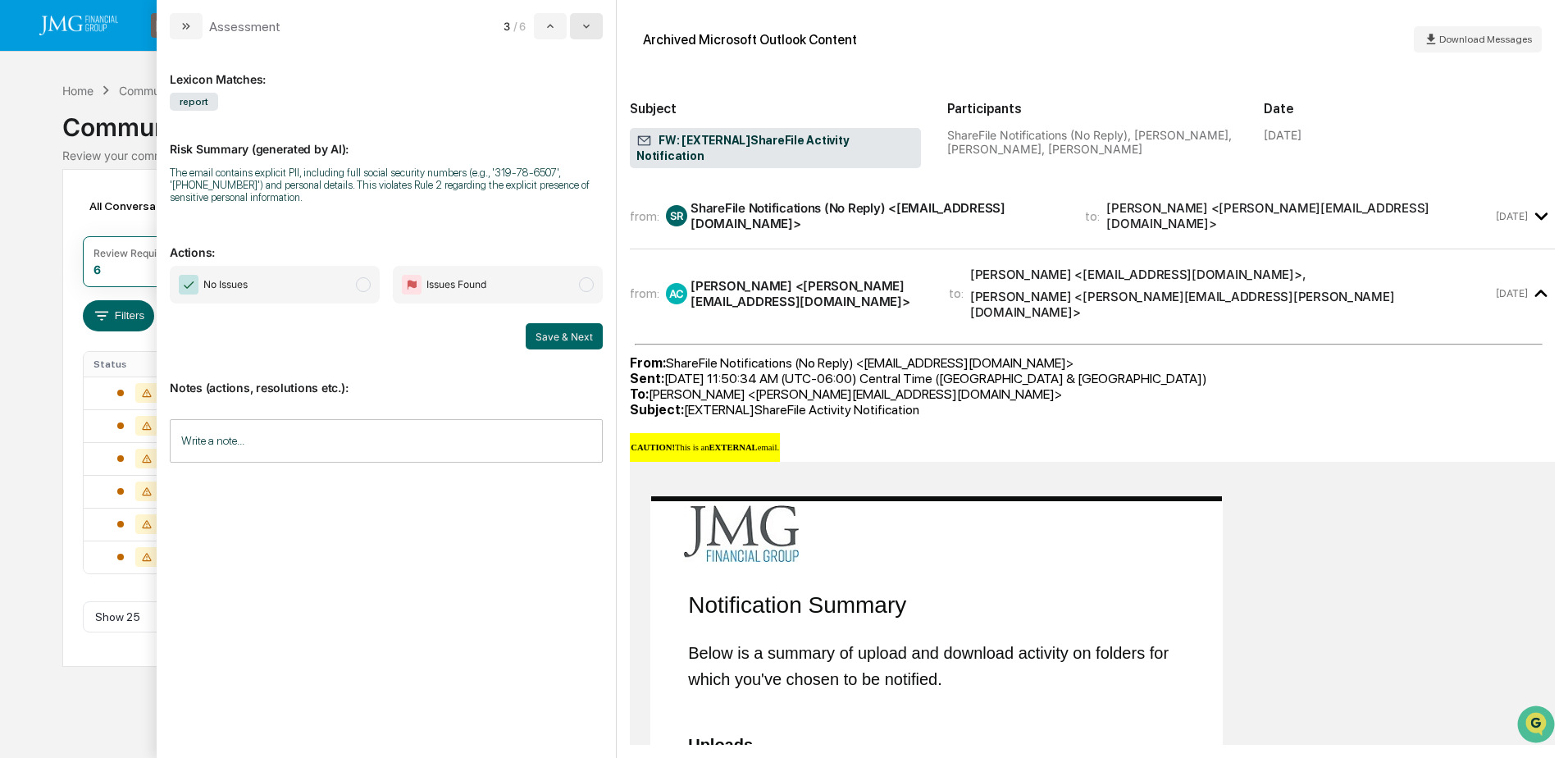
click at [588, 35] on button "modal" at bounding box center [587, 26] width 33 height 26
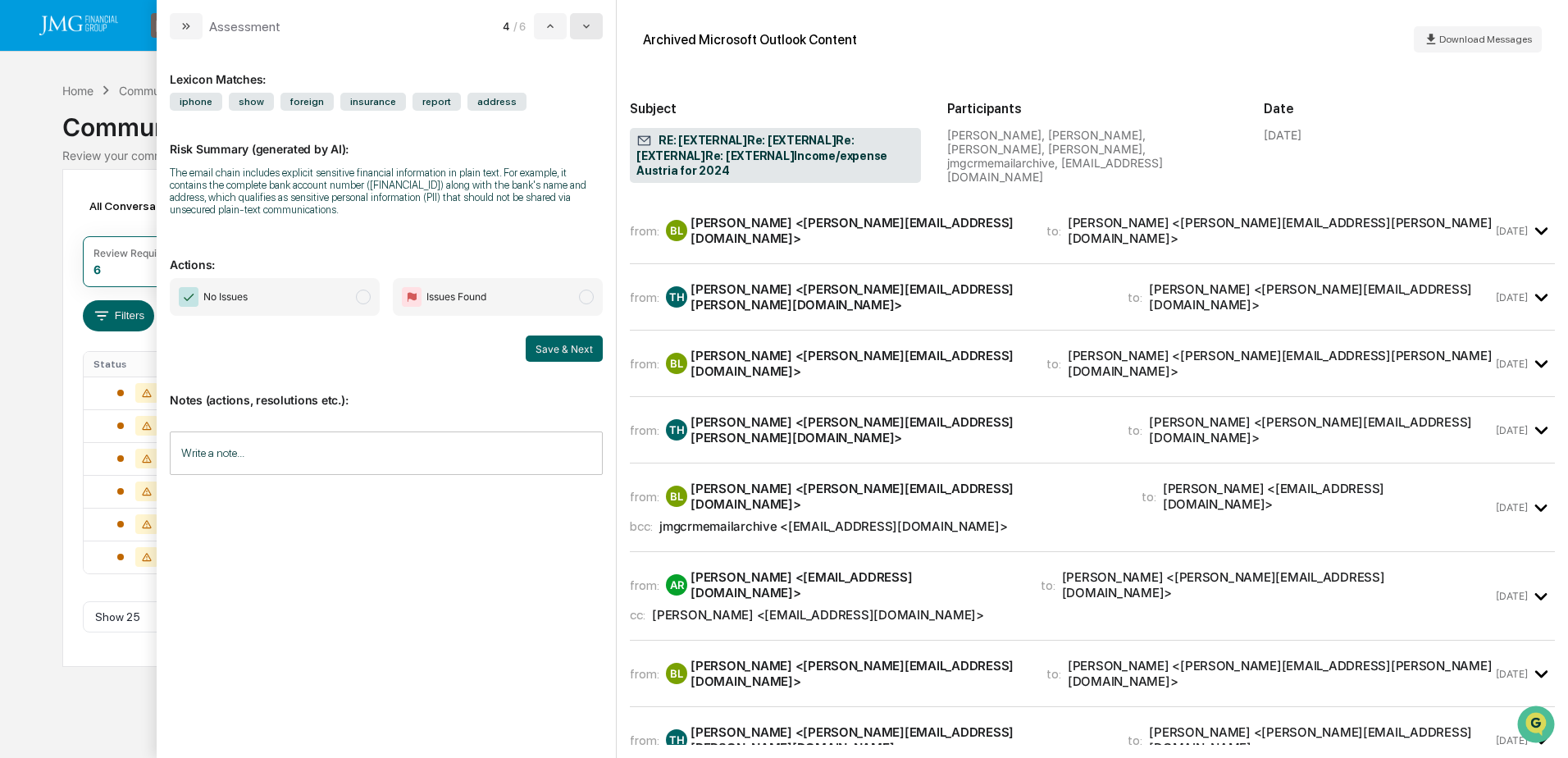
click at [599, 28] on button "modal" at bounding box center [587, 26] width 33 height 26
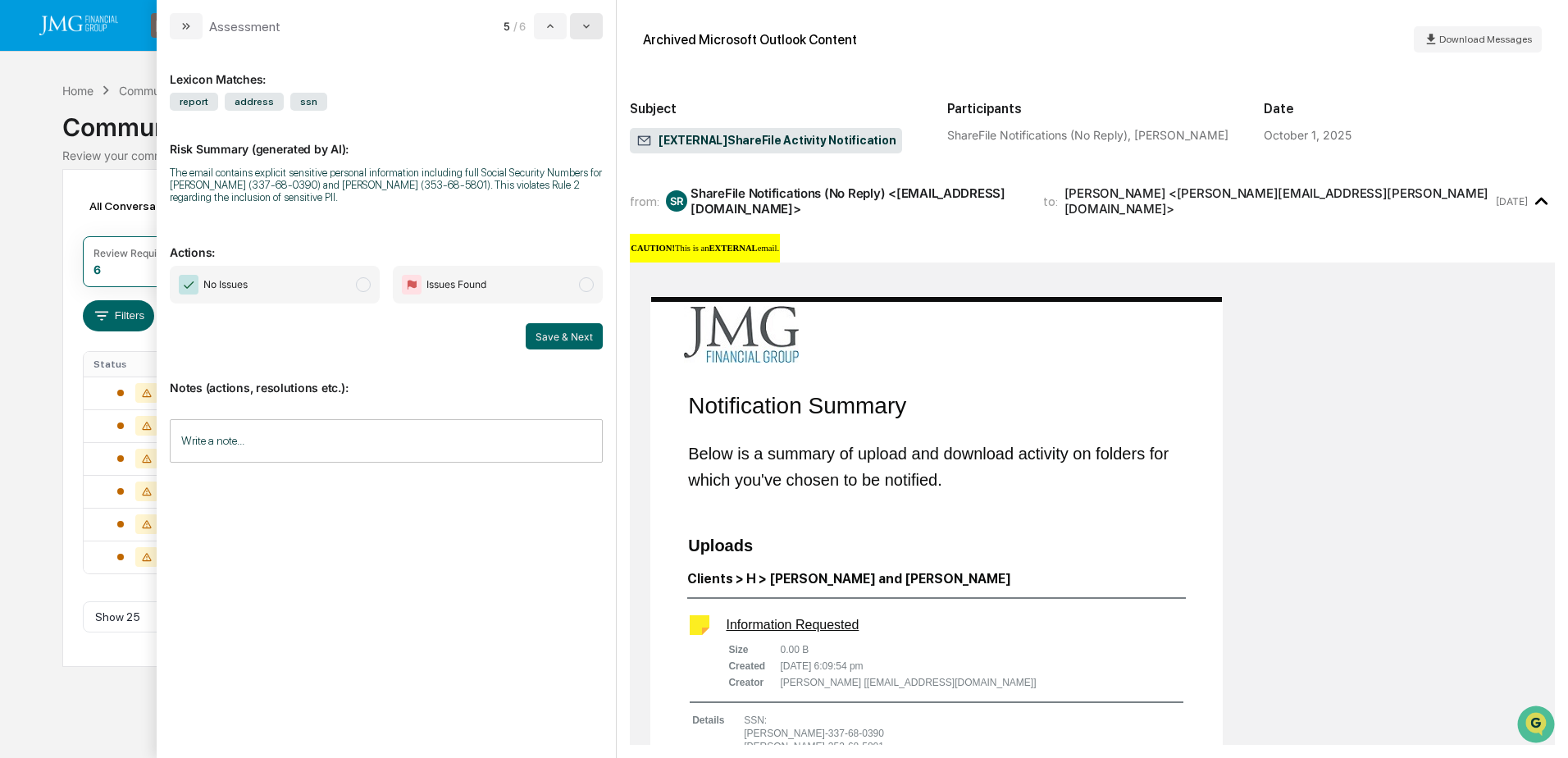
click at [599, 28] on button "modal" at bounding box center [587, 26] width 33 height 26
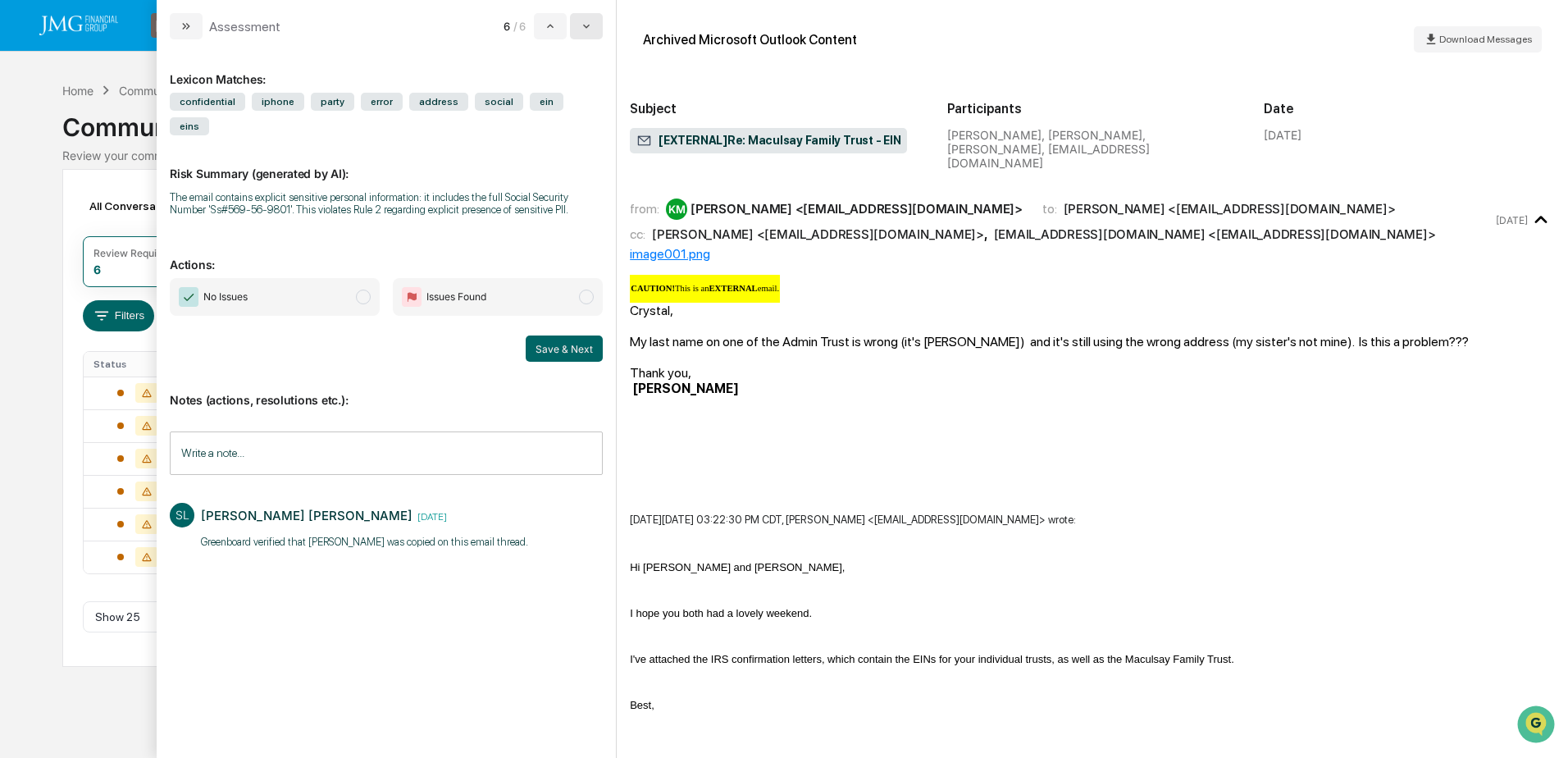
click at [583, 36] on button "modal" at bounding box center [587, 26] width 33 height 26
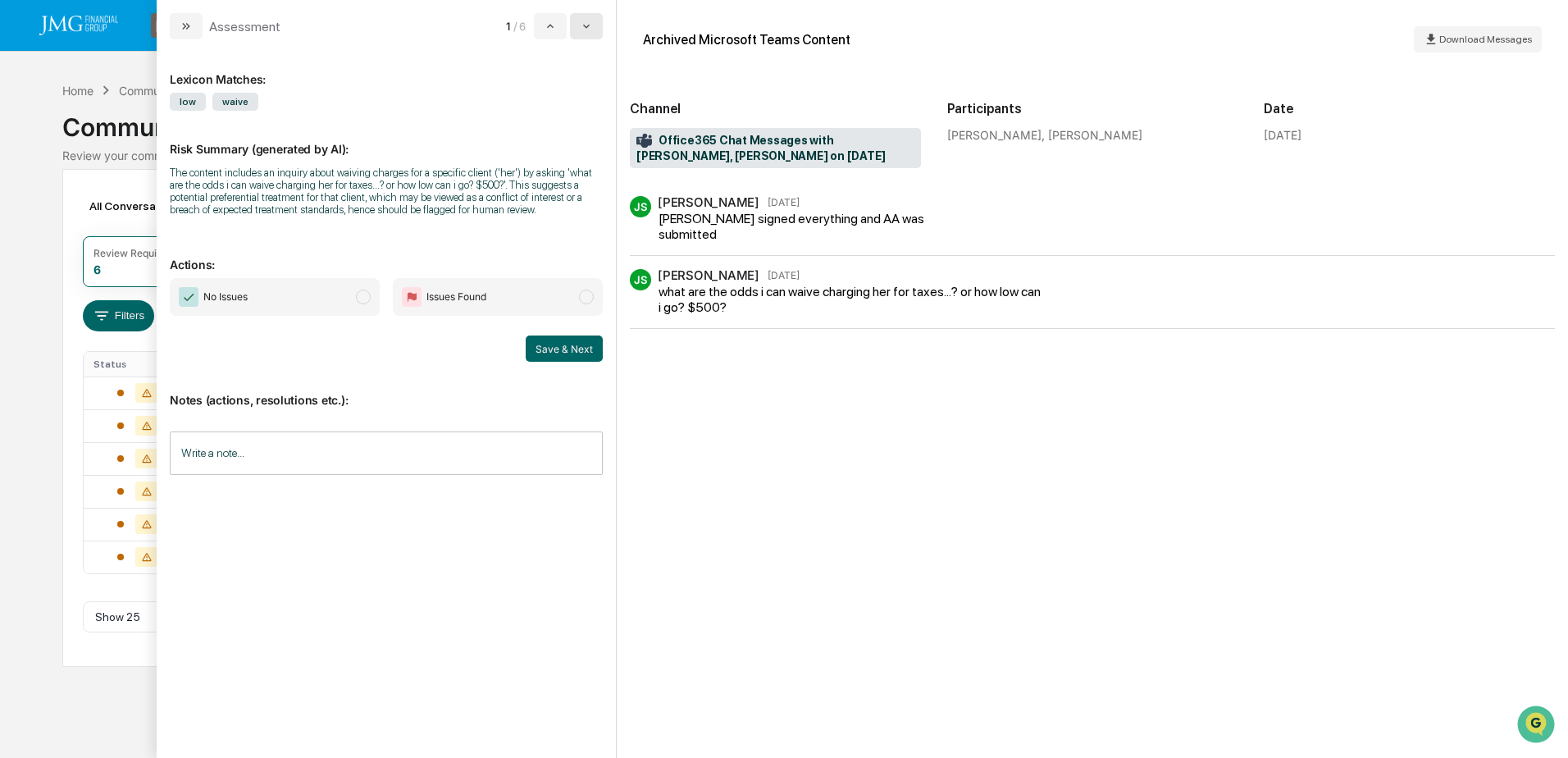
click at [578, 35] on button "modal" at bounding box center [587, 26] width 33 height 26
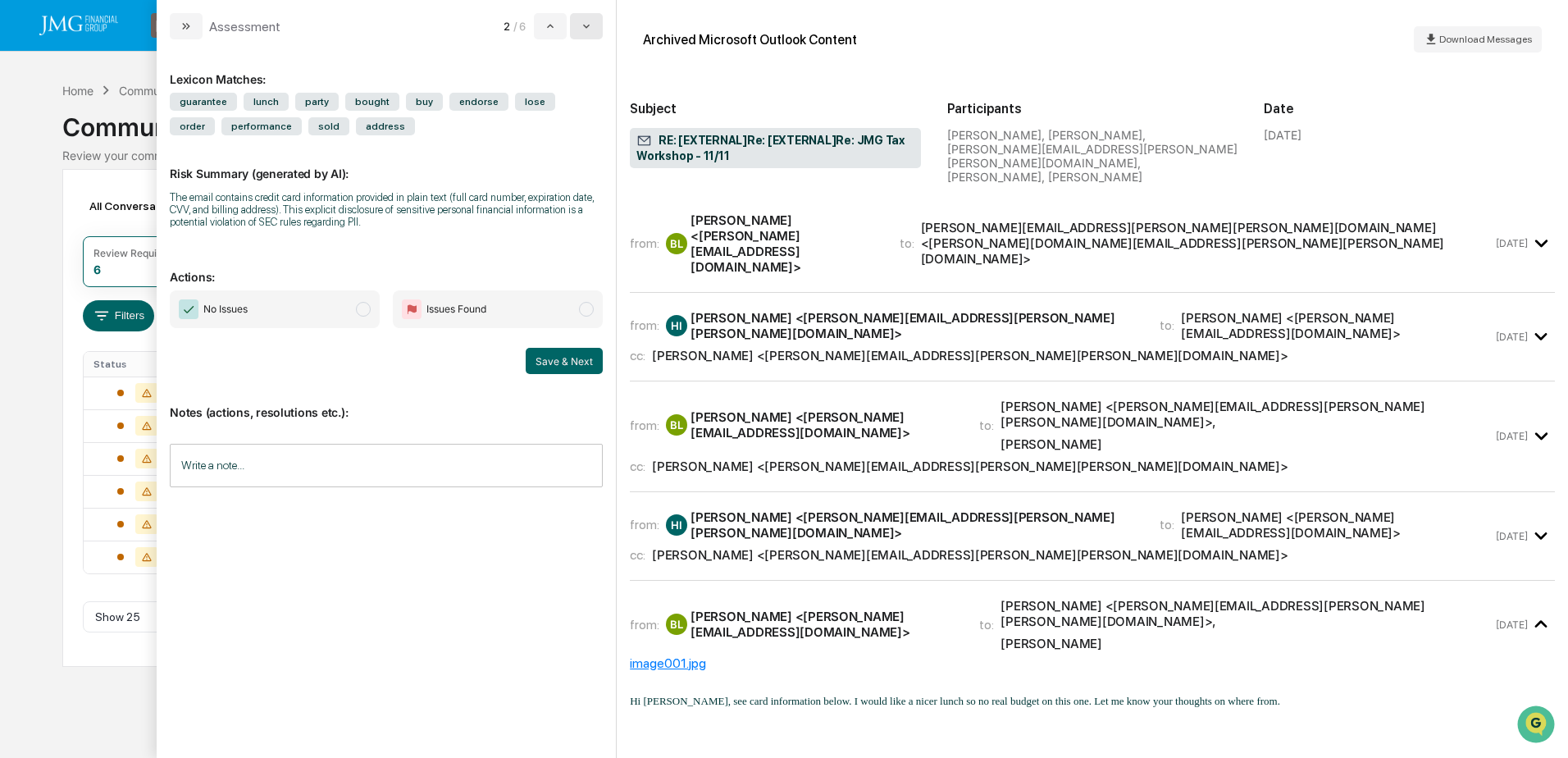
click at [578, 35] on button "modal" at bounding box center [587, 26] width 33 height 26
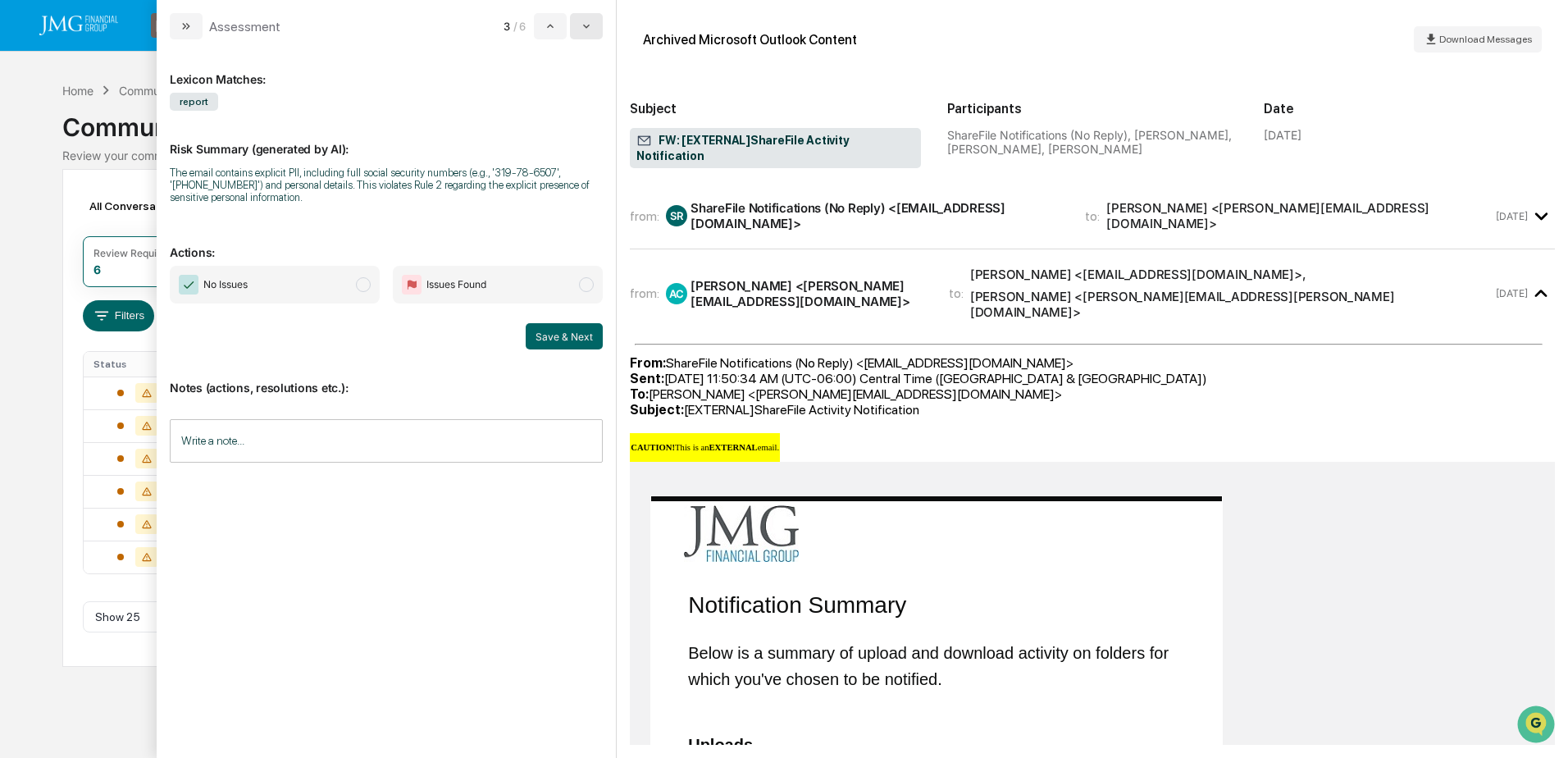
click at [578, 36] on button "modal" at bounding box center [587, 26] width 33 height 26
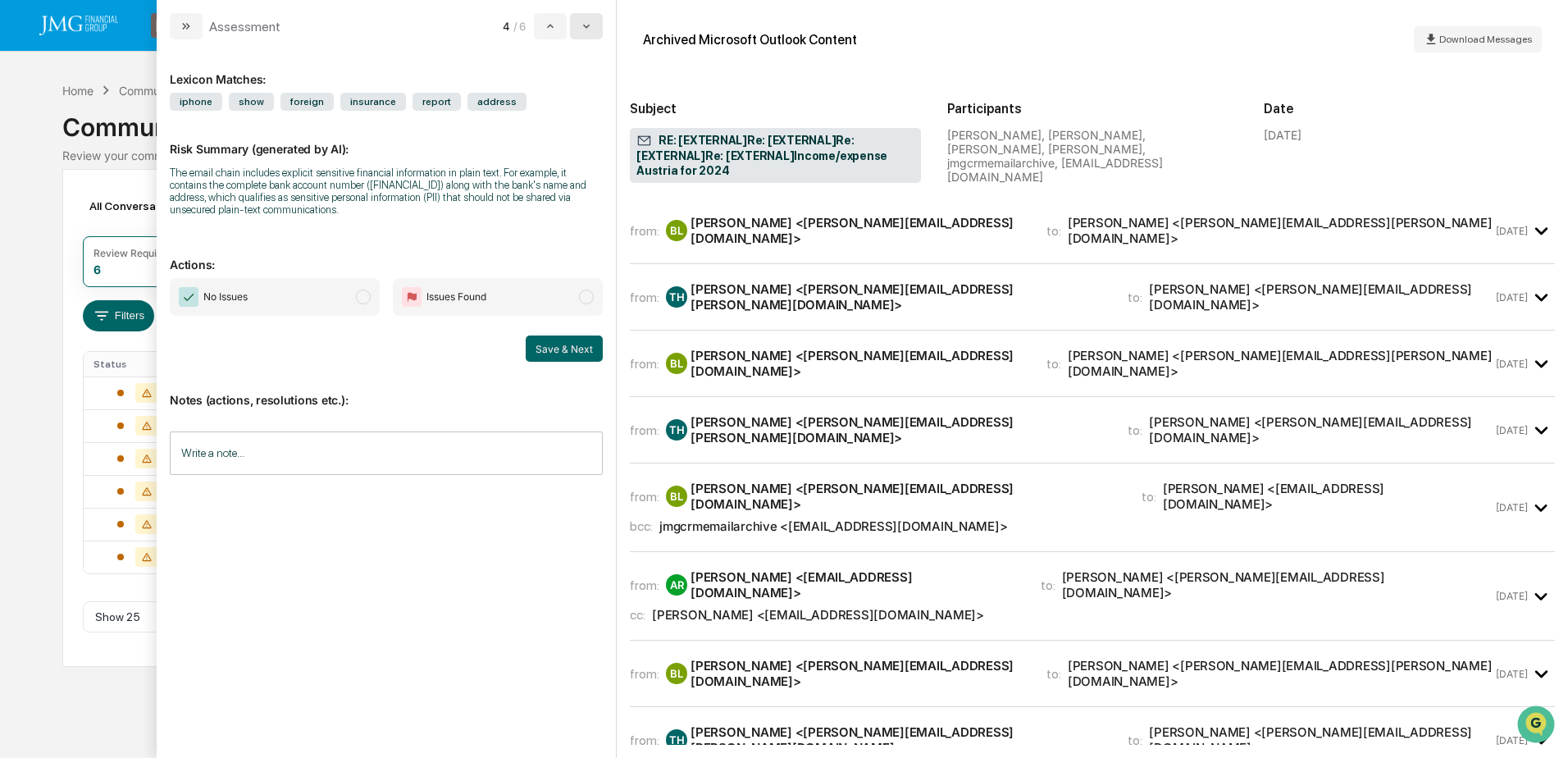
click at [578, 36] on button "modal" at bounding box center [587, 26] width 33 height 26
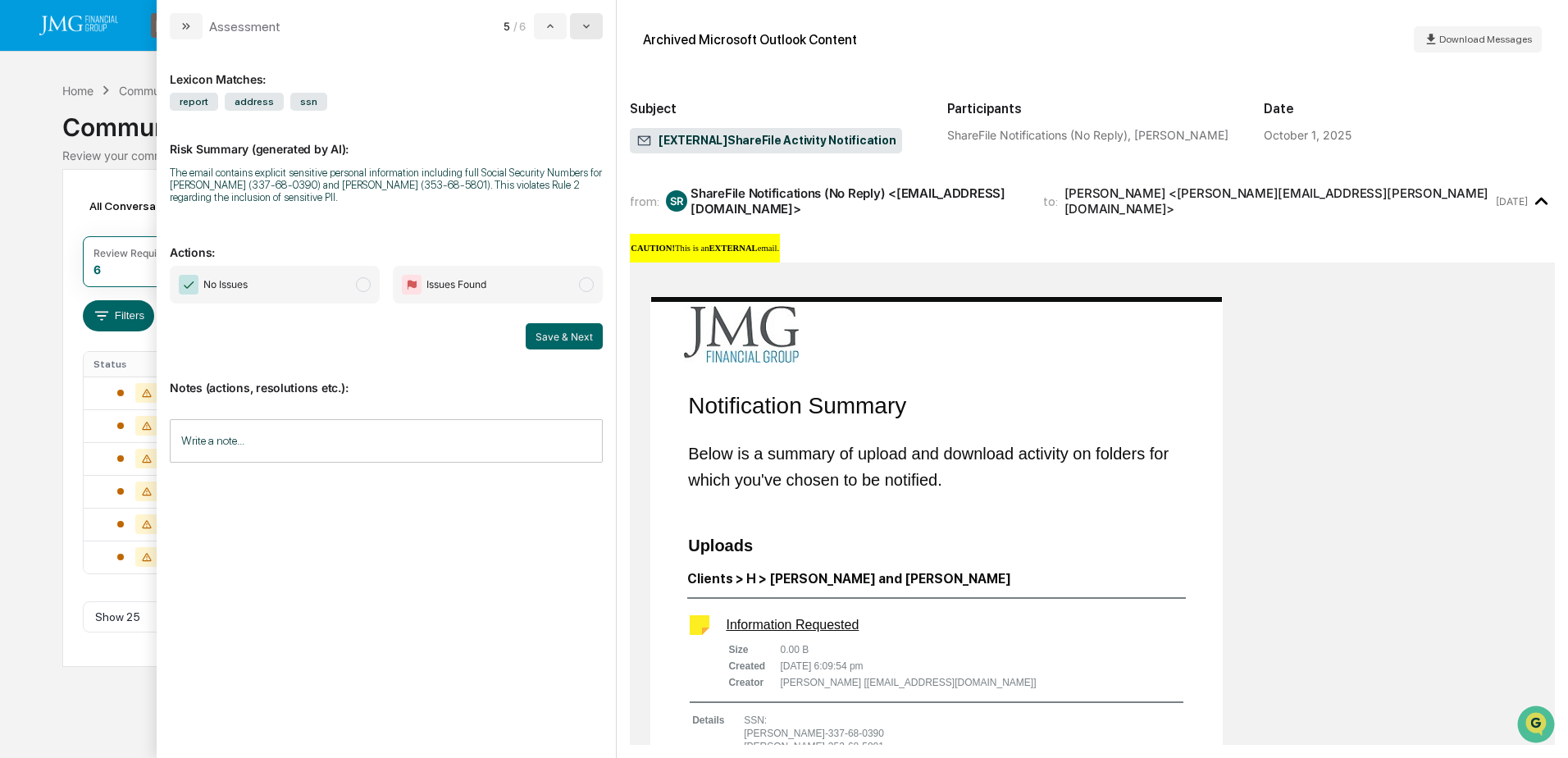
click at [578, 36] on button "modal" at bounding box center [587, 26] width 33 height 26
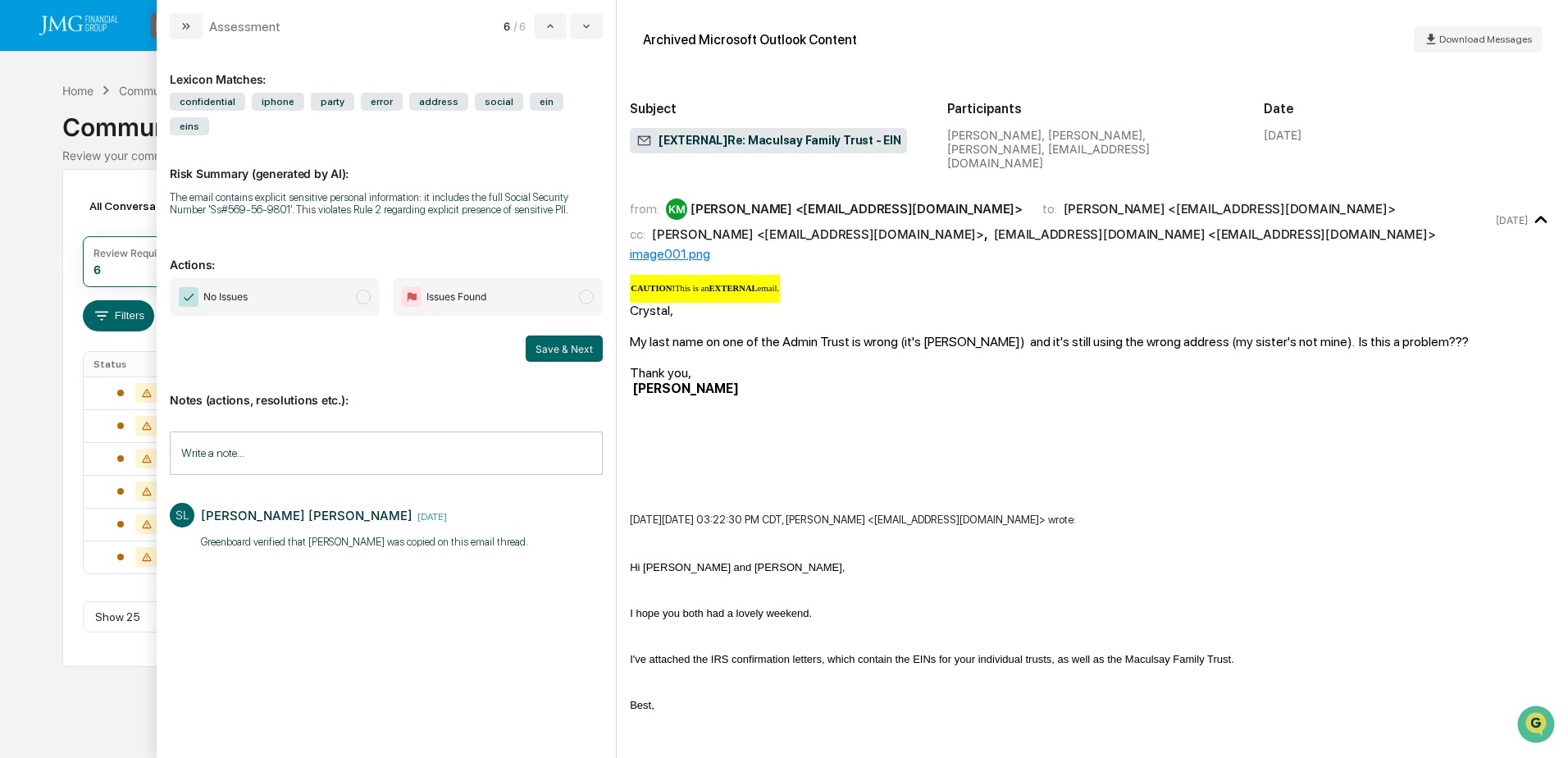
click at [13, 328] on div "Calendar Manage Tasks Reviews Approval Management Company People, Data, Setting…" at bounding box center [784, 379] width 1568 height 758
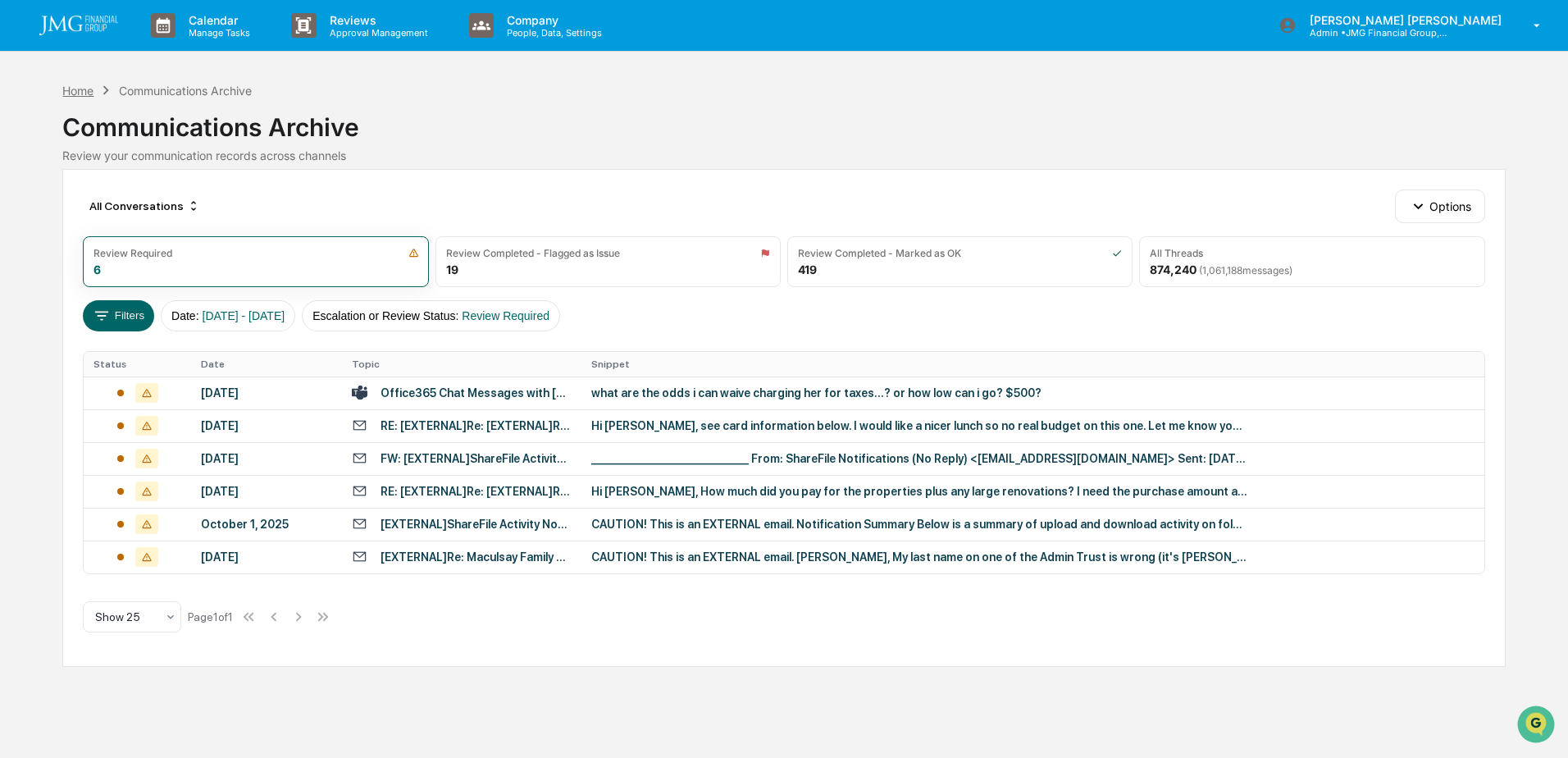
click at [91, 87] on div "Home" at bounding box center [78, 91] width 31 height 13
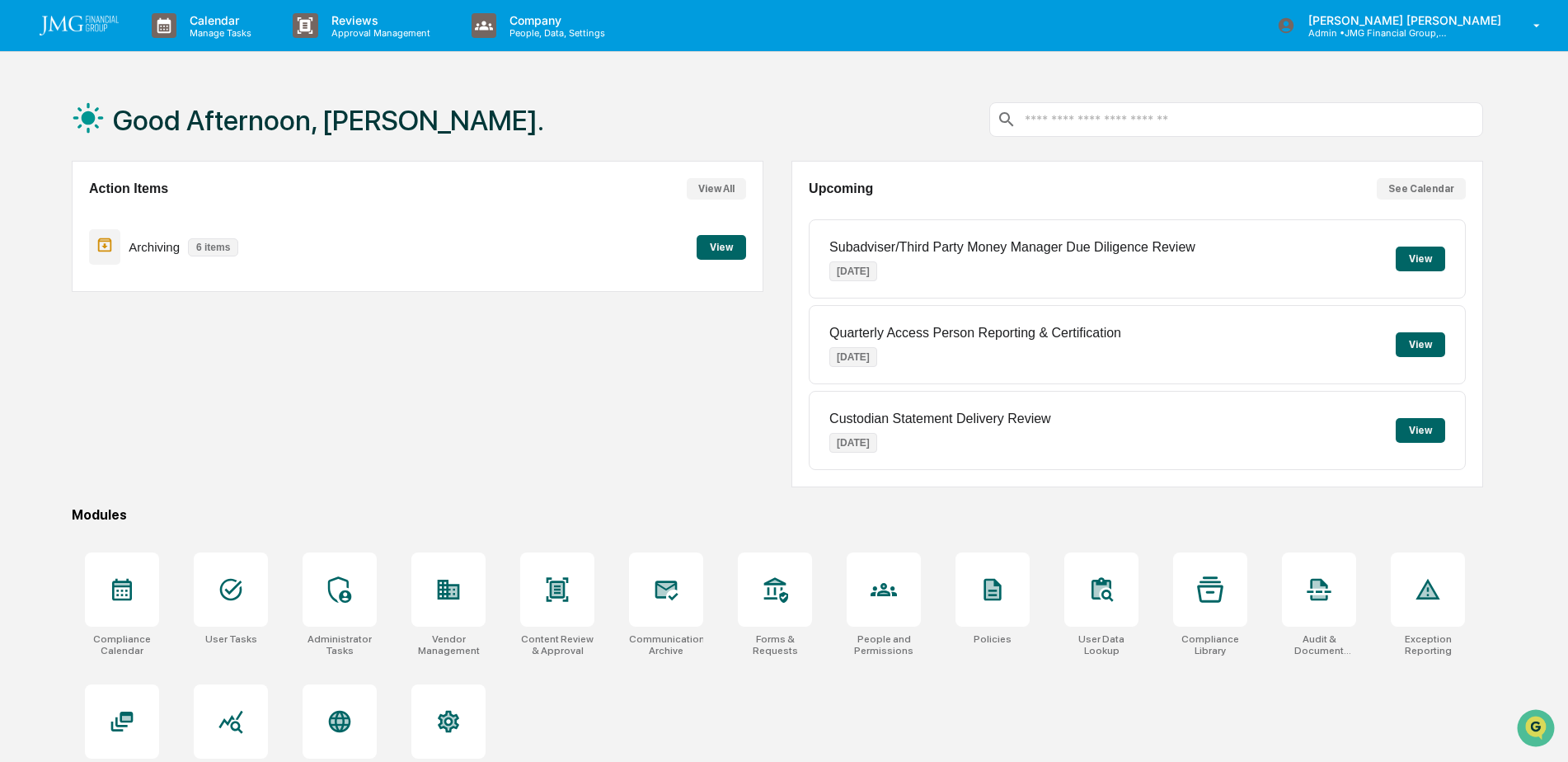
scroll to position [78, 0]
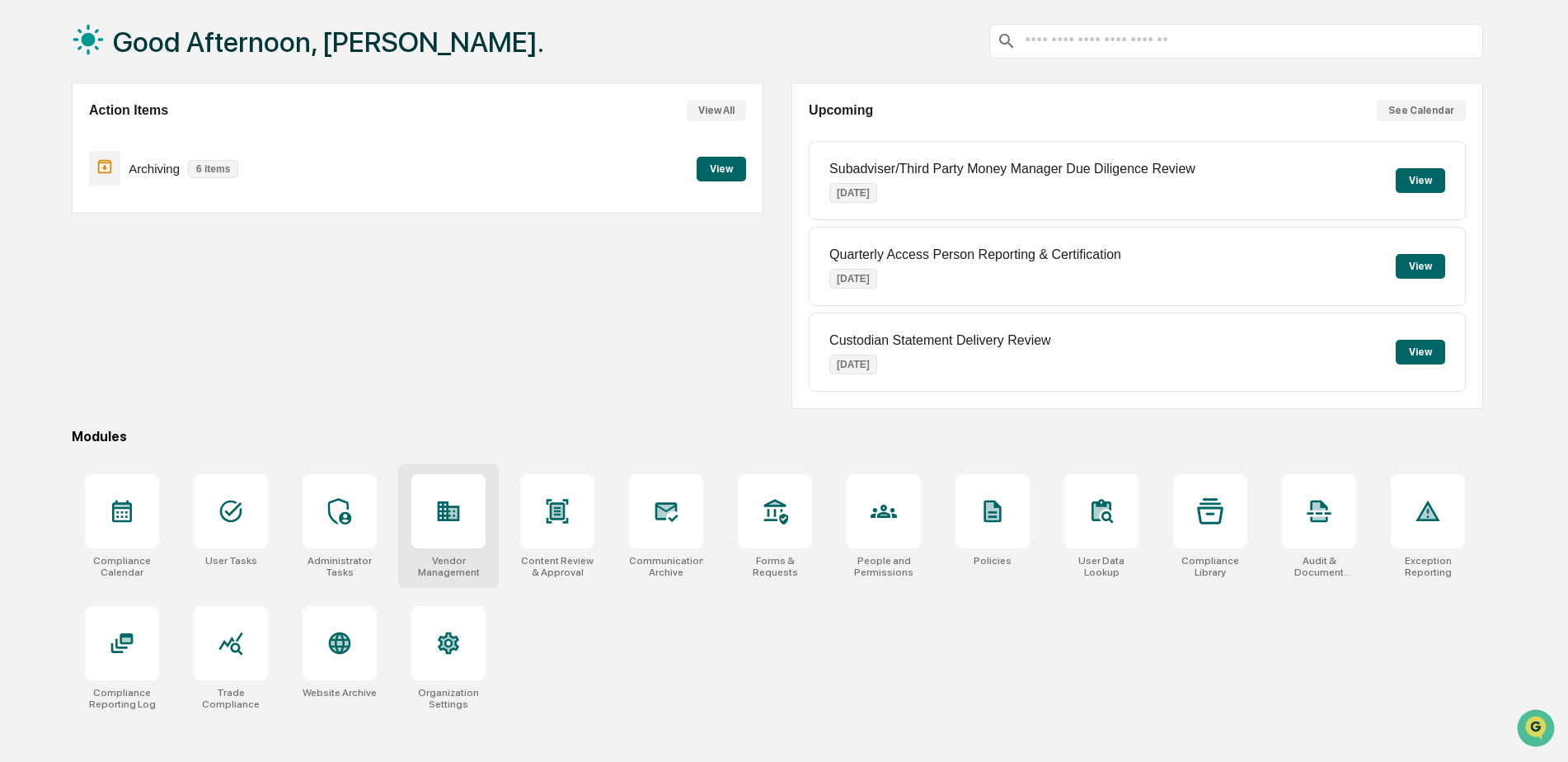
click at [448, 516] on icon at bounding box center [448, 511] width 22 height 19
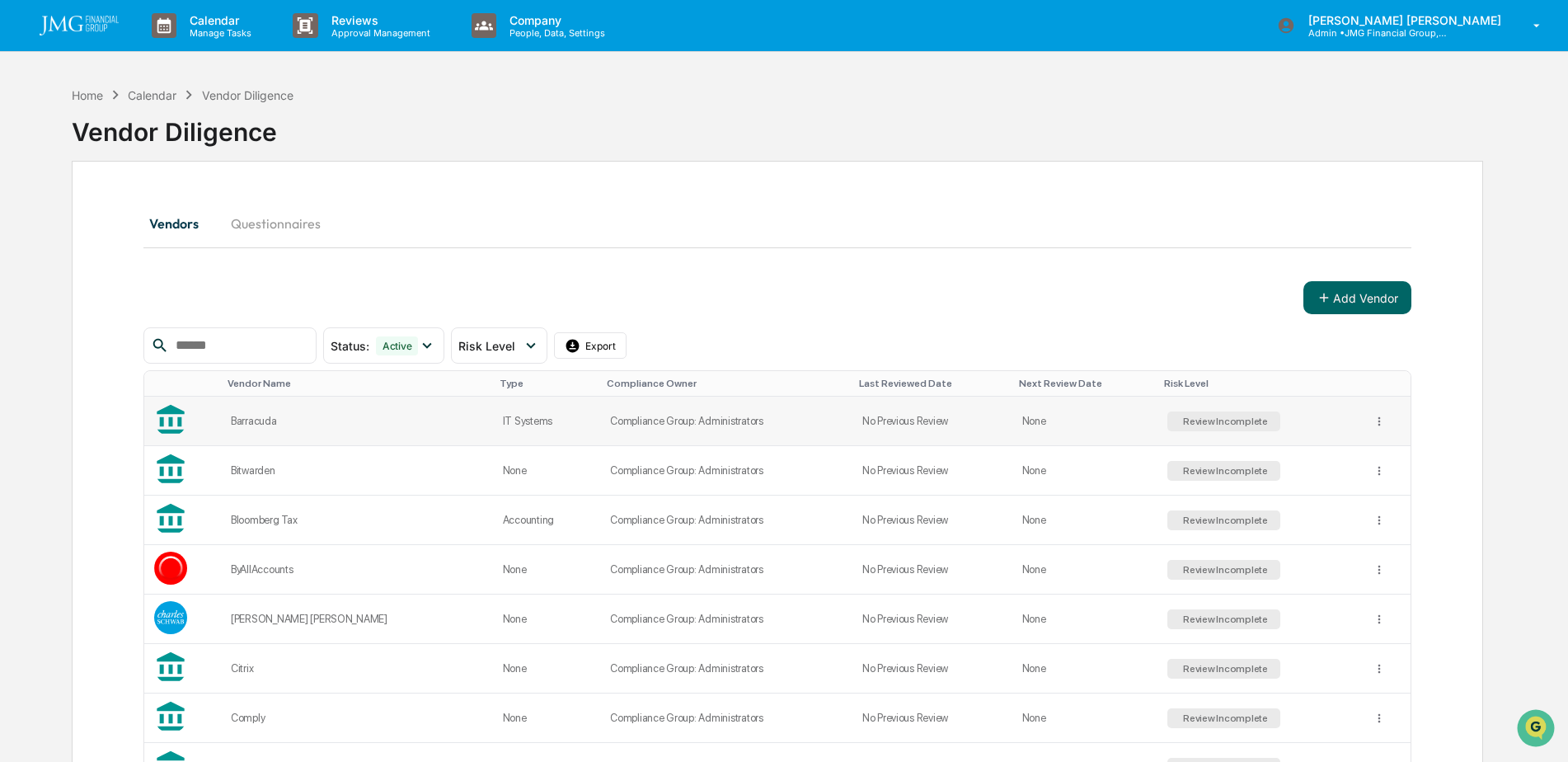
scroll to position [330, 0]
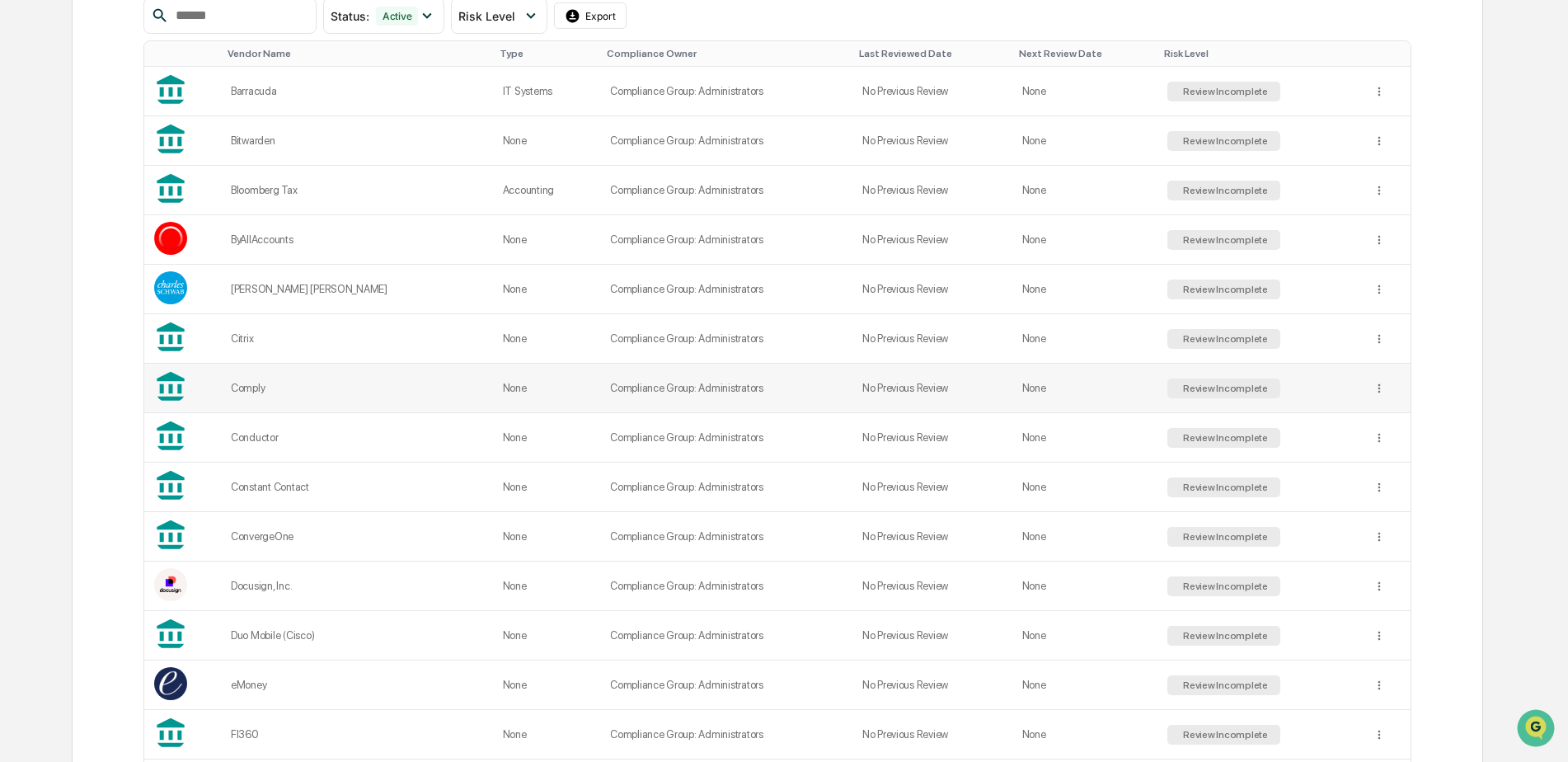
click at [387, 384] on div "Comply" at bounding box center [356, 387] width 253 height 13
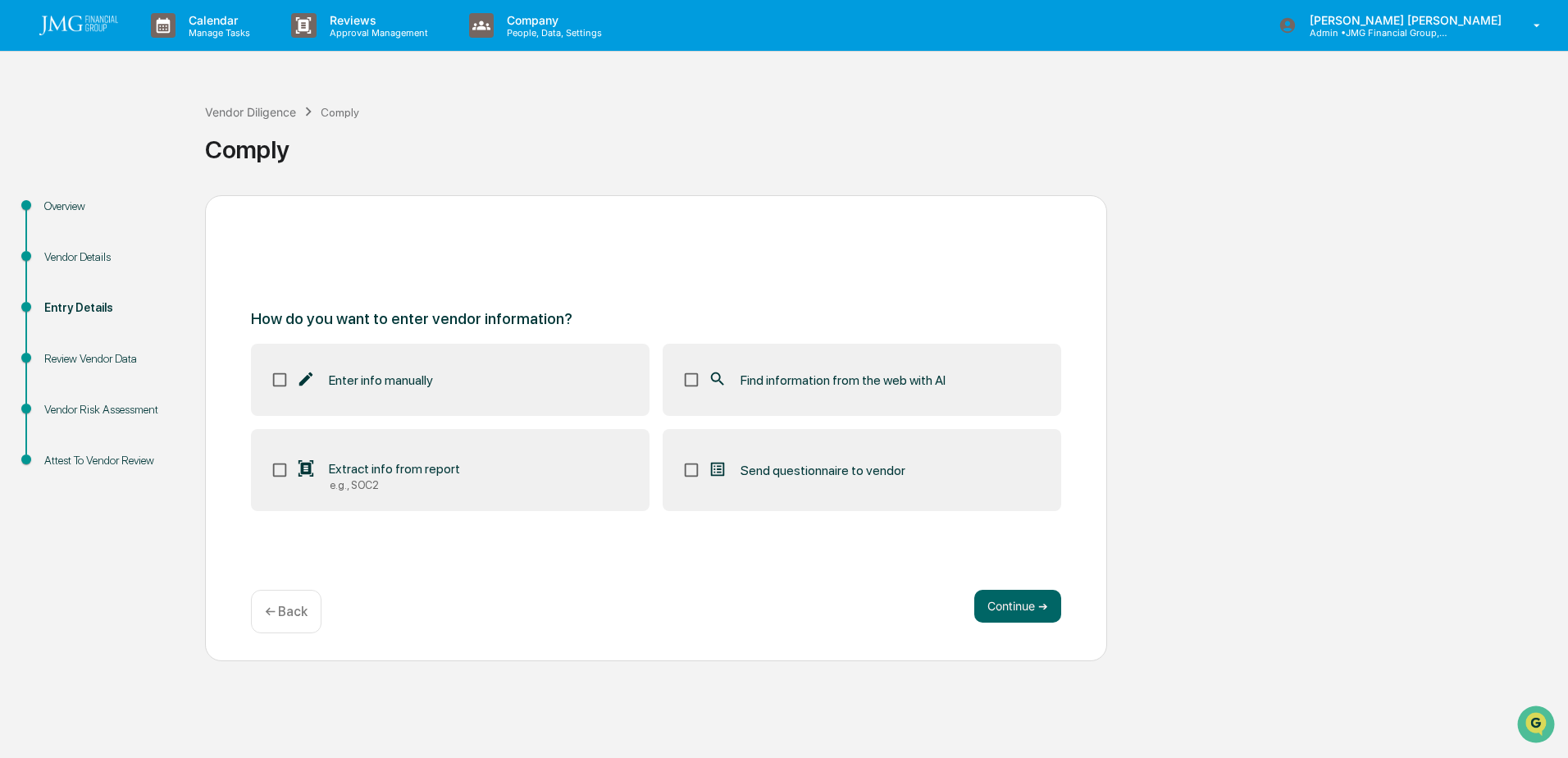
click at [85, 251] on div "Vendor Details" at bounding box center [112, 257] width 135 height 17
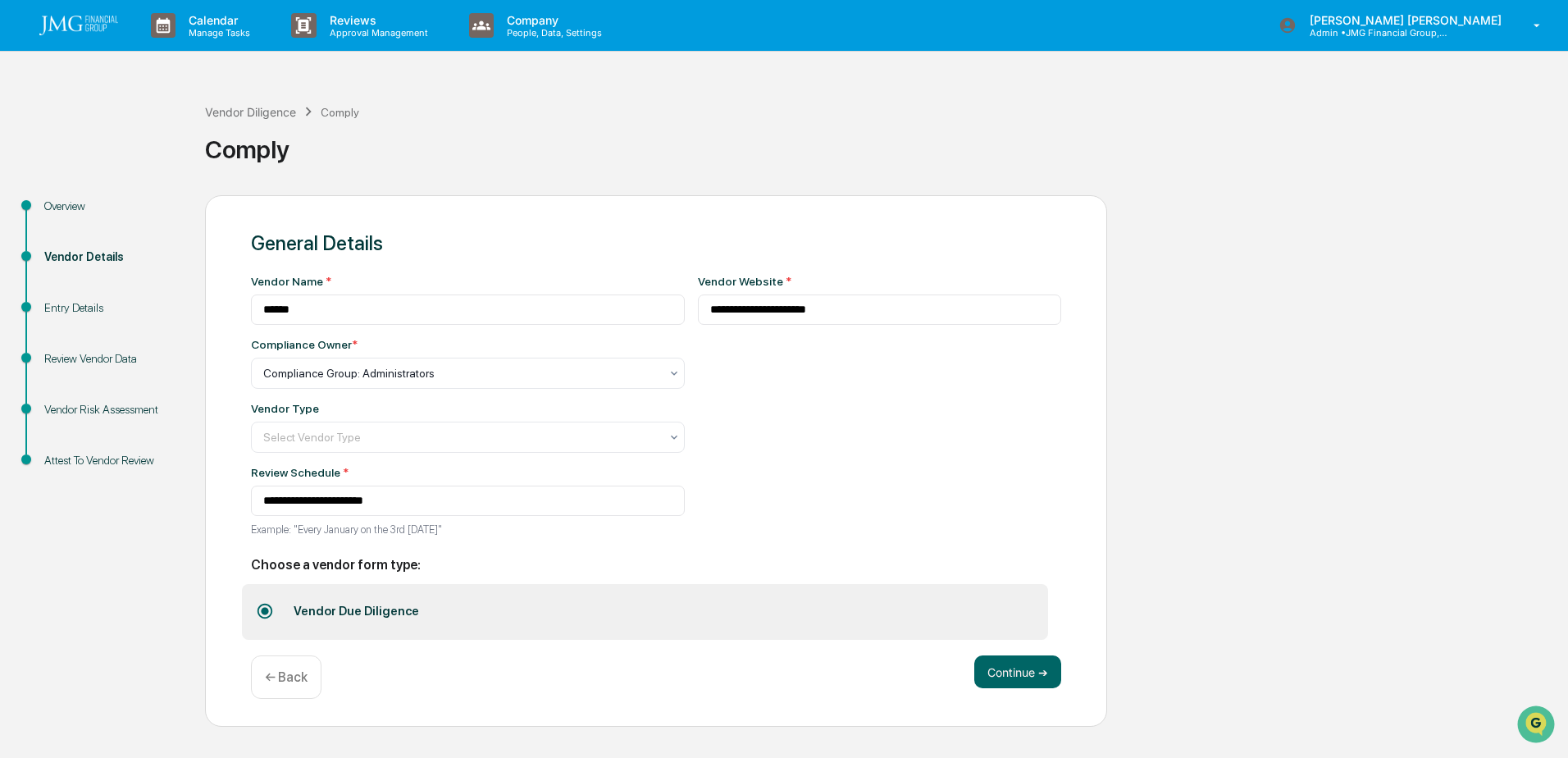
click at [79, 309] on div "Entry Details" at bounding box center [112, 308] width 135 height 17
click at [1002, 665] on button "Continue ➔" at bounding box center [1018, 671] width 87 height 33
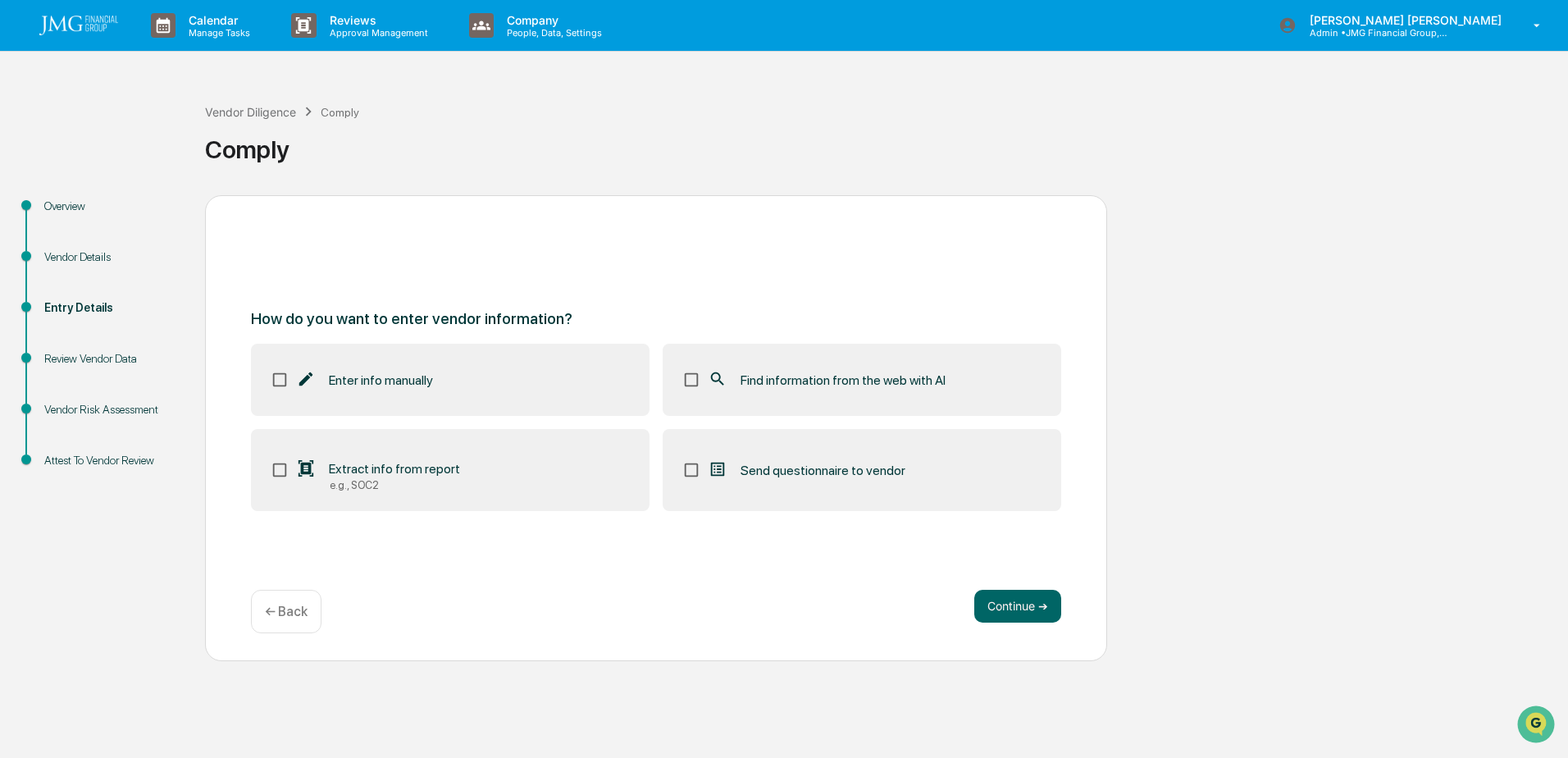
click at [743, 380] on span "Find information from the web with AI" at bounding box center [843, 380] width 205 height 15
click at [422, 469] on span "Extract info from report" at bounding box center [394, 469] width 131 height 15
click at [999, 606] on button "Continue ➔" at bounding box center [1018, 606] width 87 height 33
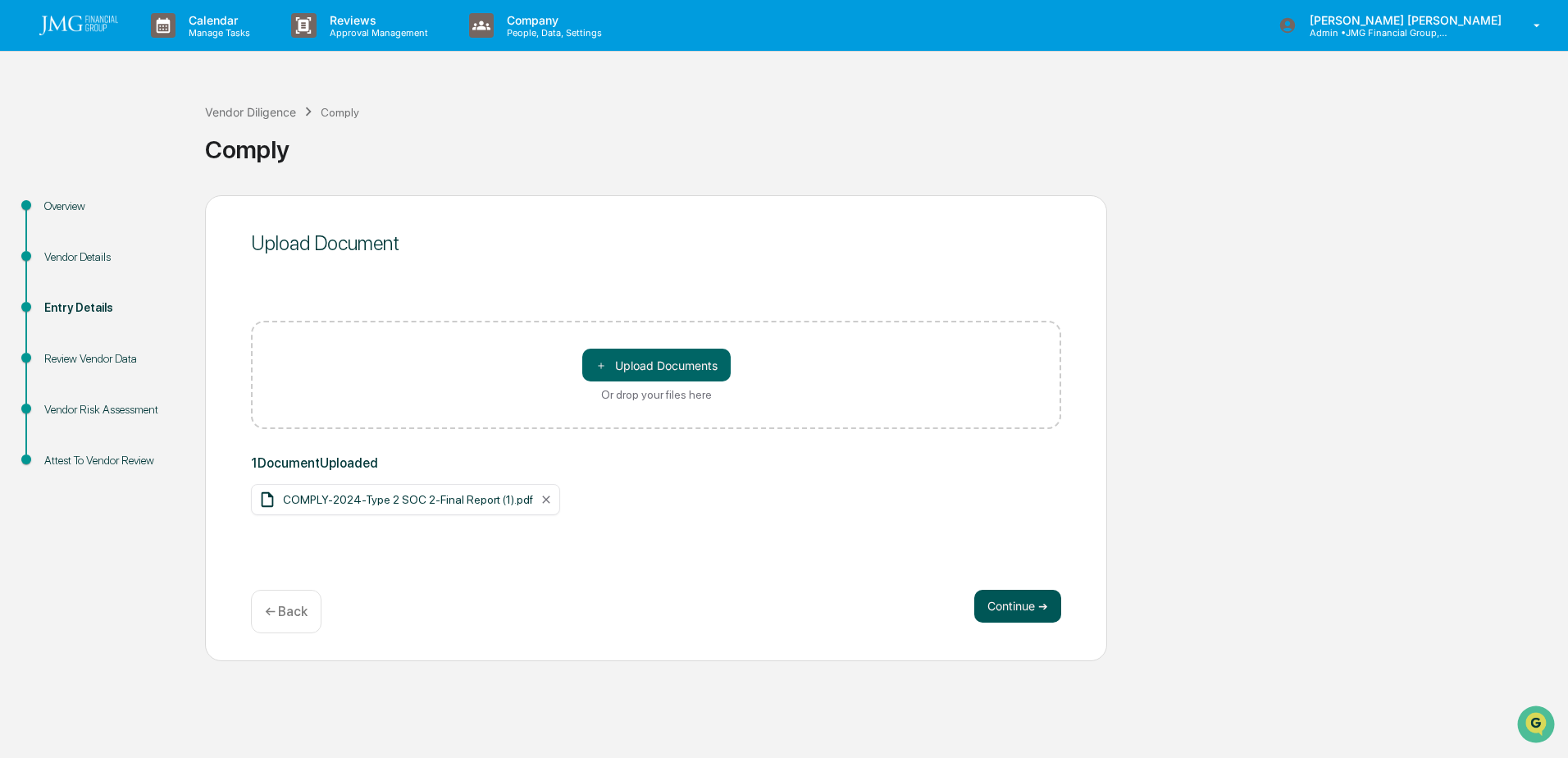
click at [1050, 605] on button "Continue ➔" at bounding box center [1018, 606] width 87 height 33
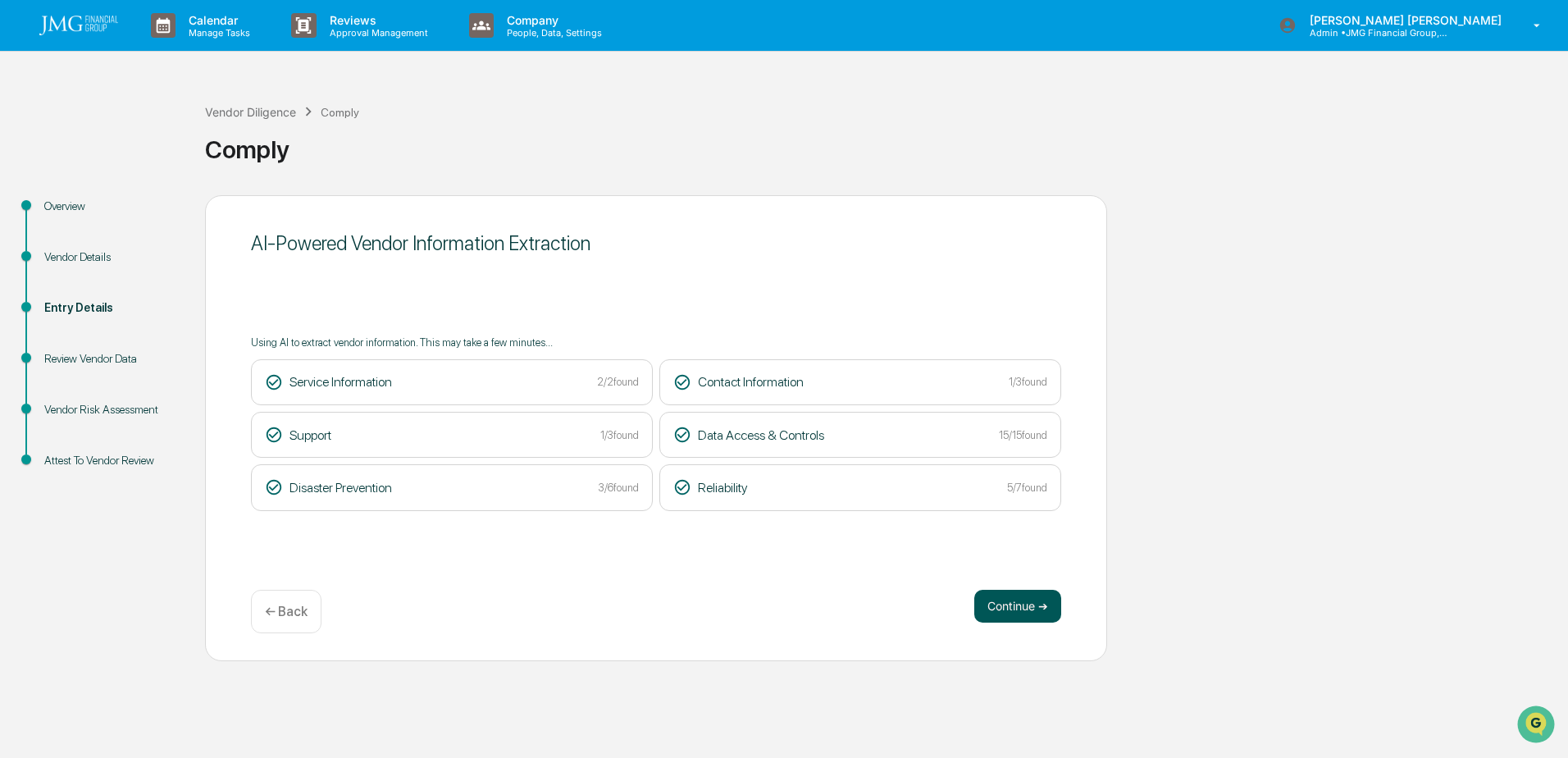
click at [1037, 600] on button "Continue ➔" at bounding box center [1018, 606] width 87 height 33
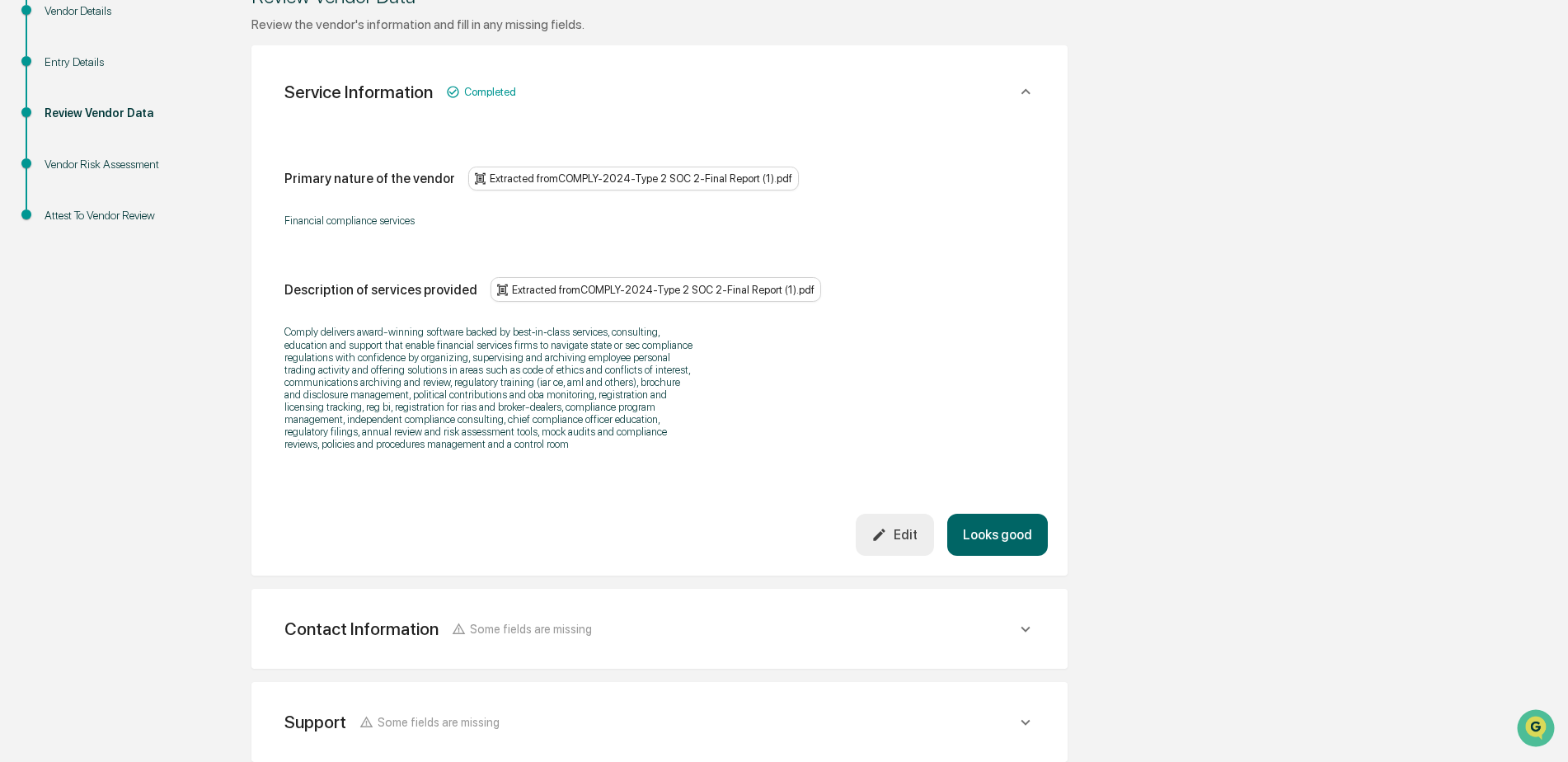
scroll to position [330, 0]
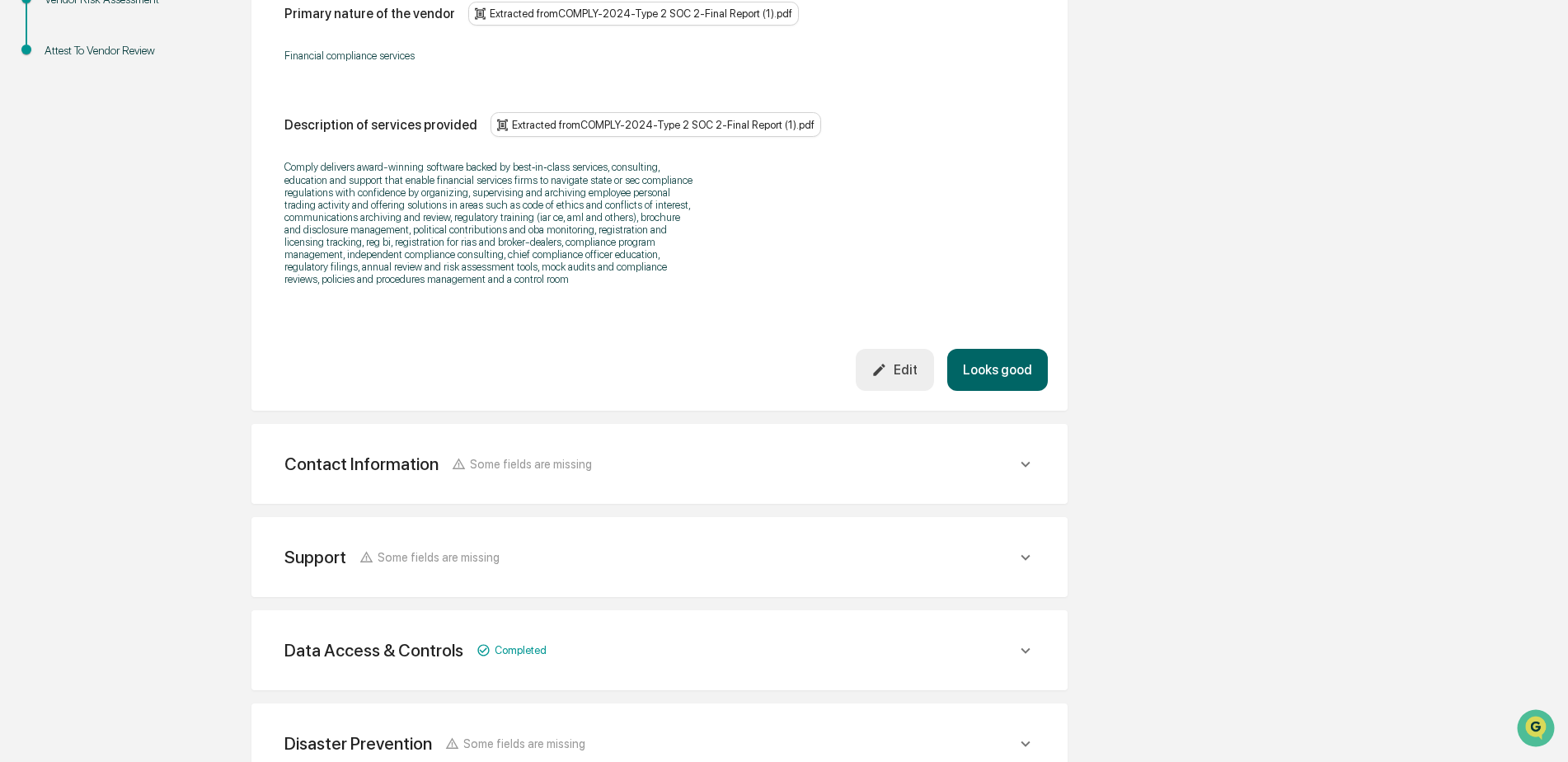
click at [1018, 379] on button "Looks good" at bounding box center [997, 369] width 101 height 42
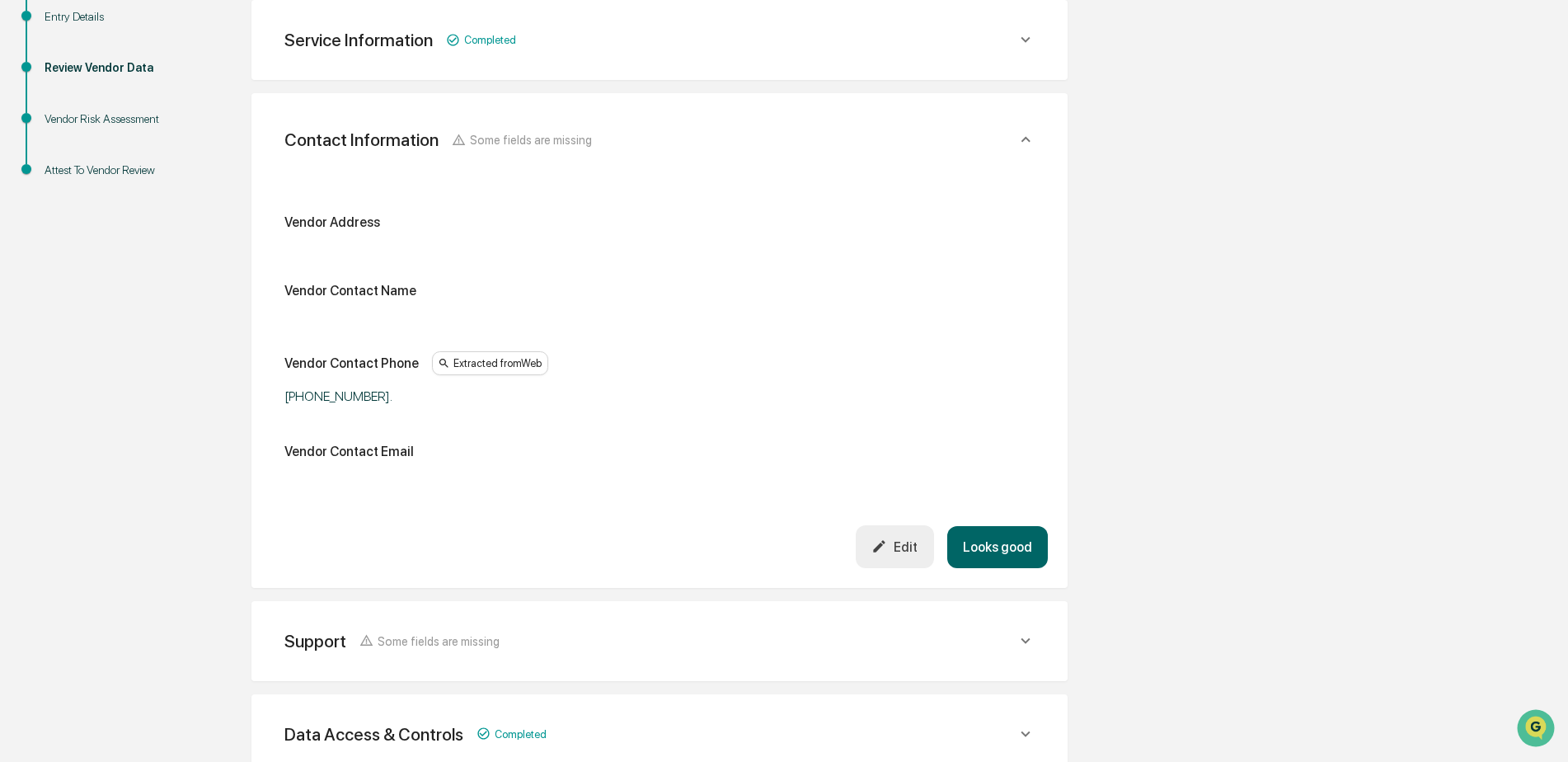
scroll to position [375, 0]
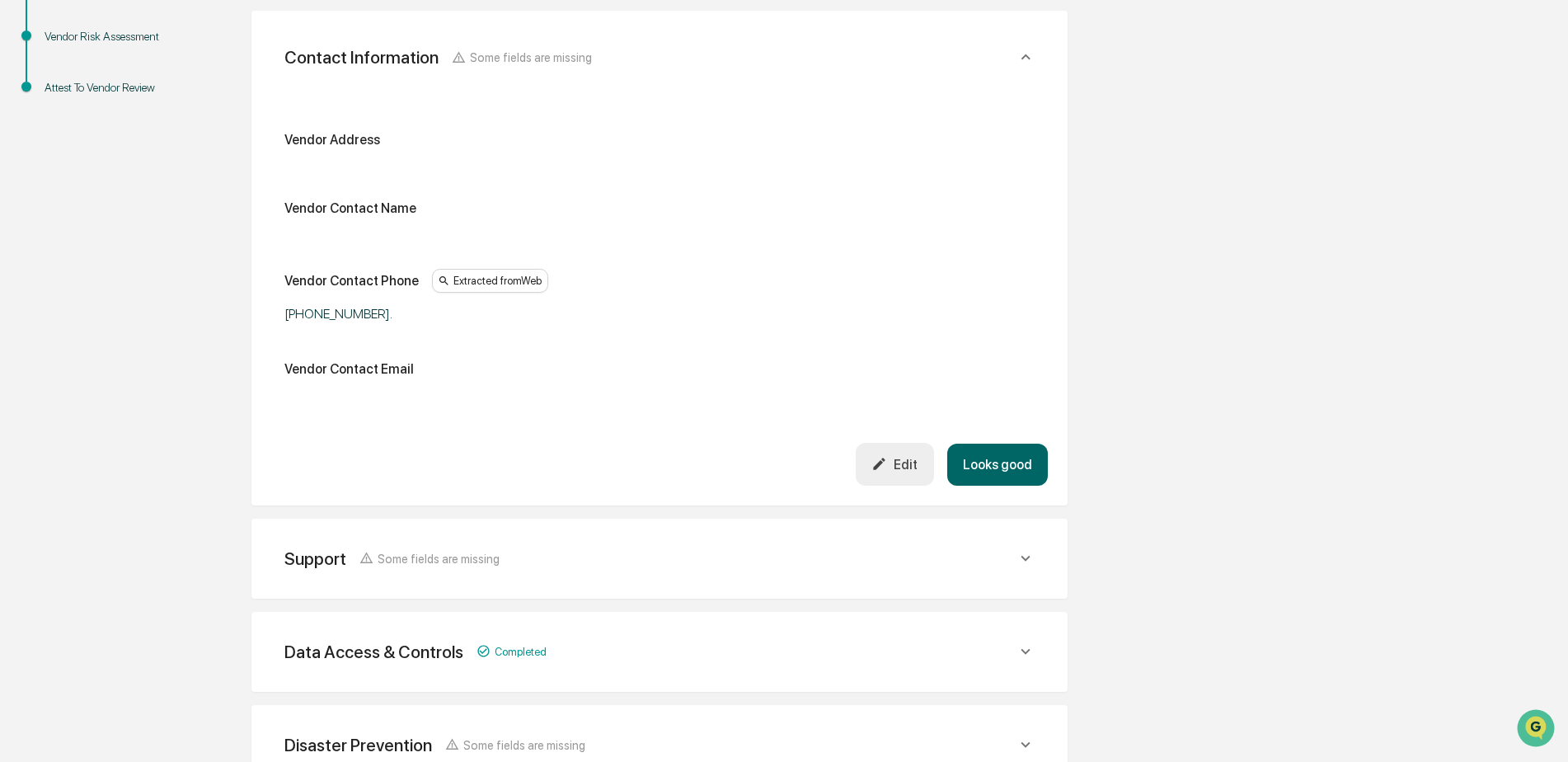
click at [1019, 448] on button "Looks good" at bounding box center [997, 464] width 101 height 42
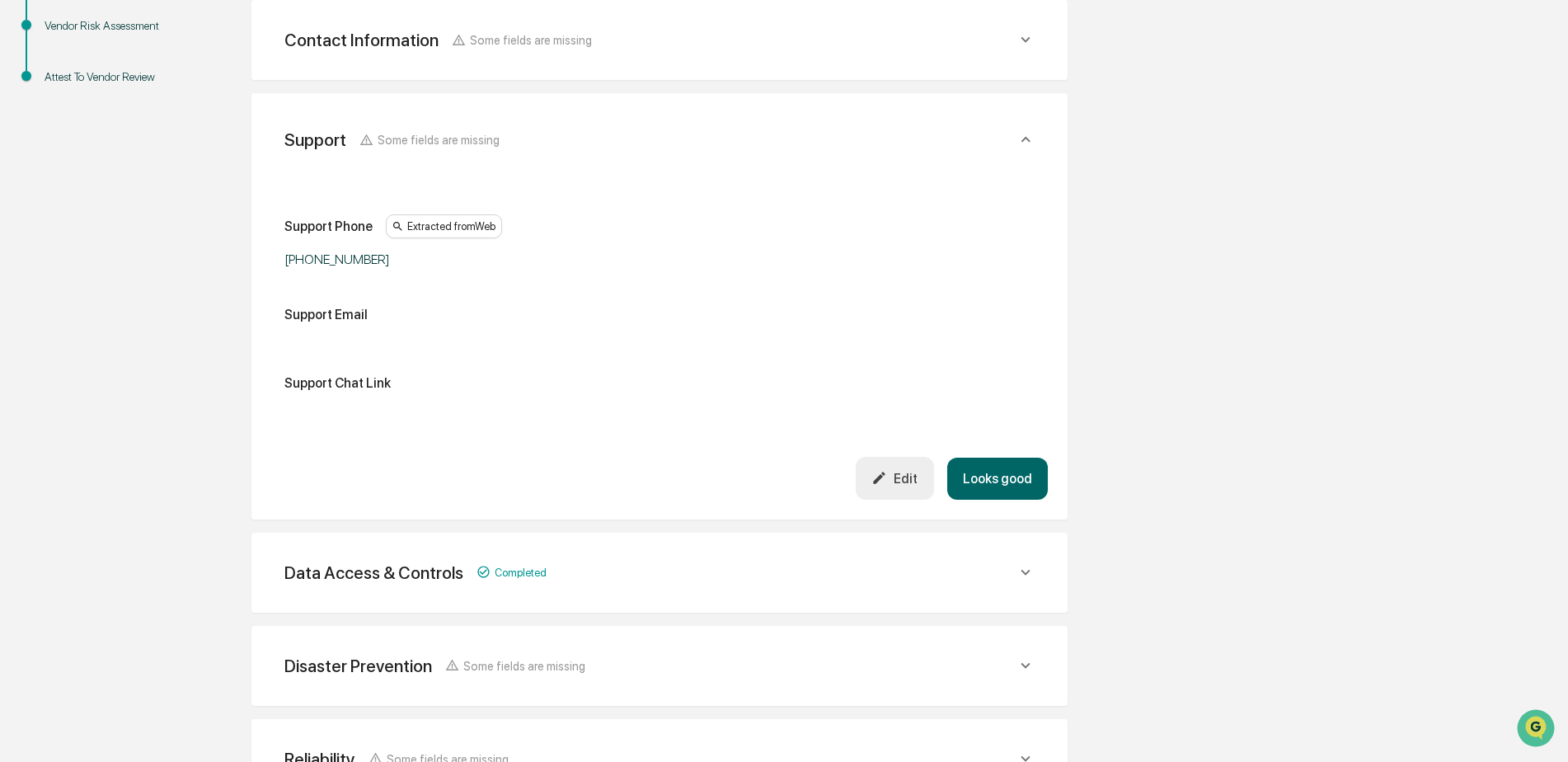
scroll to position [469, 0]
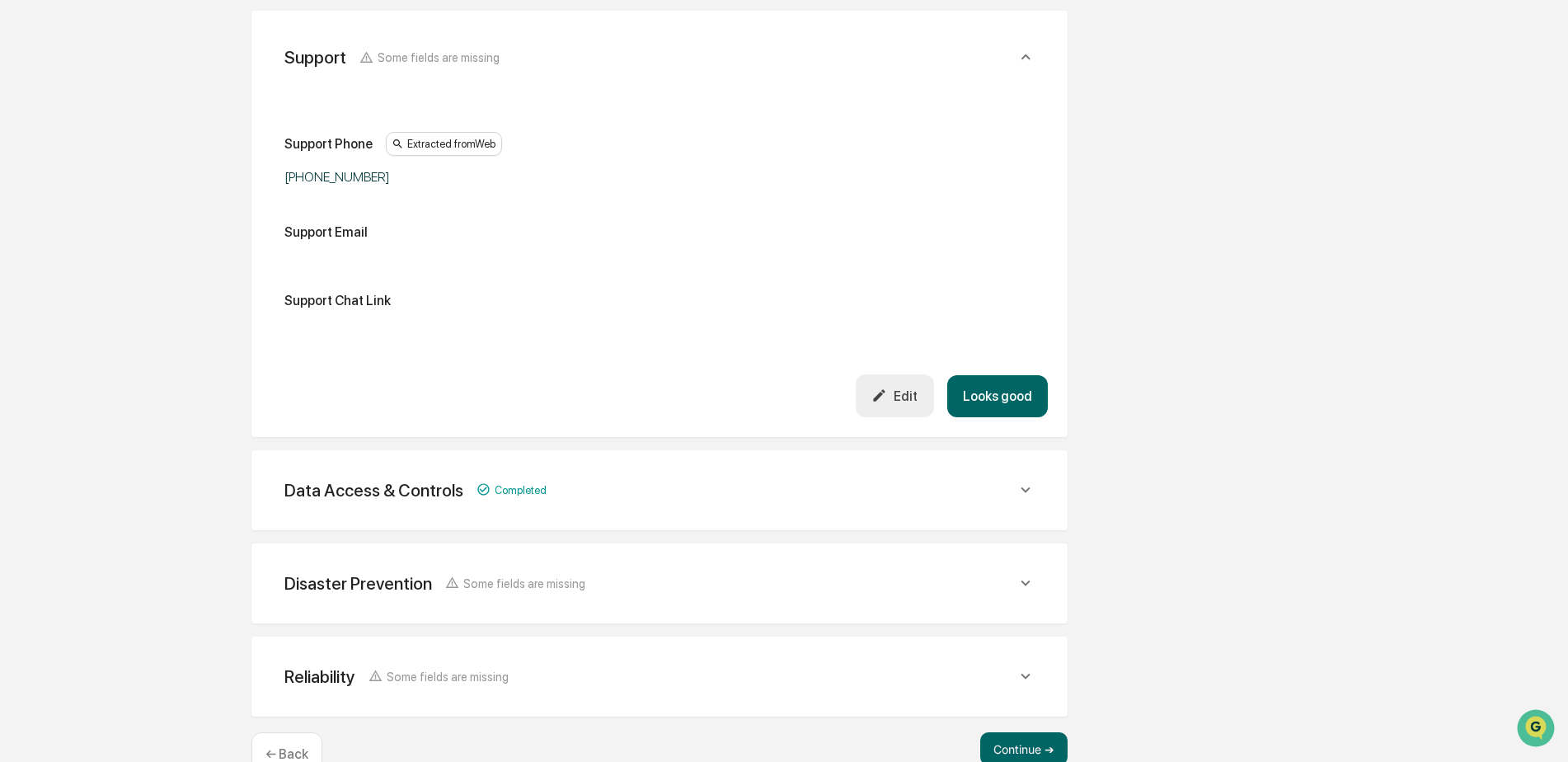
click at [1025, 393] on button "Looks good" at bounding box center [997, 395] width 101 height 42
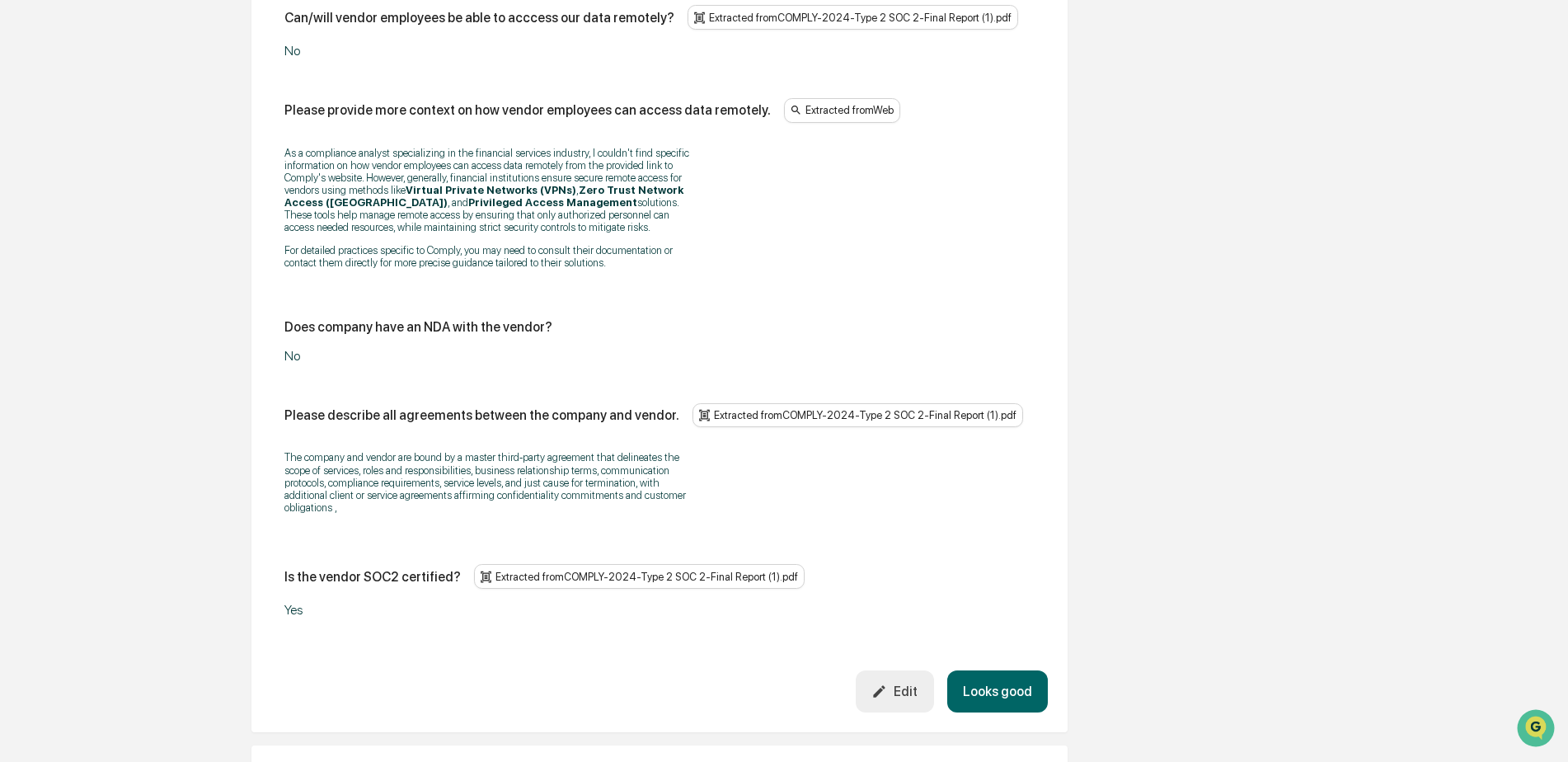
scroll to position [2096, 0]
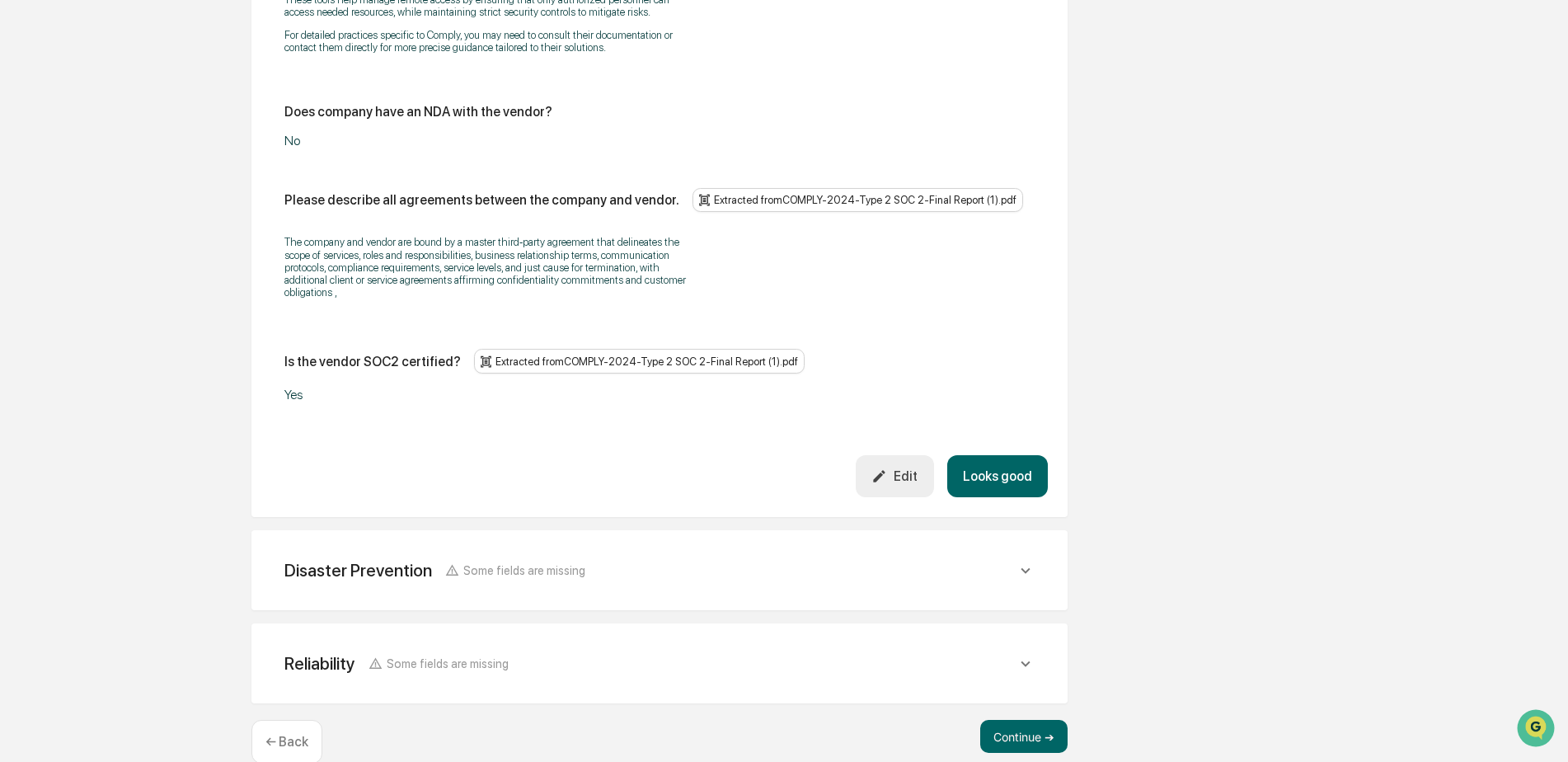
click at [1034, 455] on button "Looks good" at bounding box center [997, 475] width 101 height 42
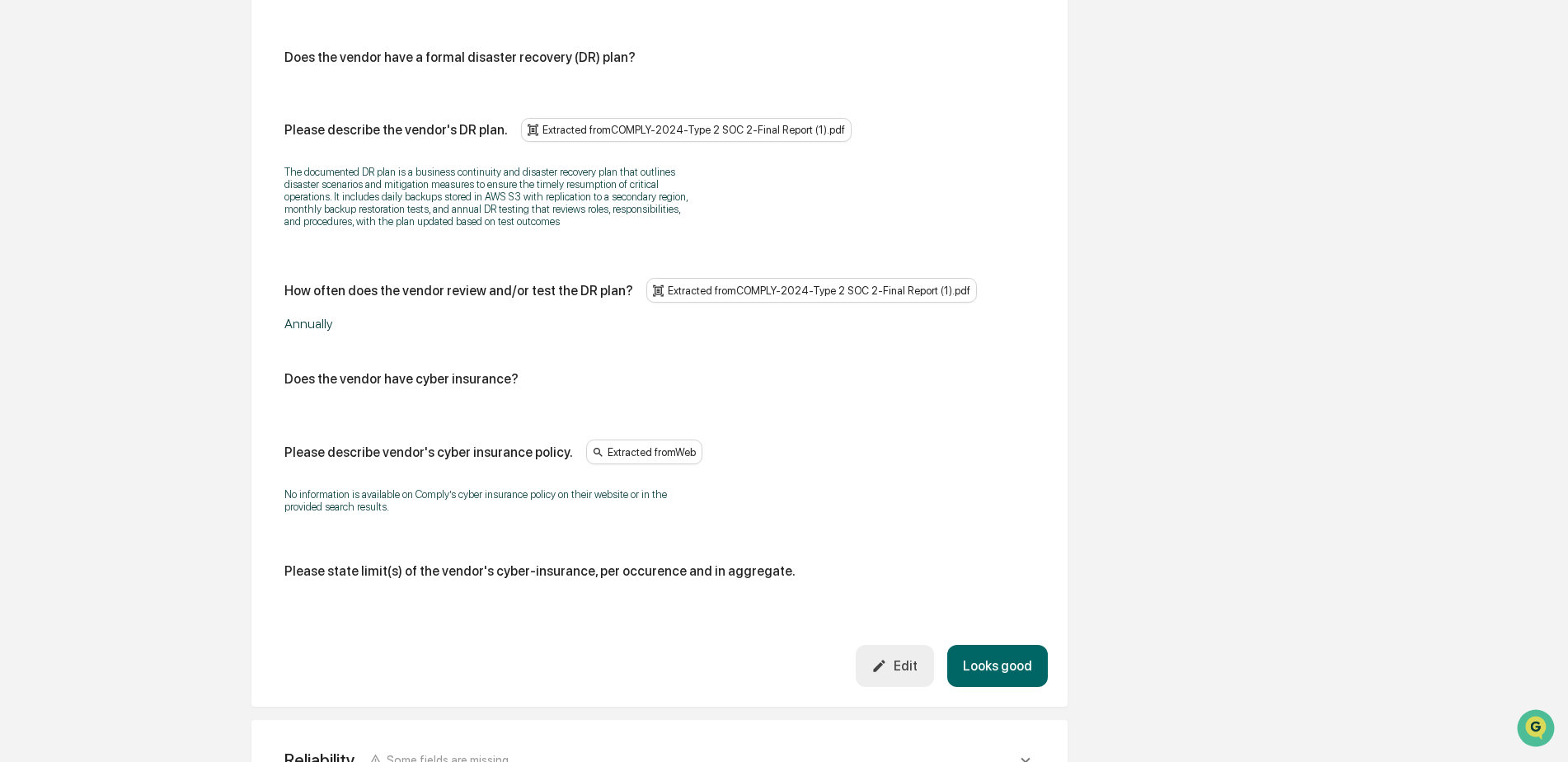
scroll to position [863, 0]
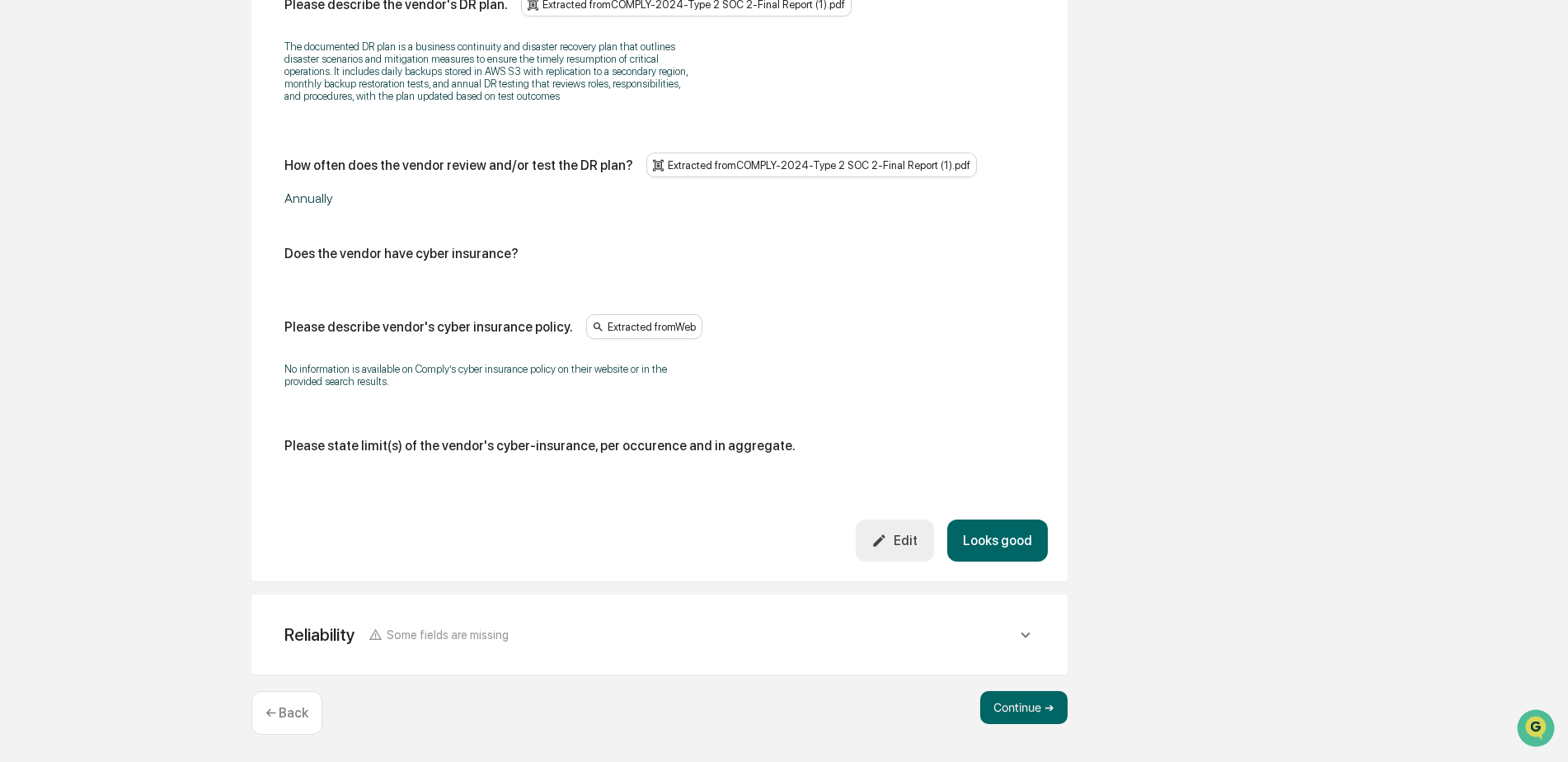
click at [1032, 537] on button "Looks good" at bounding box center [997, 539] width 101 height 42
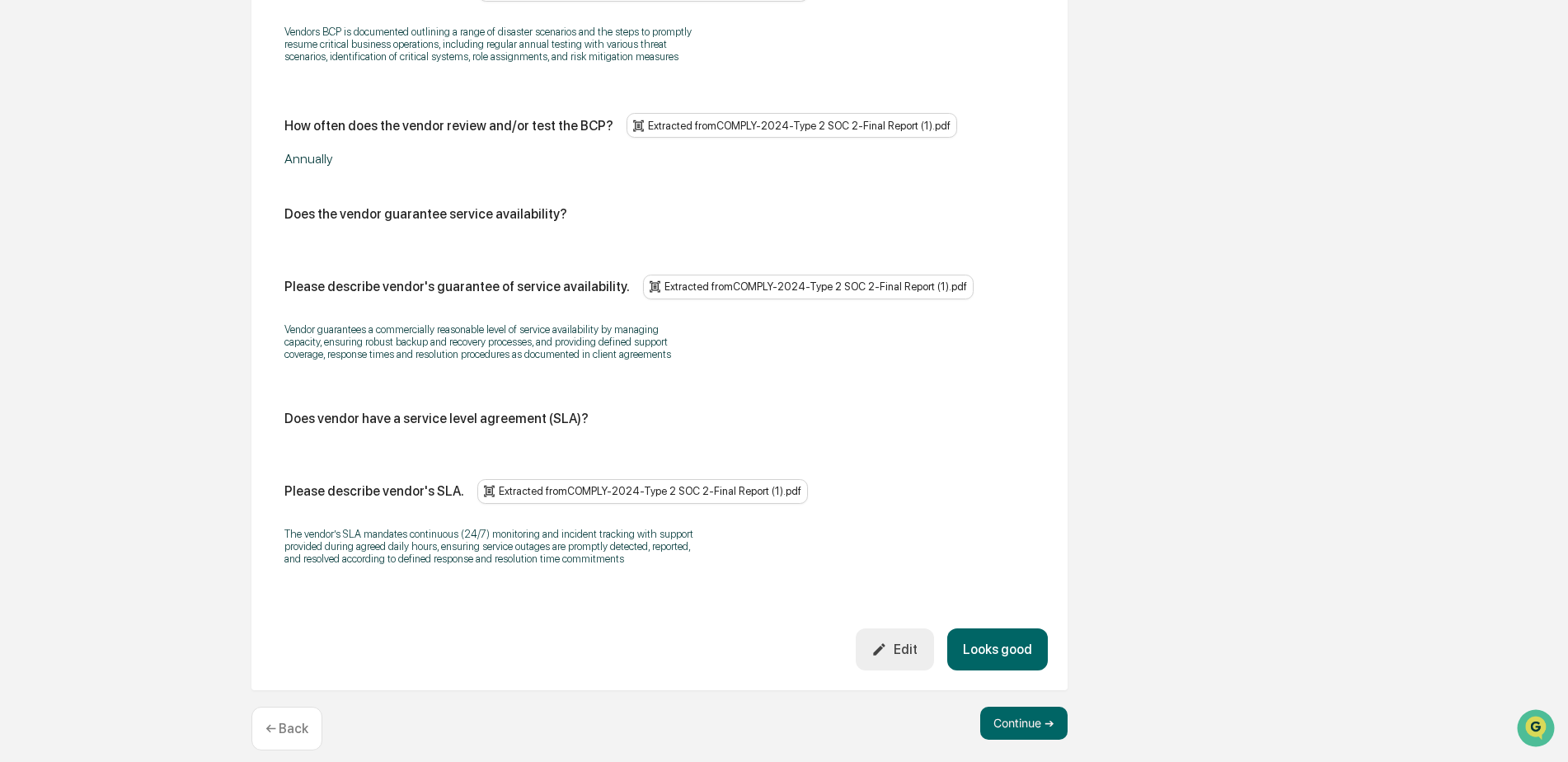
scroll to position [1011, 0]
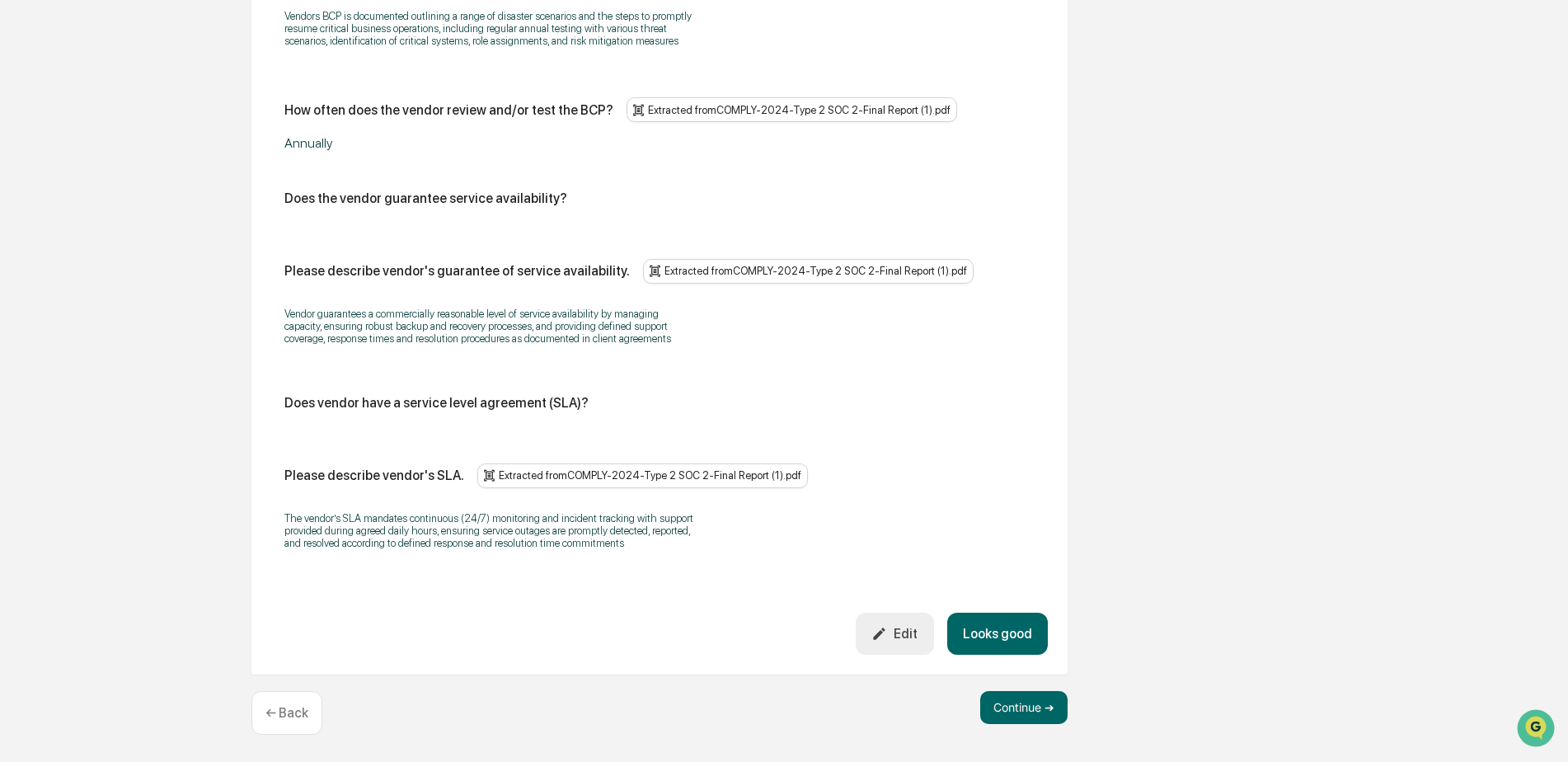
click at [1004, 624] on button "Looks good" at bounding box center [997, 633] width 101 height 42
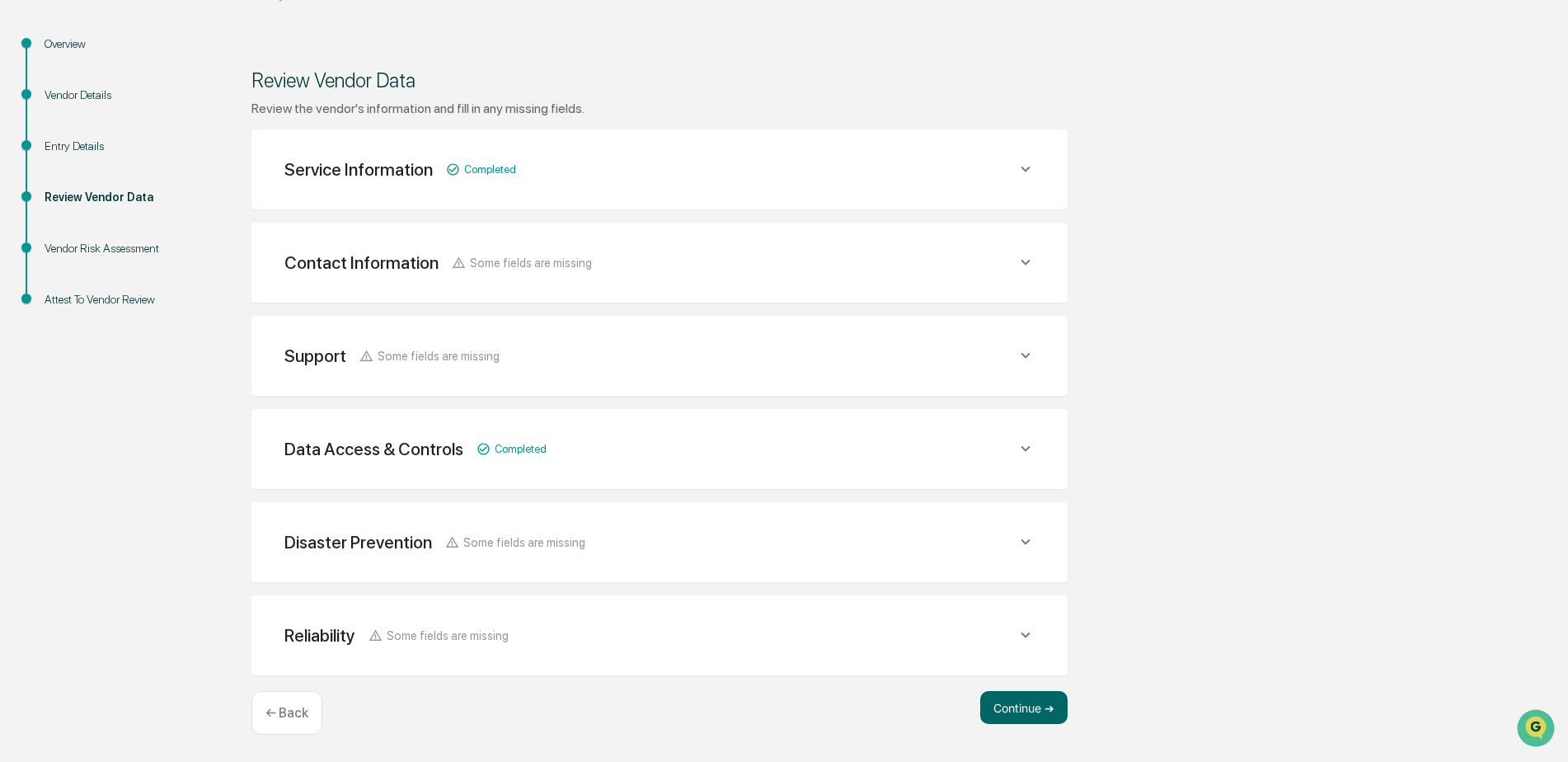
scroll to position [164, 0]
click at [1027, 705] on button "Continue ➔" at bounding box center [1024, 708] width 87 height 33
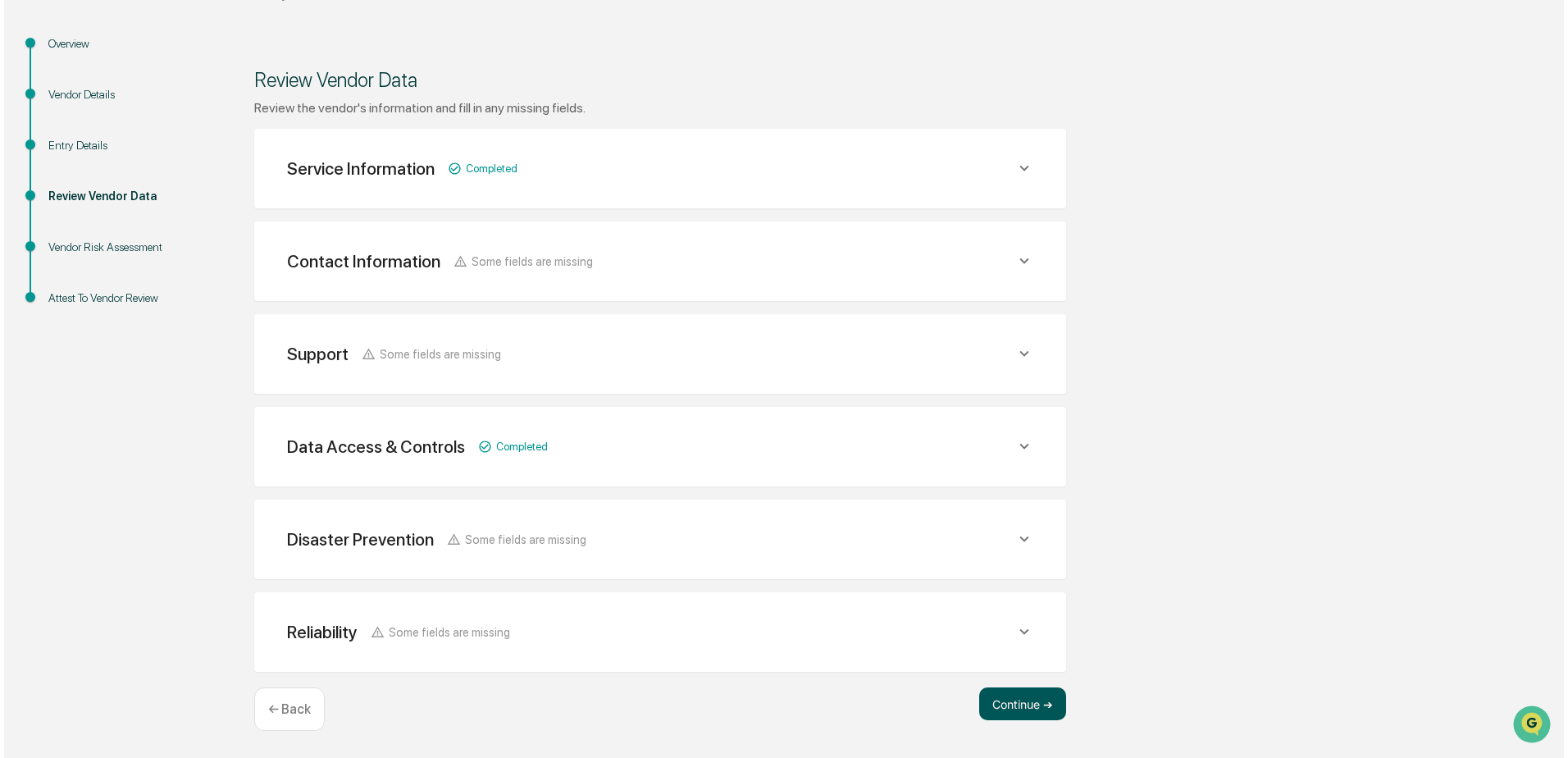
scroll to position [0, 0]
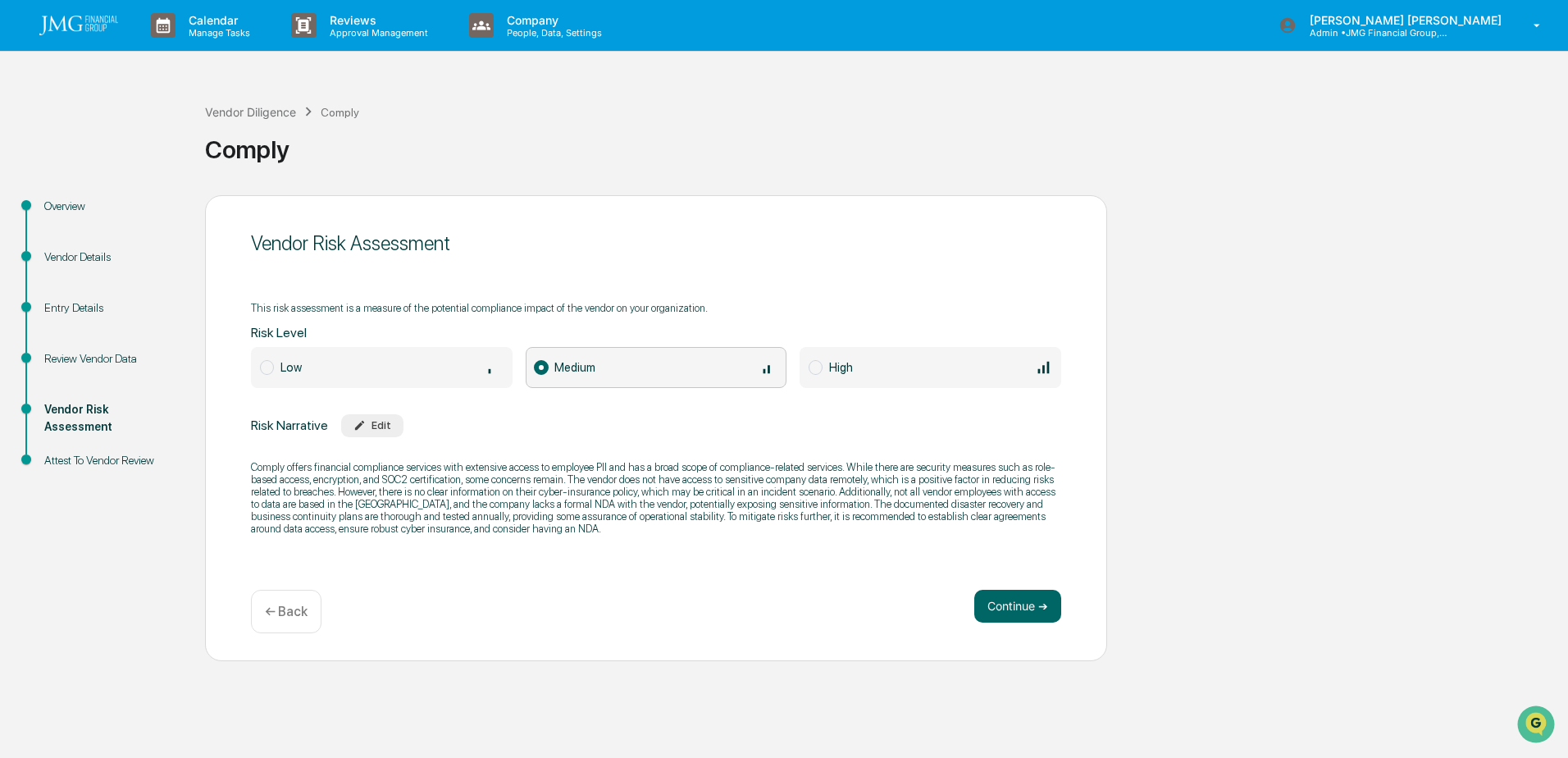
click at [114, 28] on img at bounding box center [79, 25] width 79 height 19
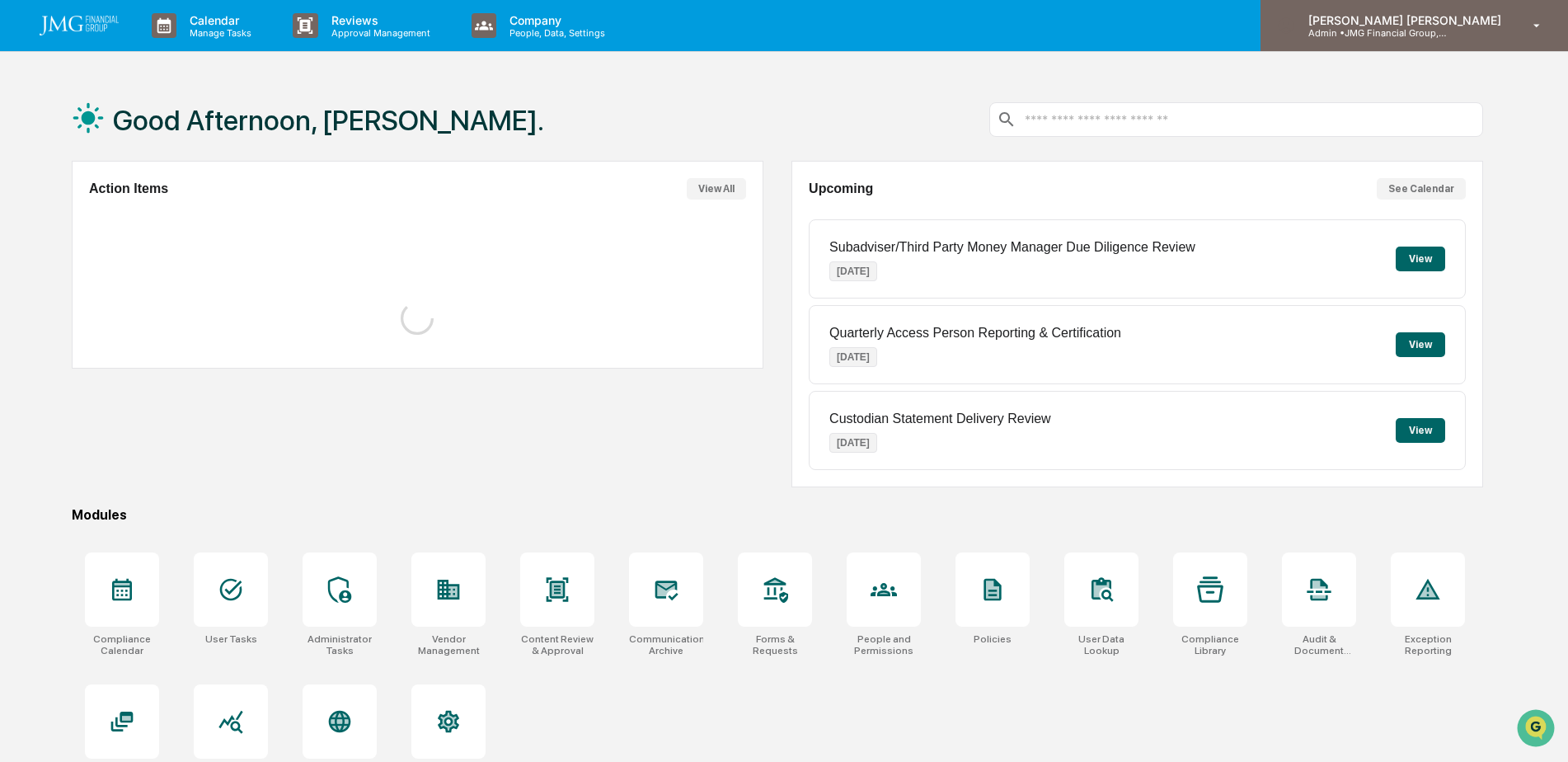
click at [1448, 36] on p "Admin • JMG Financial Group, Ltd." at bounding box center [1372, 33] width 153 height 12
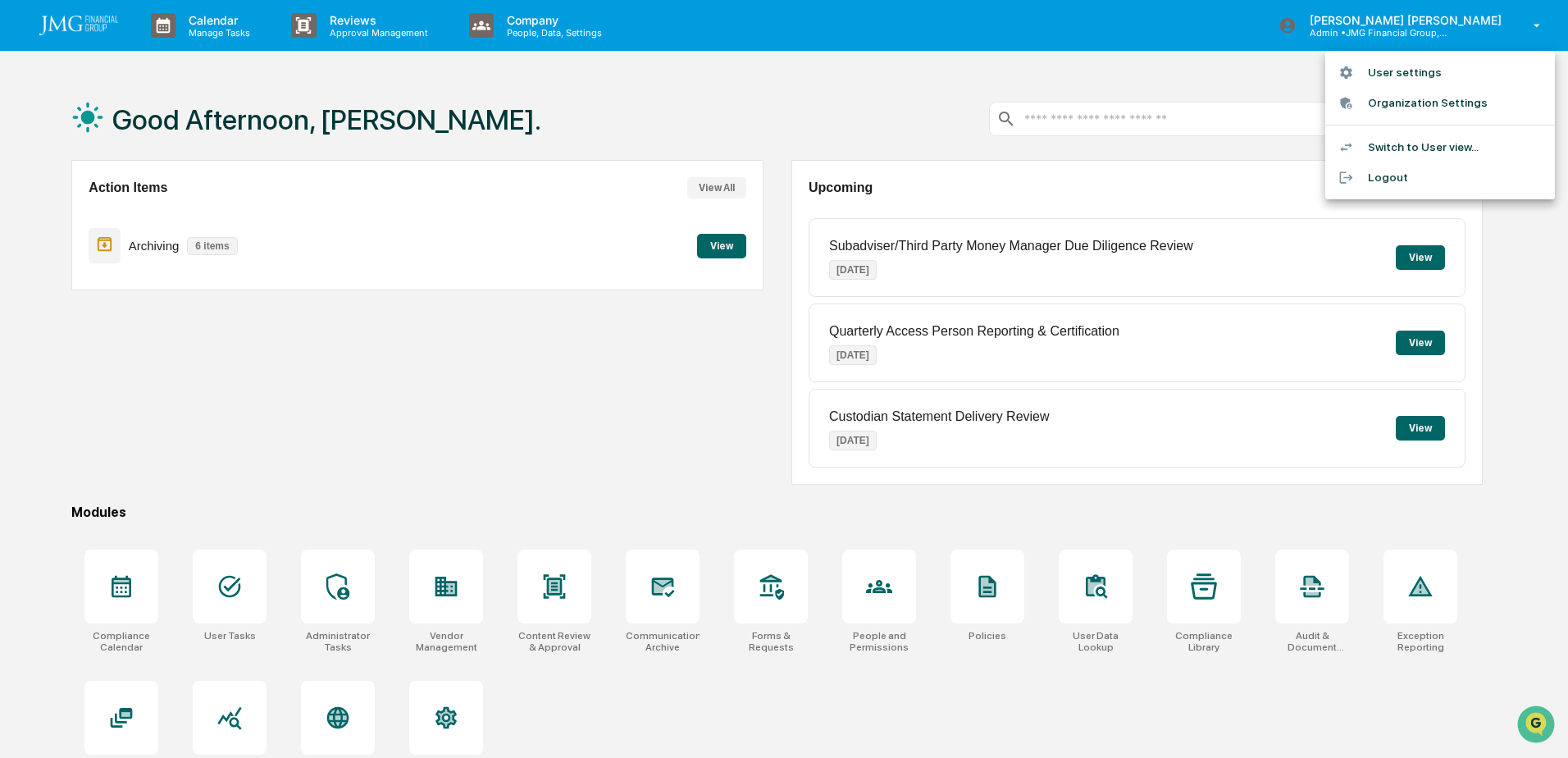
click at [1490, 175] on li "Logout" at bounding box center [1440, 178] width 229 height 31
